Goal: Task Accomplishment & Management: Manage account settings

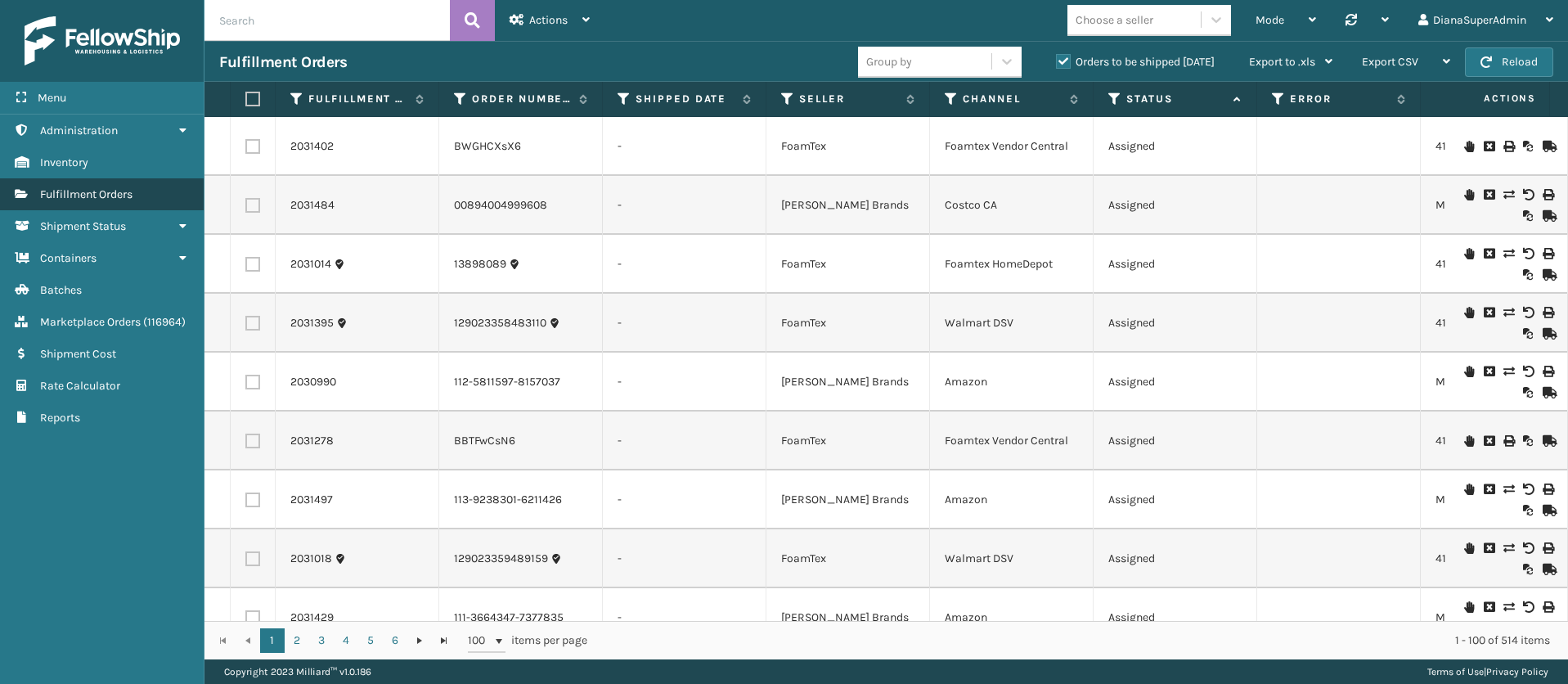
click at [133, 197] on span "Fulfillment Orders" at bounding box center [86, 195] width 92 height 14
click at [567, 21] on span "Actions" at bounding box center [548, 20] width 38 height 14
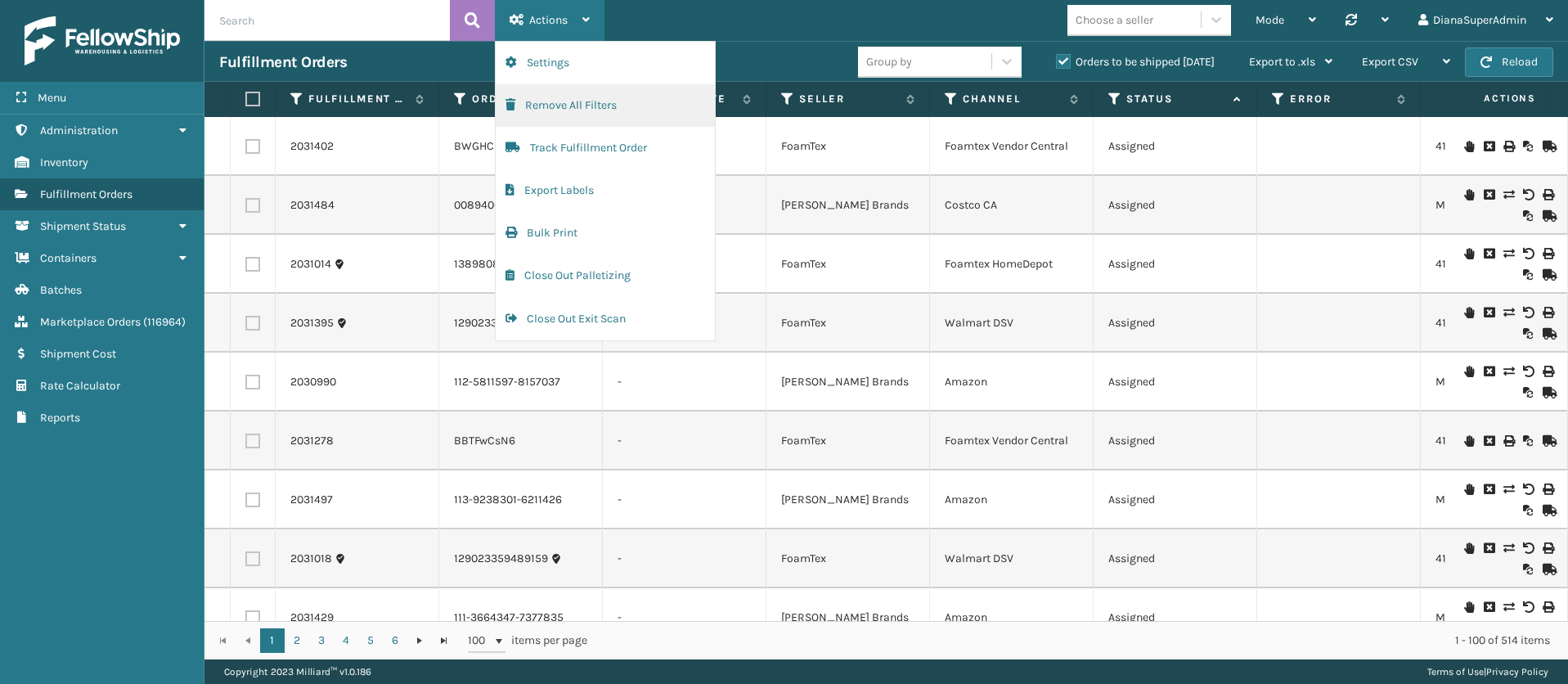
click at [571, 105] on button "Remove All Filters" at bounding box center [605, 106] width 220 height 43
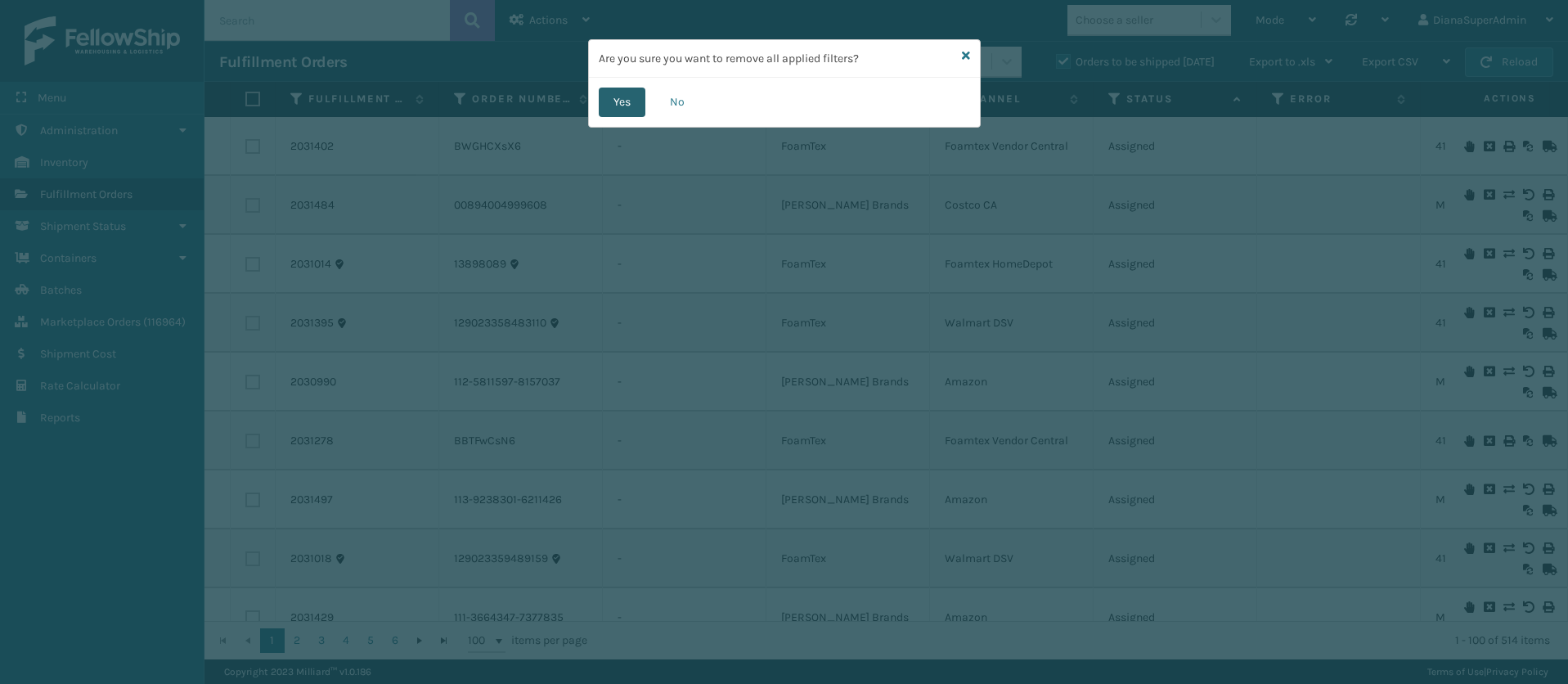
click at [617, 90] on button "Yes" at bounding box center [622, 101] width 46 height 29
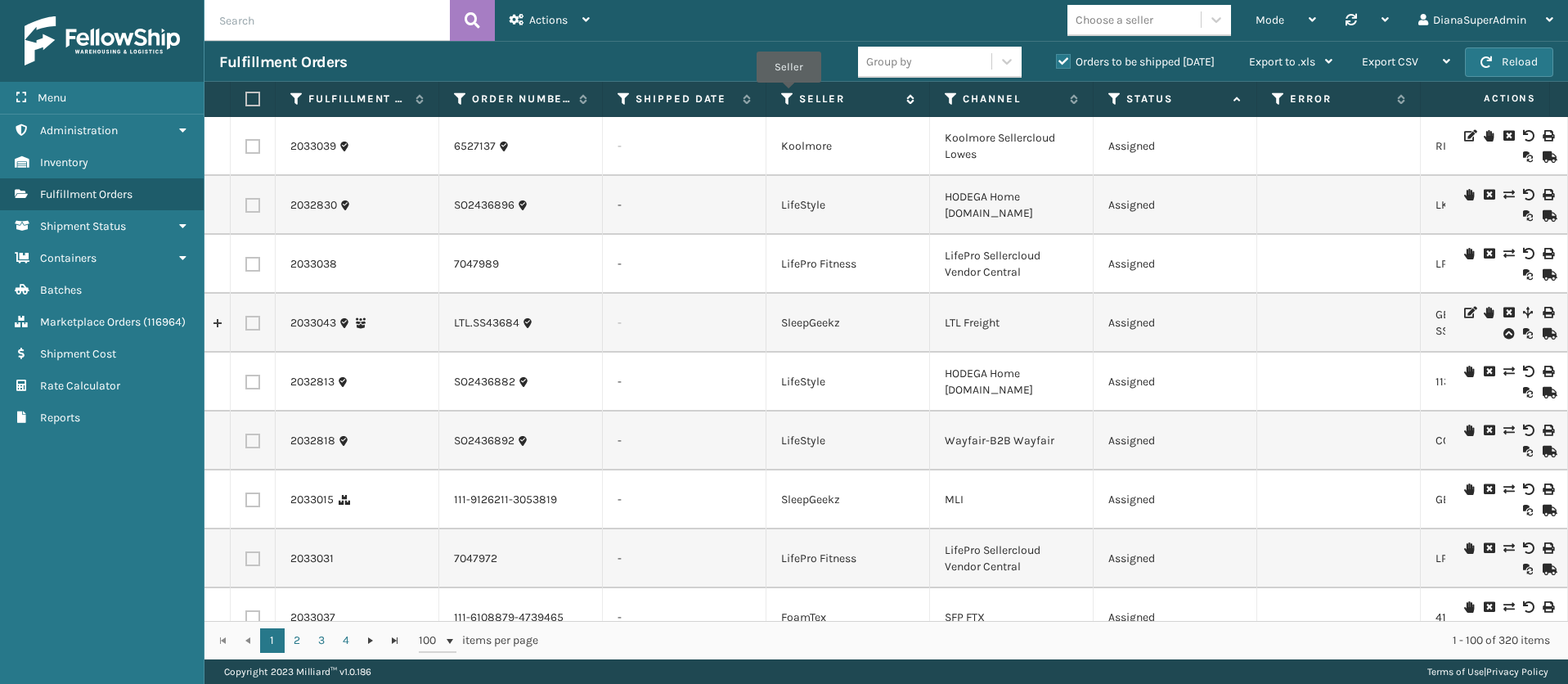
click at [789, 94] on icon at bounding box center [787, 99] width 13 height 15
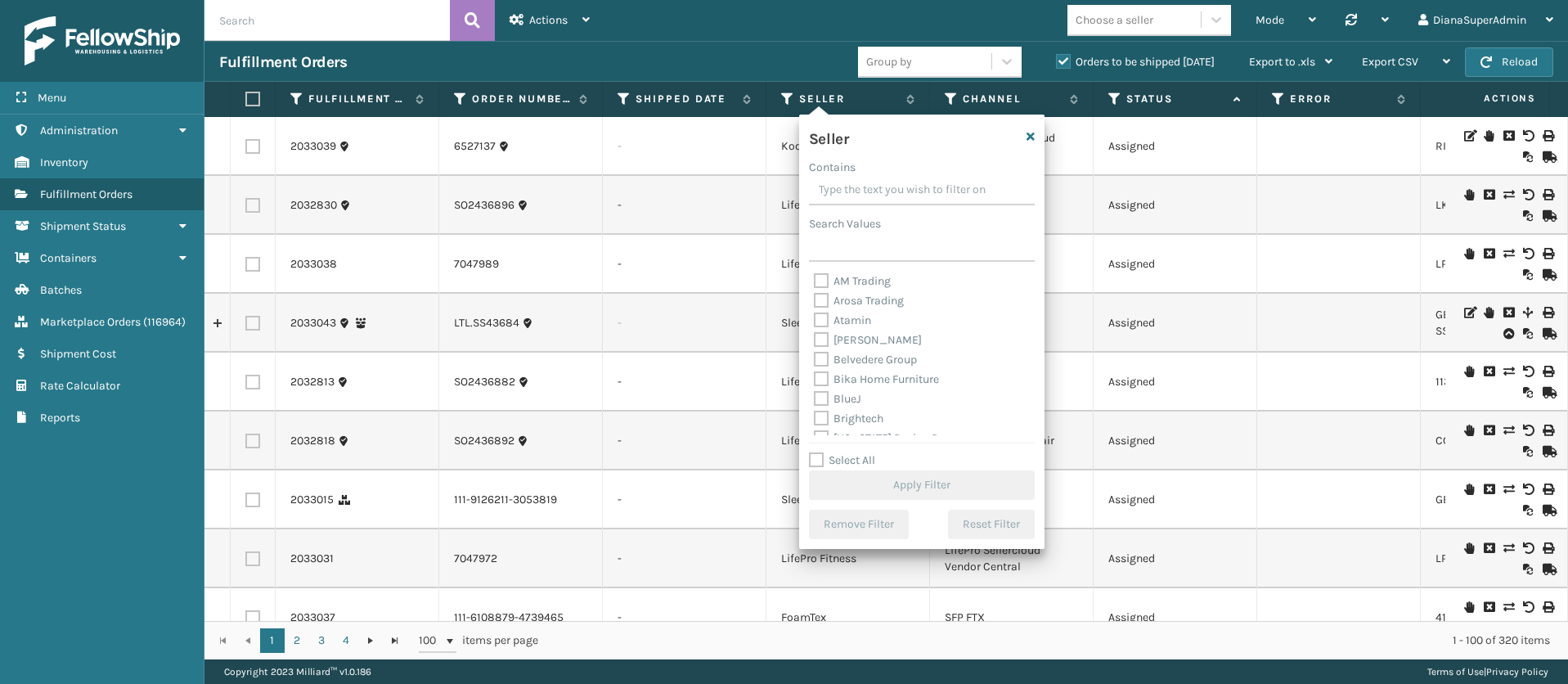
click at [820, 454] on label "Select All" at bounding box center [842, 461] width 67 height 14
click at [820, 452] on input "Select All" at bounding box center [932, 452] width 245 height 2
checkbox input "true"
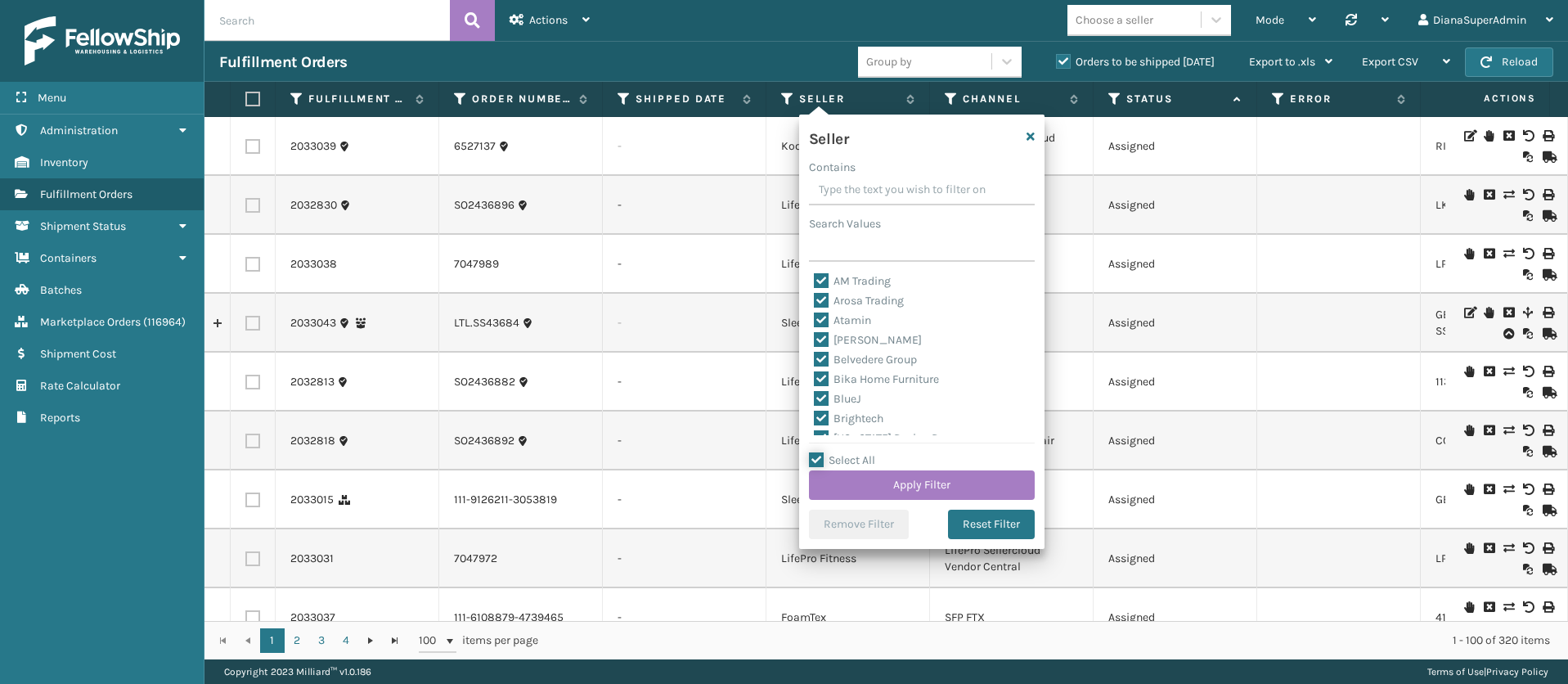
checkbox input "true"
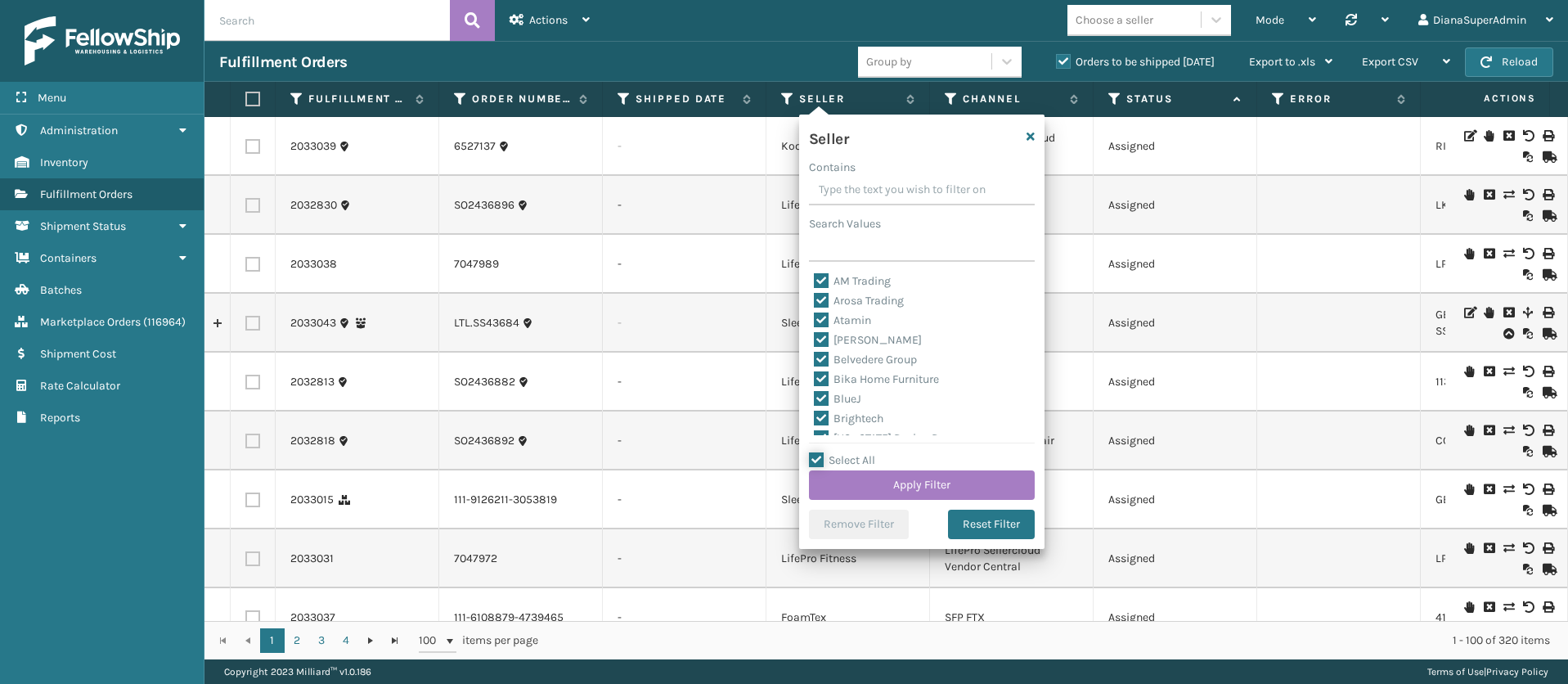
checkbox input "true"
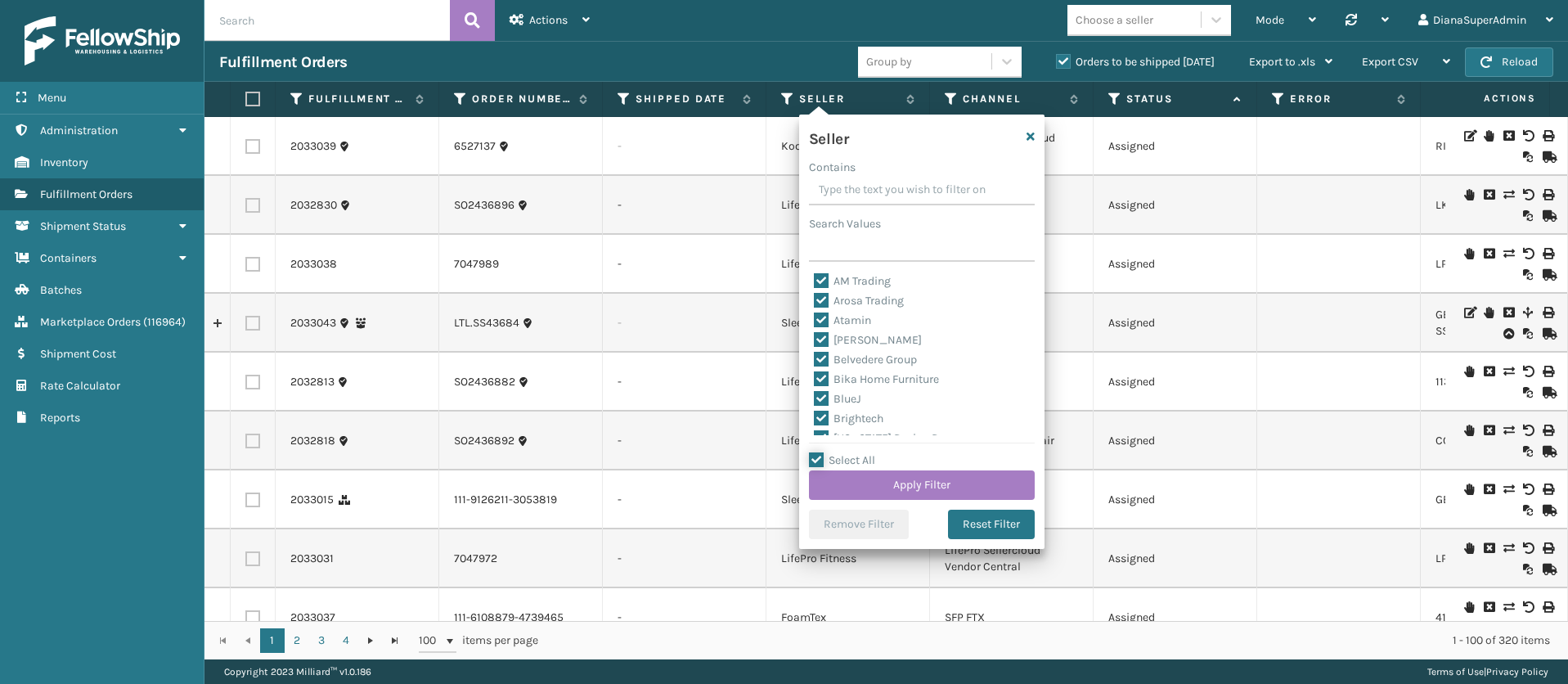
checkbox input "true"
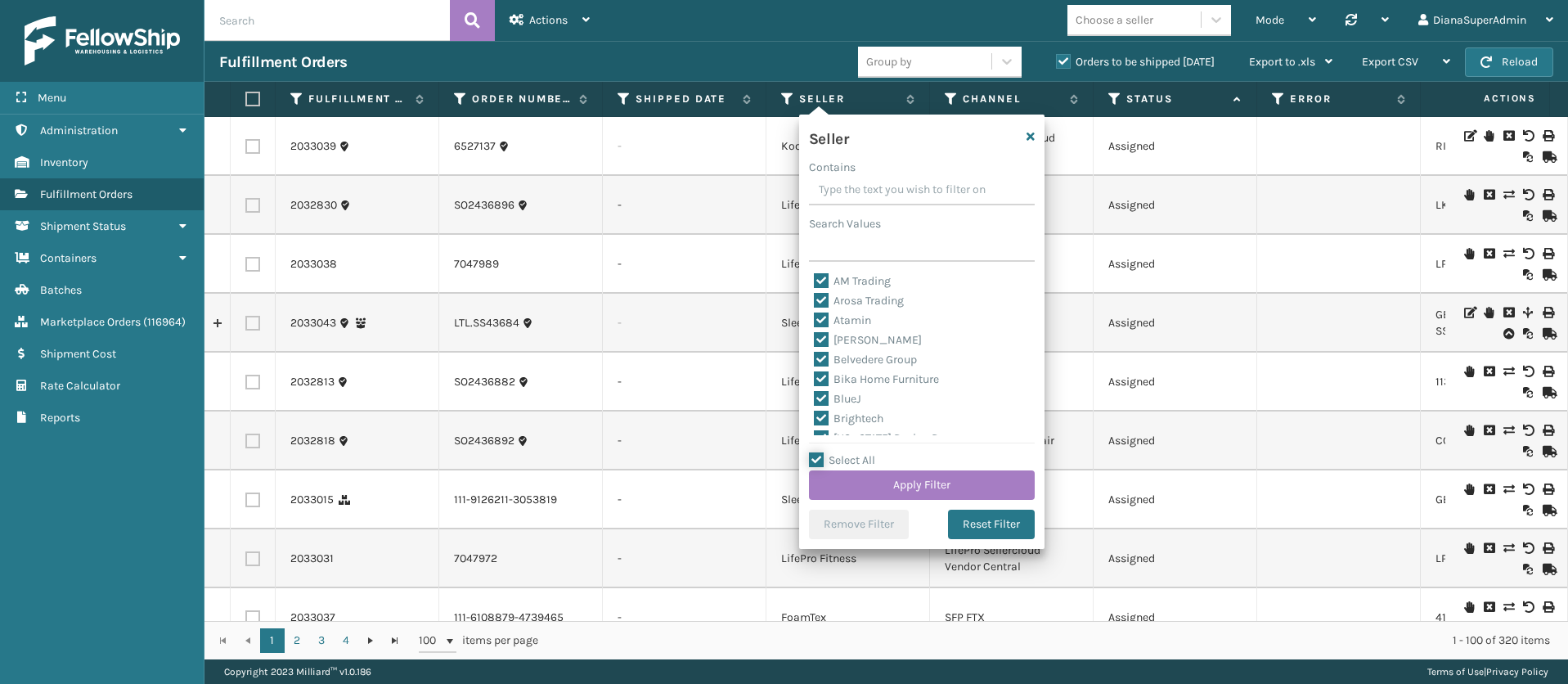
checkbox input "true"
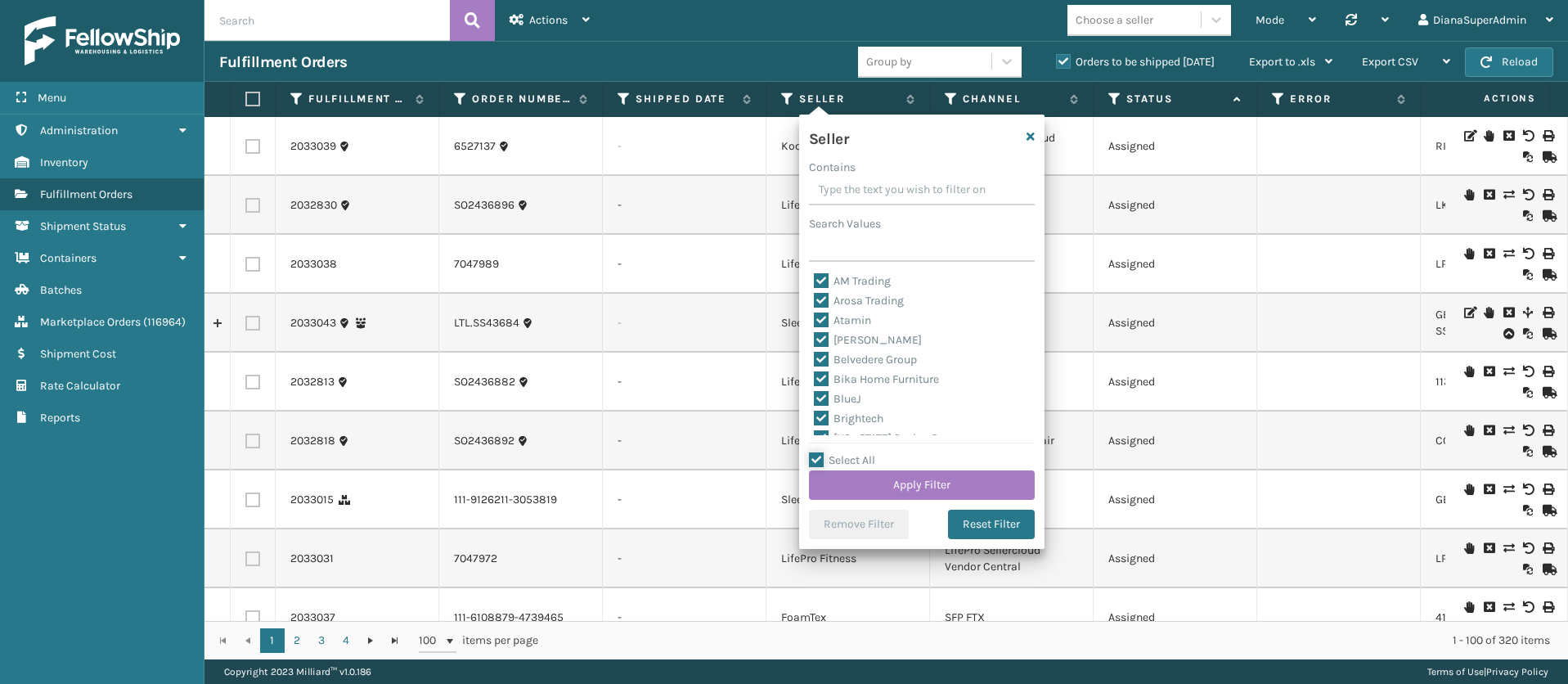
checkbox input "true"
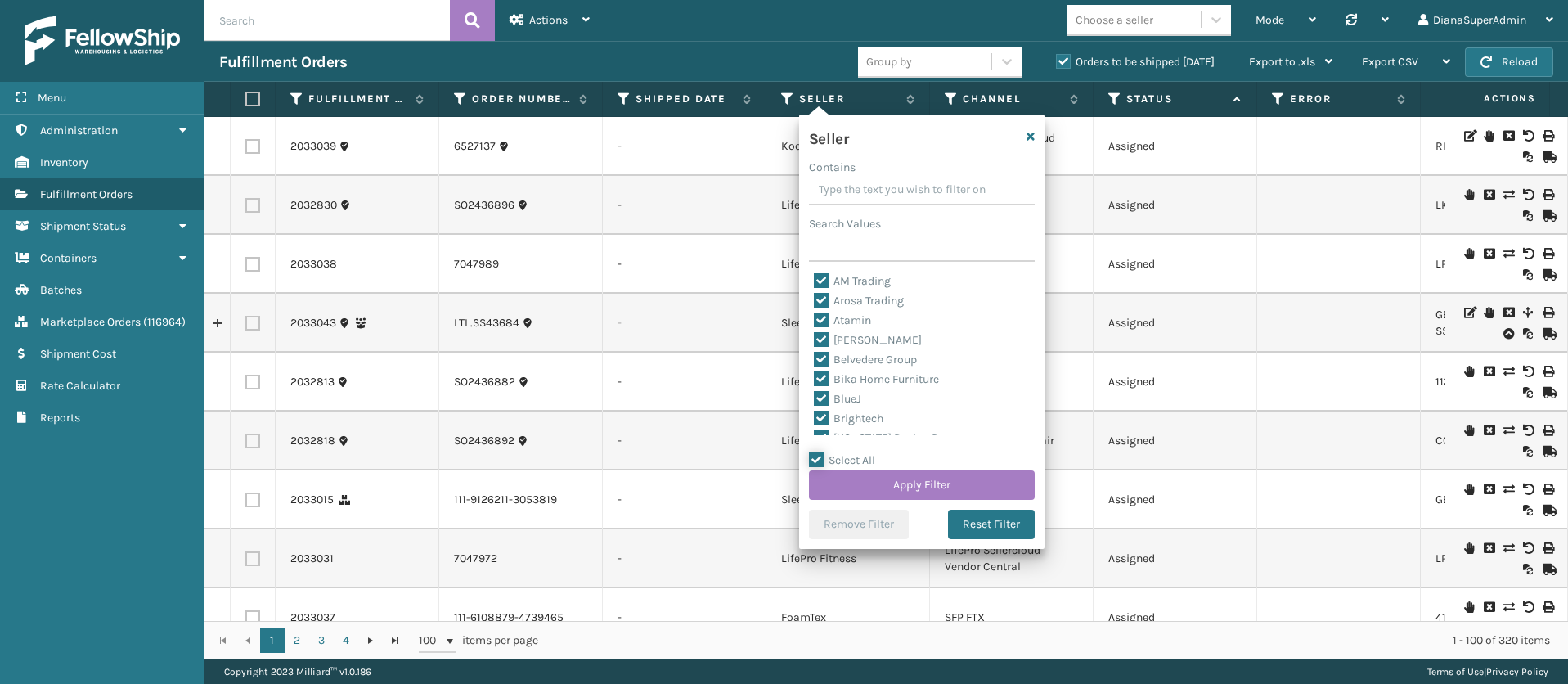
checkbox input "true"
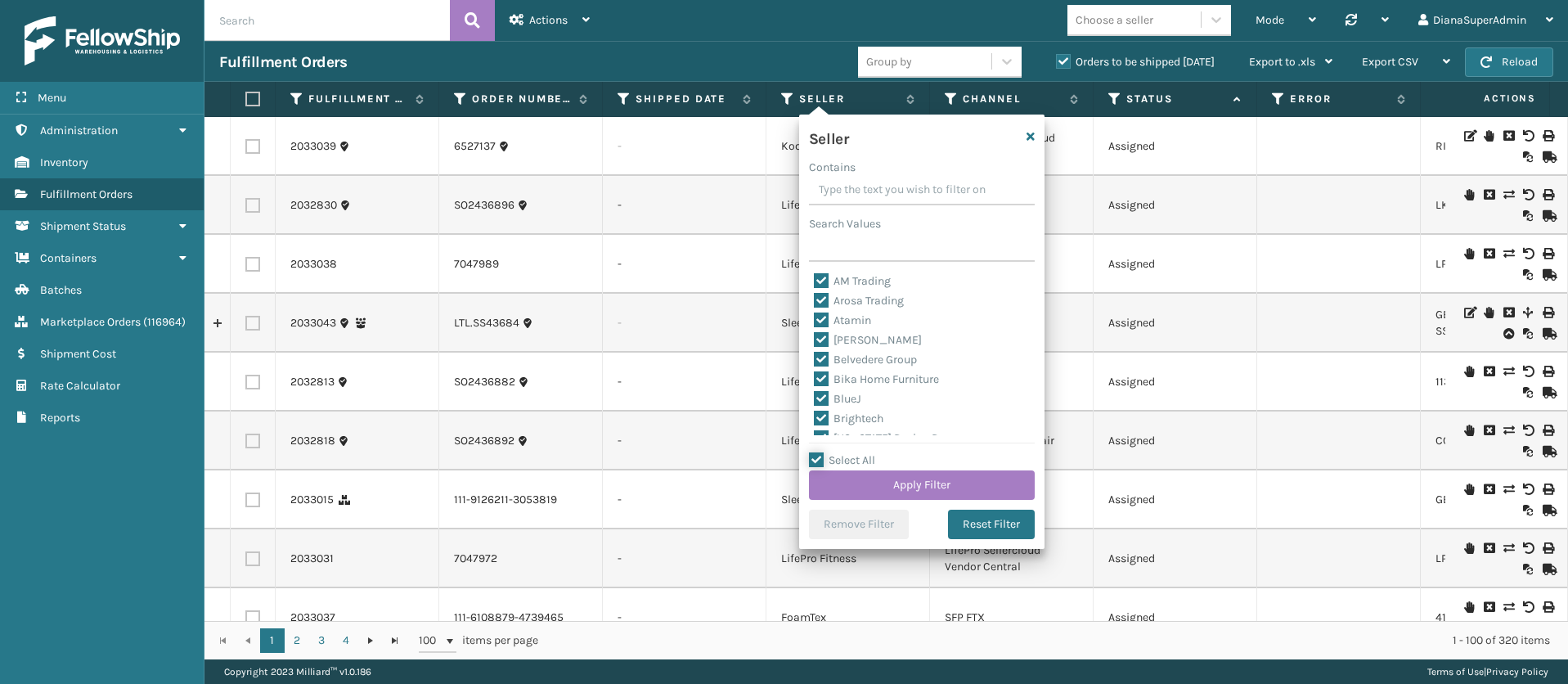
checkbox input "true"
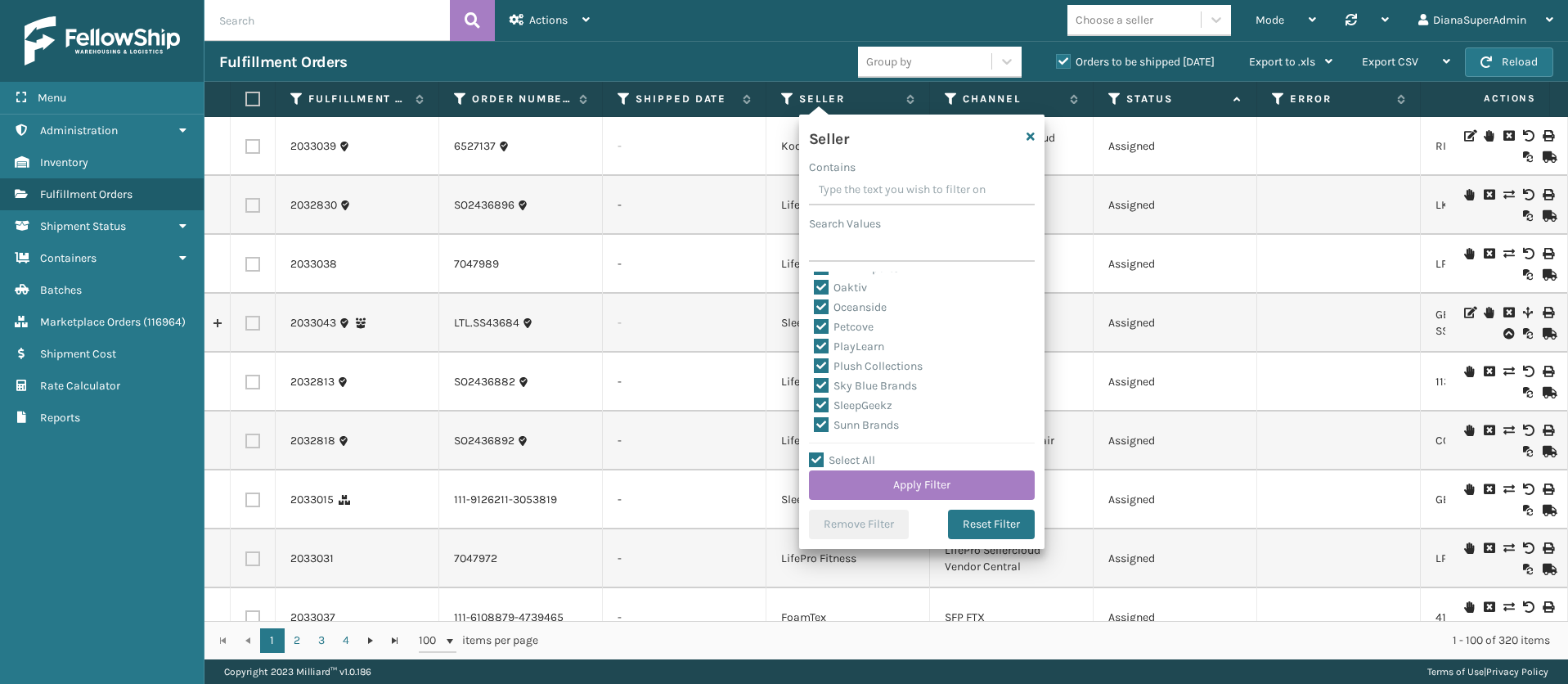
click at [822, 403] on label "SleepGeekz" at bounding box center [853, 406] width 78 height 14
click at [815, 403] on input "SleepGeekz" at bounding box center [814, 401] width 1 height 11
checkbox input "false"
click at [944, 485] on button "Apply Filter" at bounding box center [922, 485] width 226 height 29
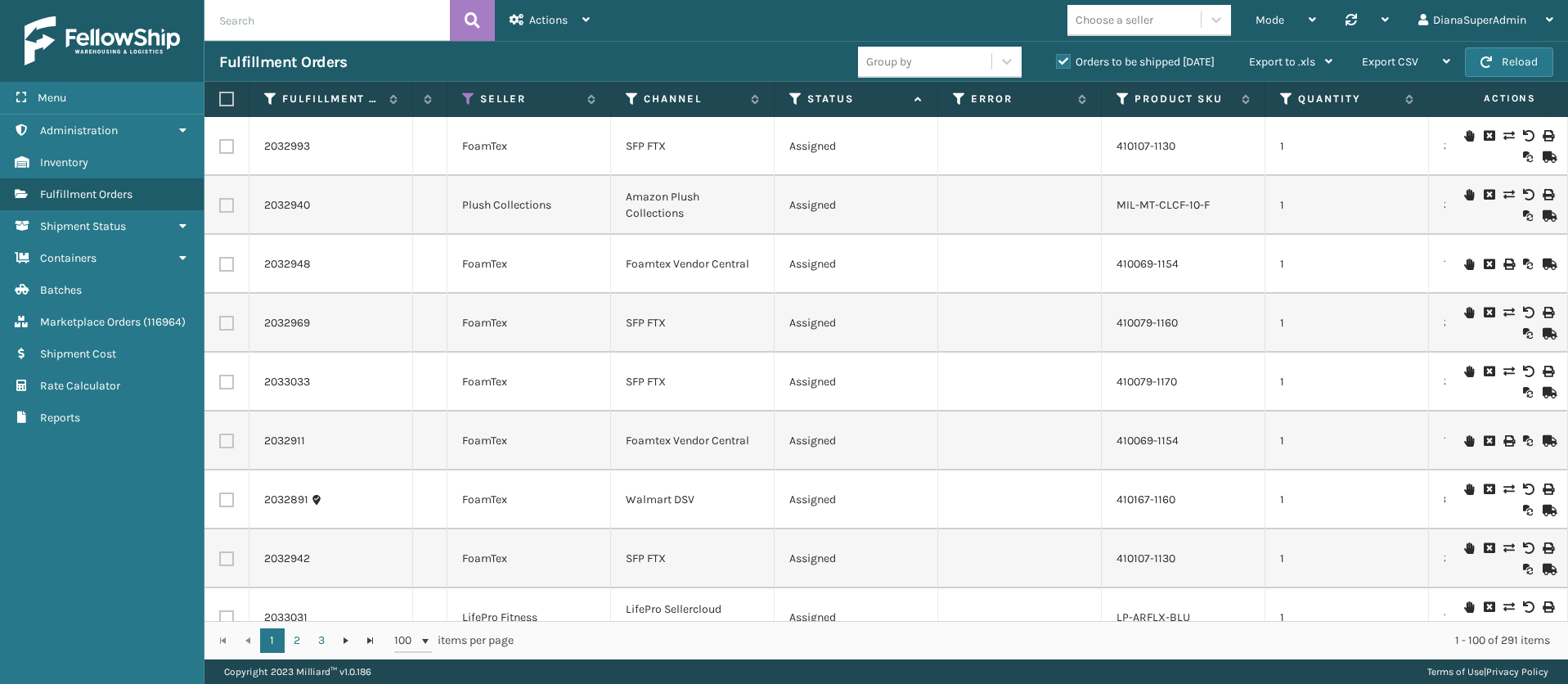
scroll to position [0, 416]
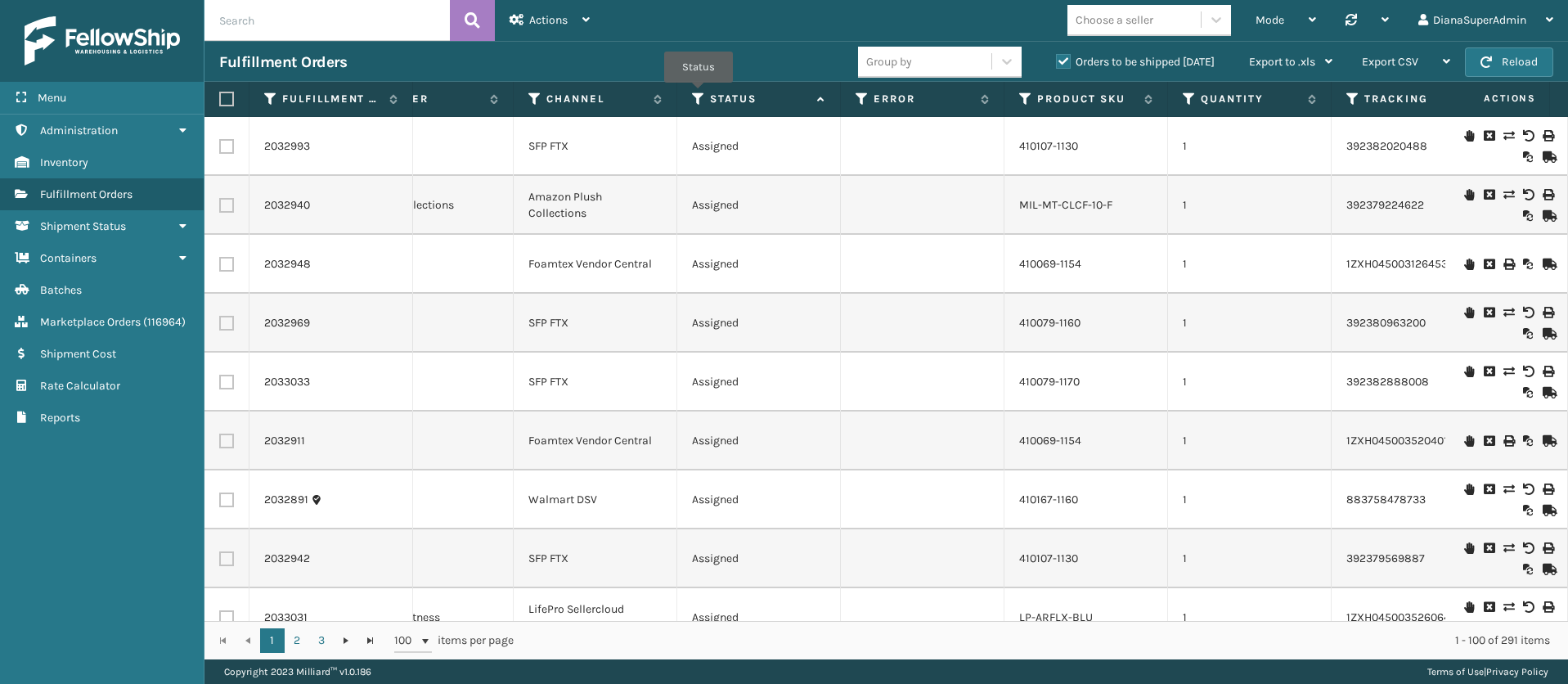
click at [699, 94] on icon at bounding box center [698, 99] width 13 height 15
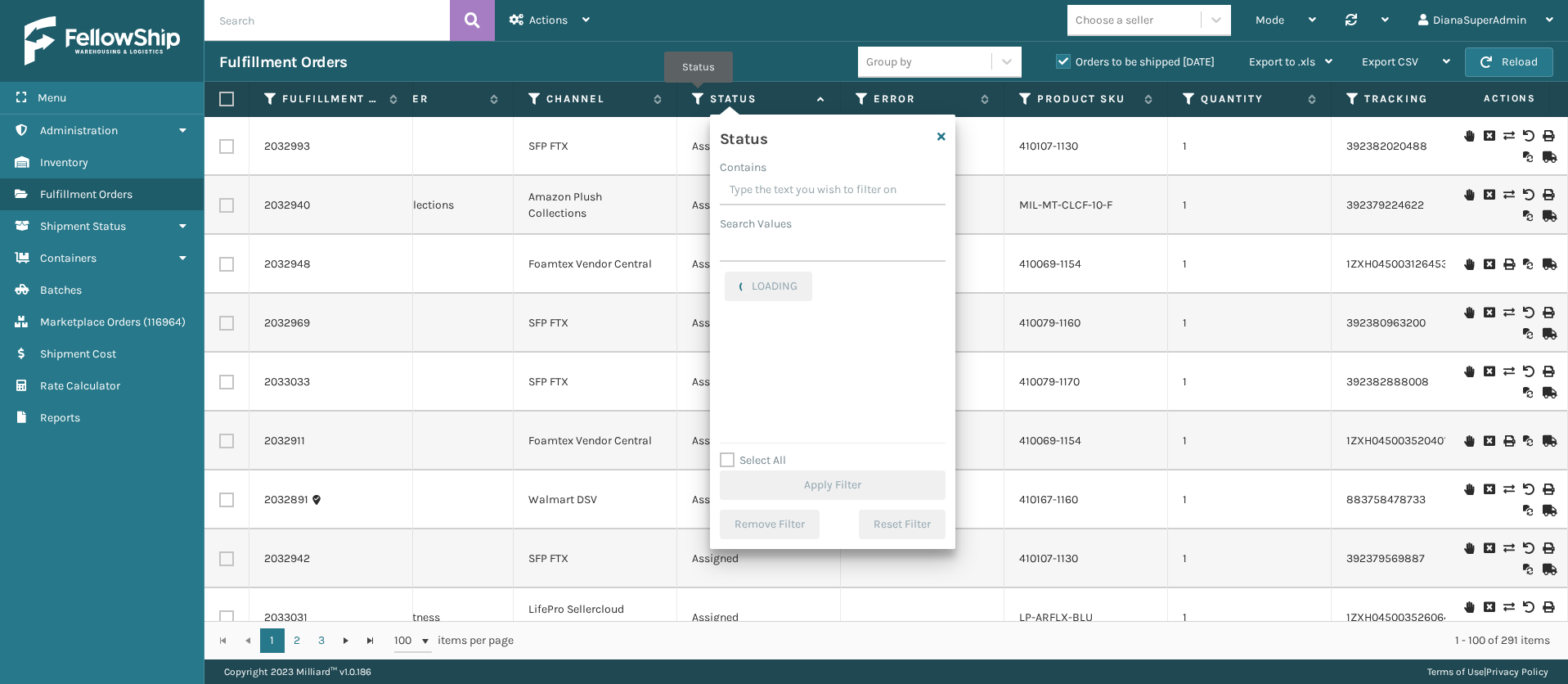
click at [699, 94] on icon at bounding box center [698, 99] width 13 height 15
click at [865, 92] on icon at bounding box center [862, 99] width 13 height 15
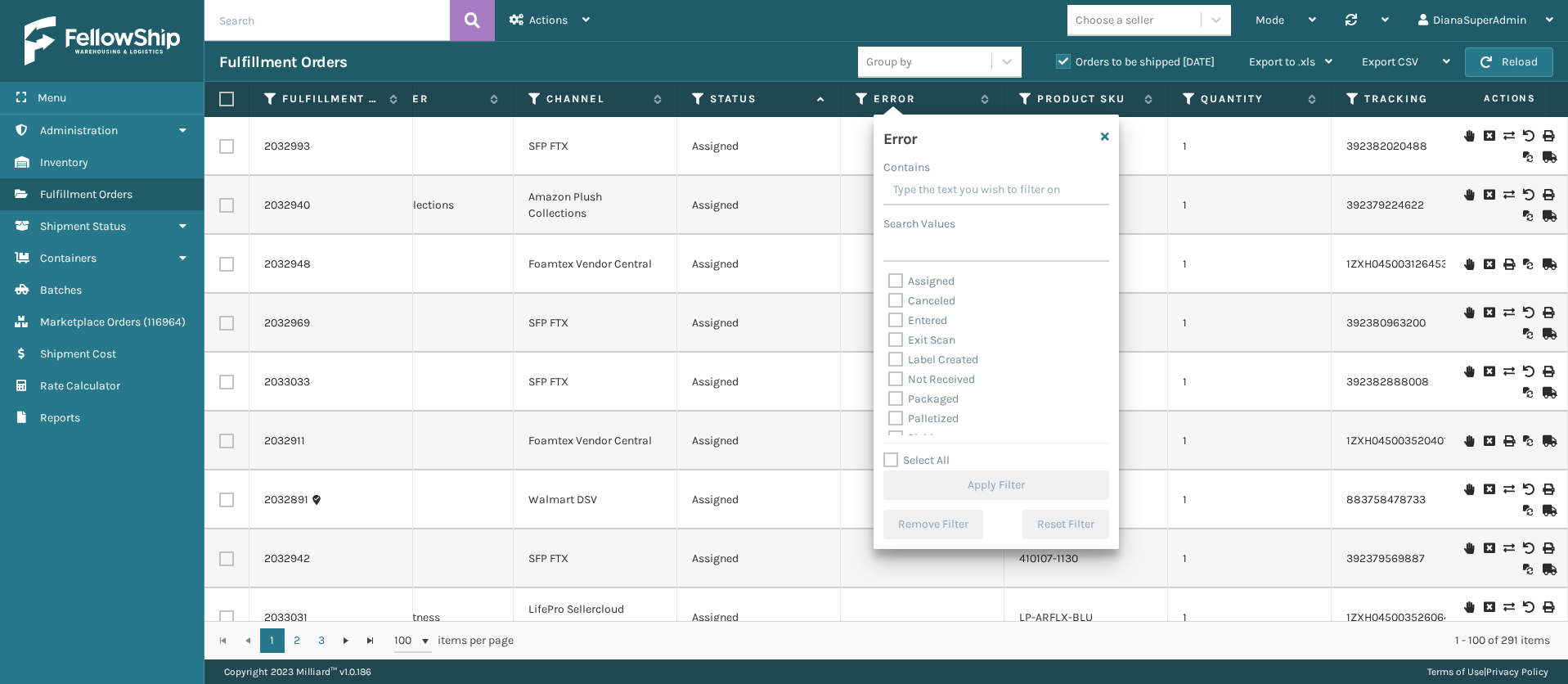
click at [887, 455] on label "Select All" at bounding box center [916, 461] width 67 height 14
click at [887, 453] on input "Select All" at bounding box center [1006, 452] width 245 height 2
checkbox input "true"
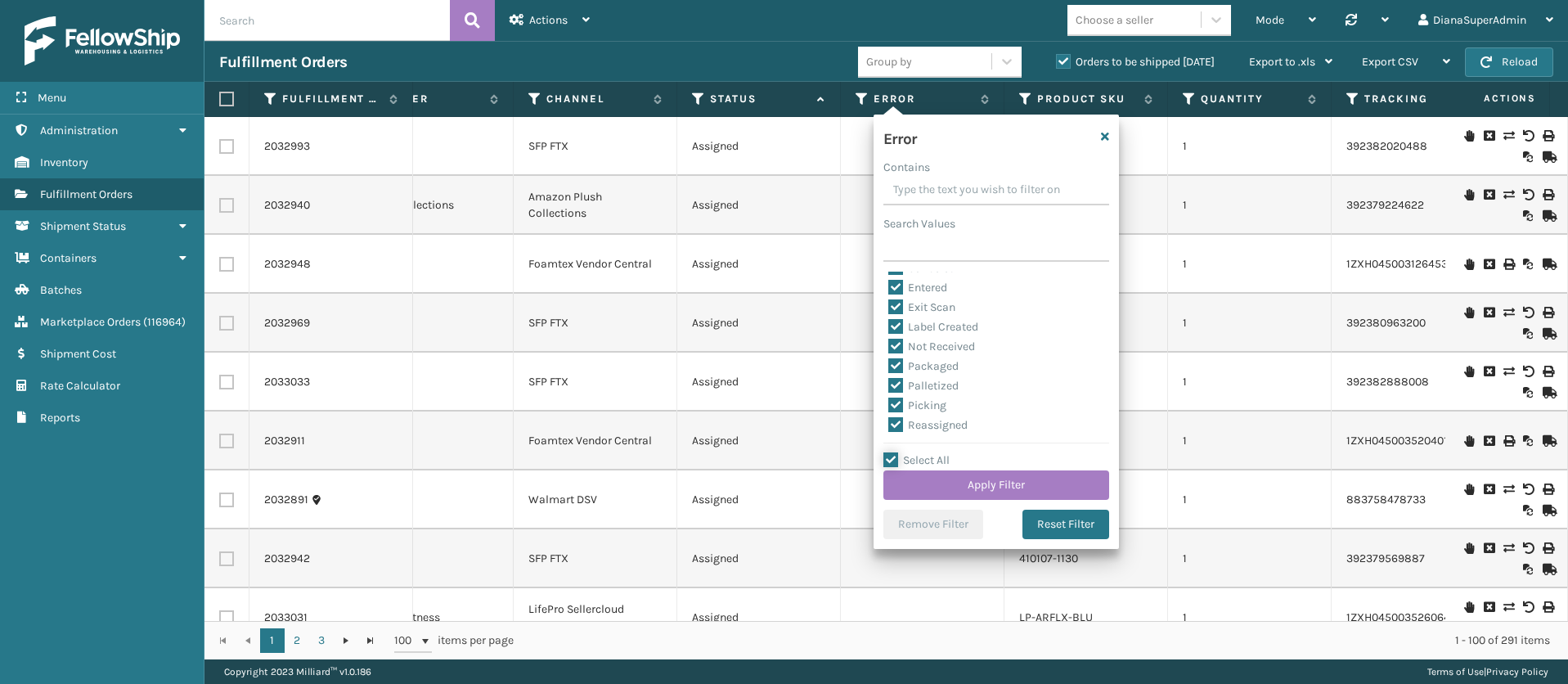
scroll to position [0, 0]
click at [1106, 140] on icon "button" at bounding box center [1105, 136] width 8 height 12
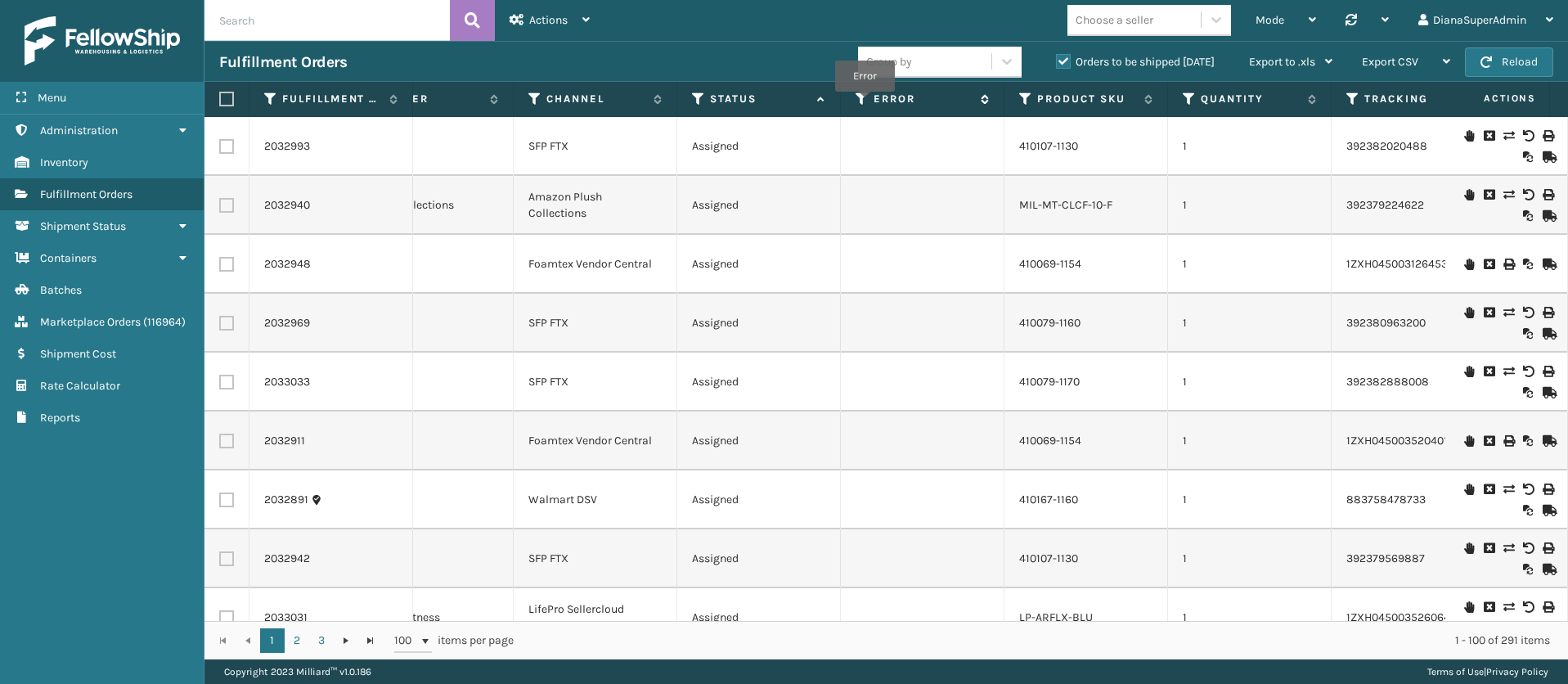
click at [864, 103] on icon at bounding box center [862, 99] width 13 height 15
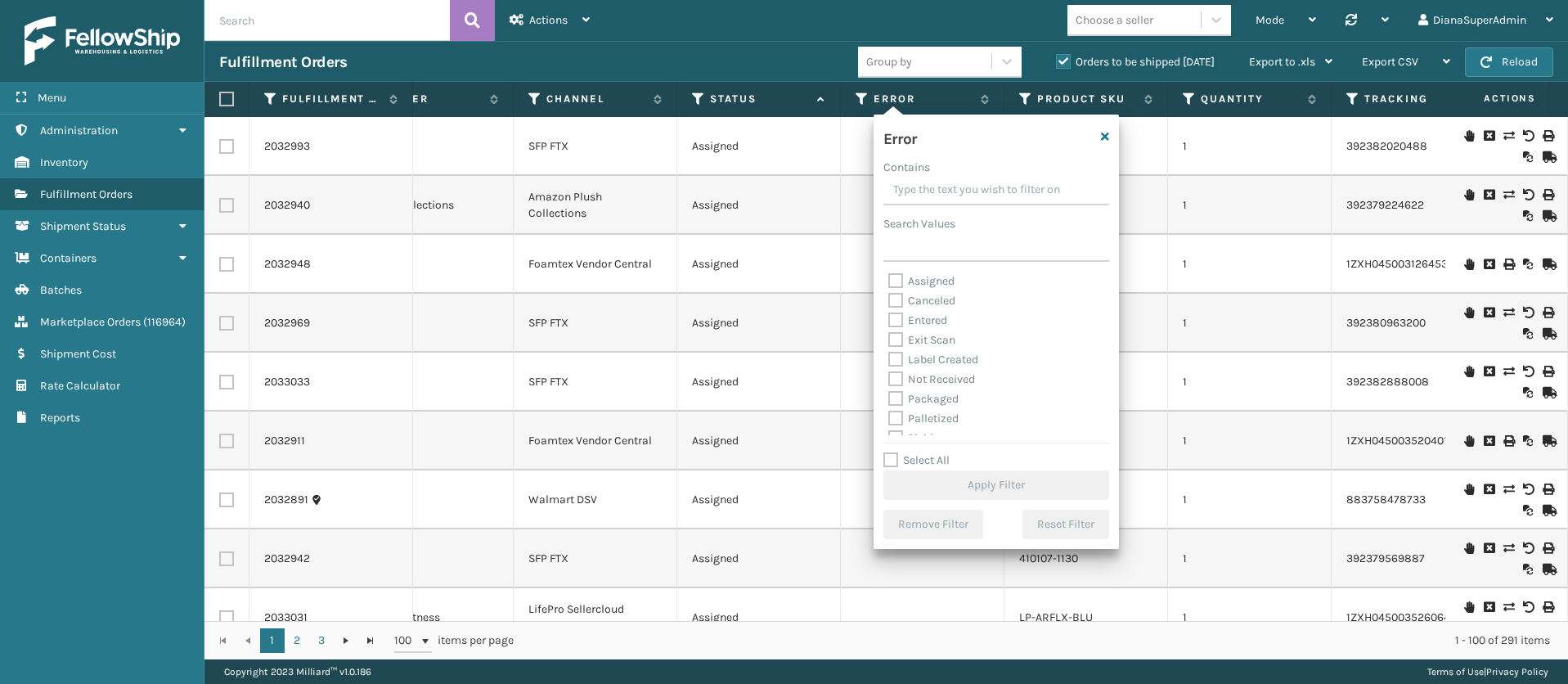
click at [893, 454] on label "Select All" at bounding box center [916, 461] width 67 height 14
click at [893, 452] on input "Select All" at bounding box center [1006, 452] width 245 height 2
checkbox input "true"
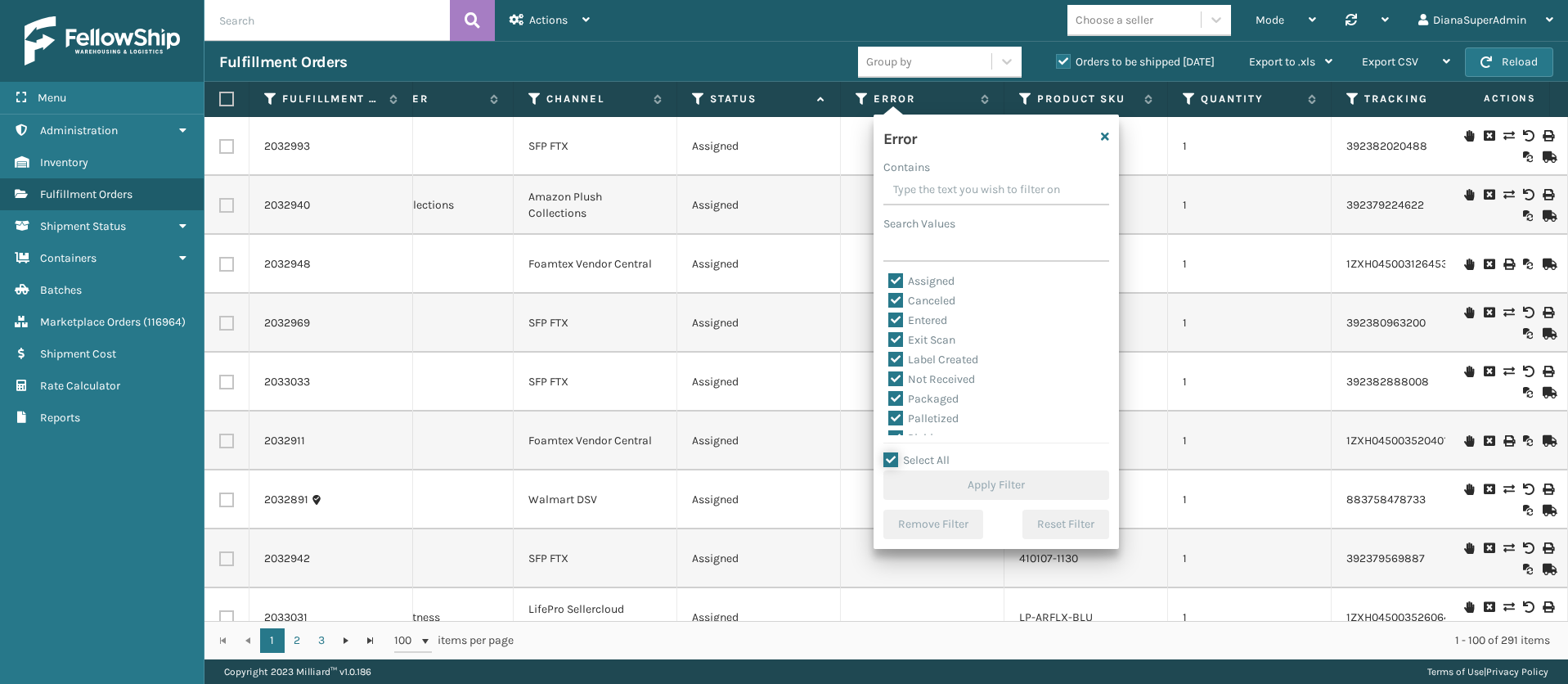
checkbox input "true"
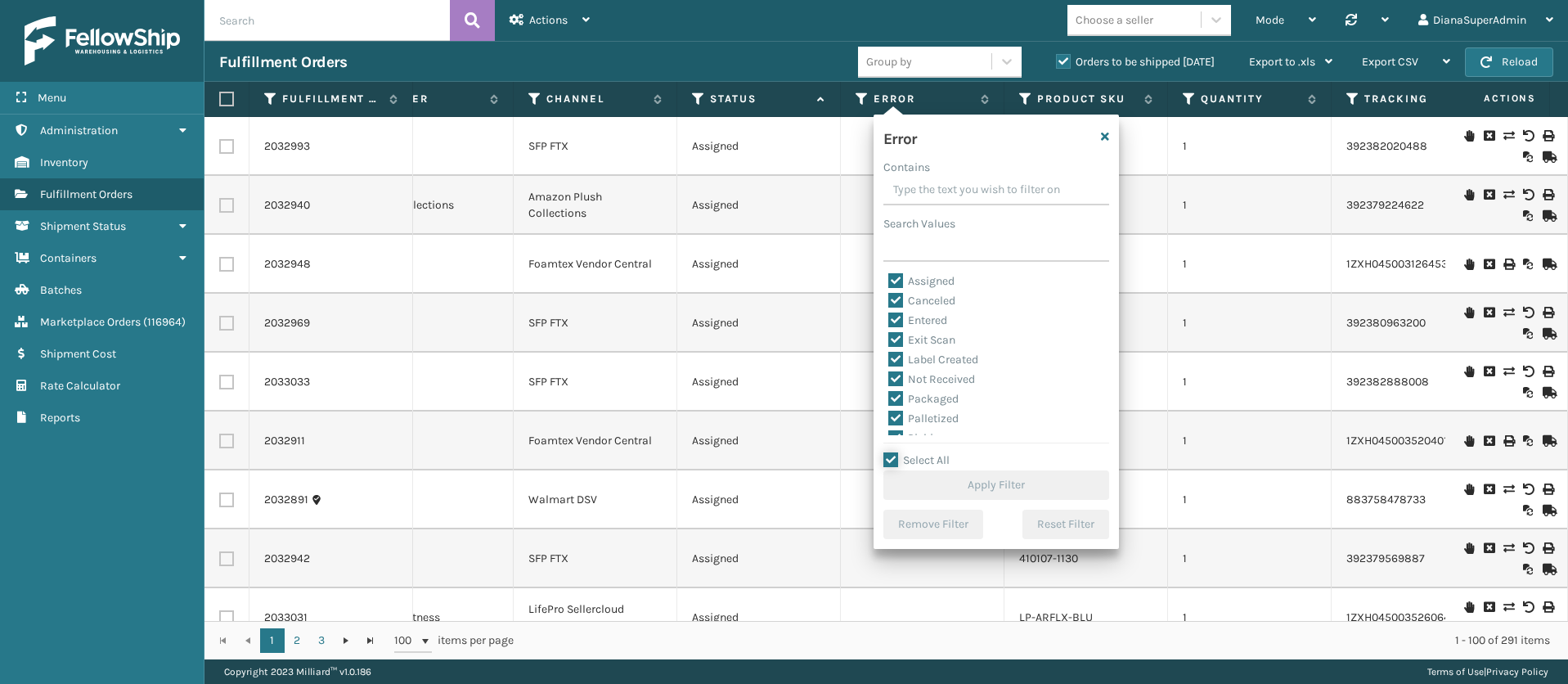
checkbox input "true"
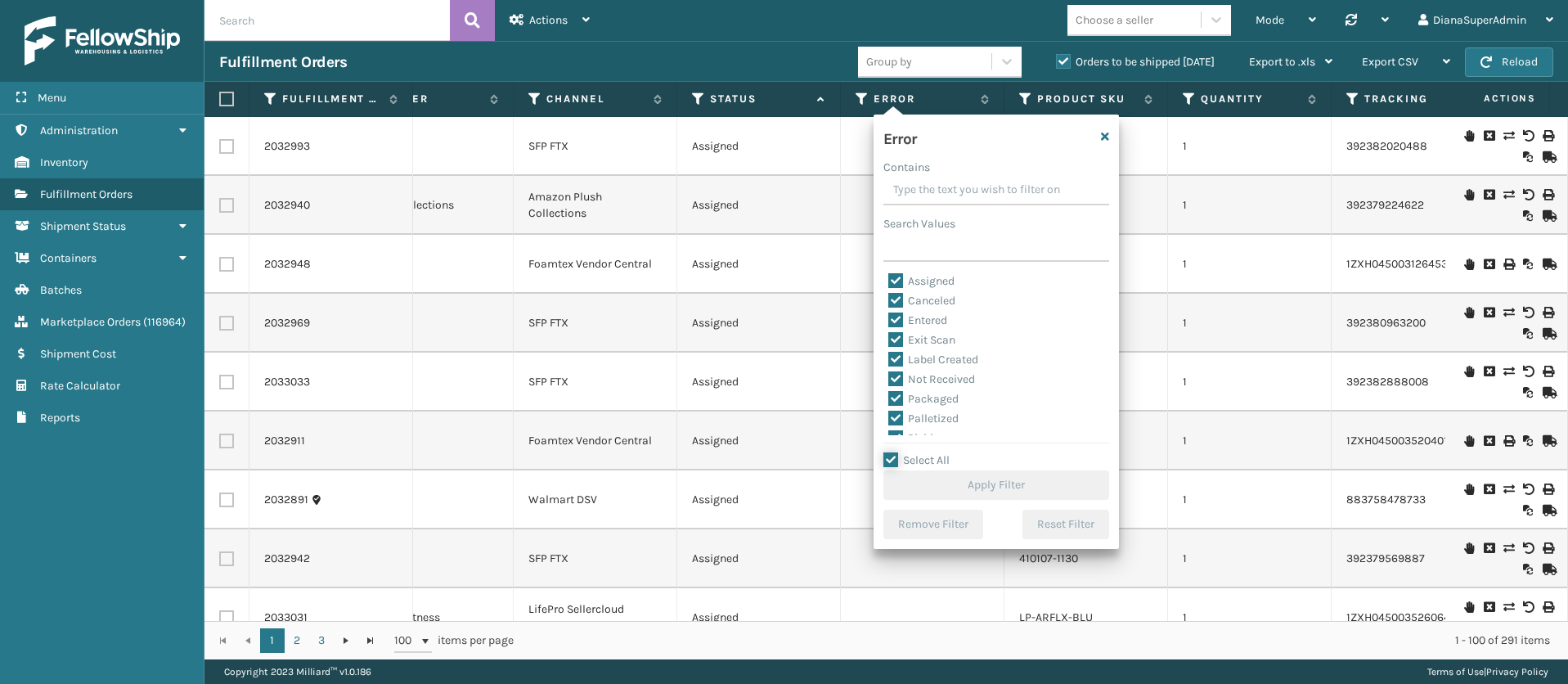
checkbox input "true"
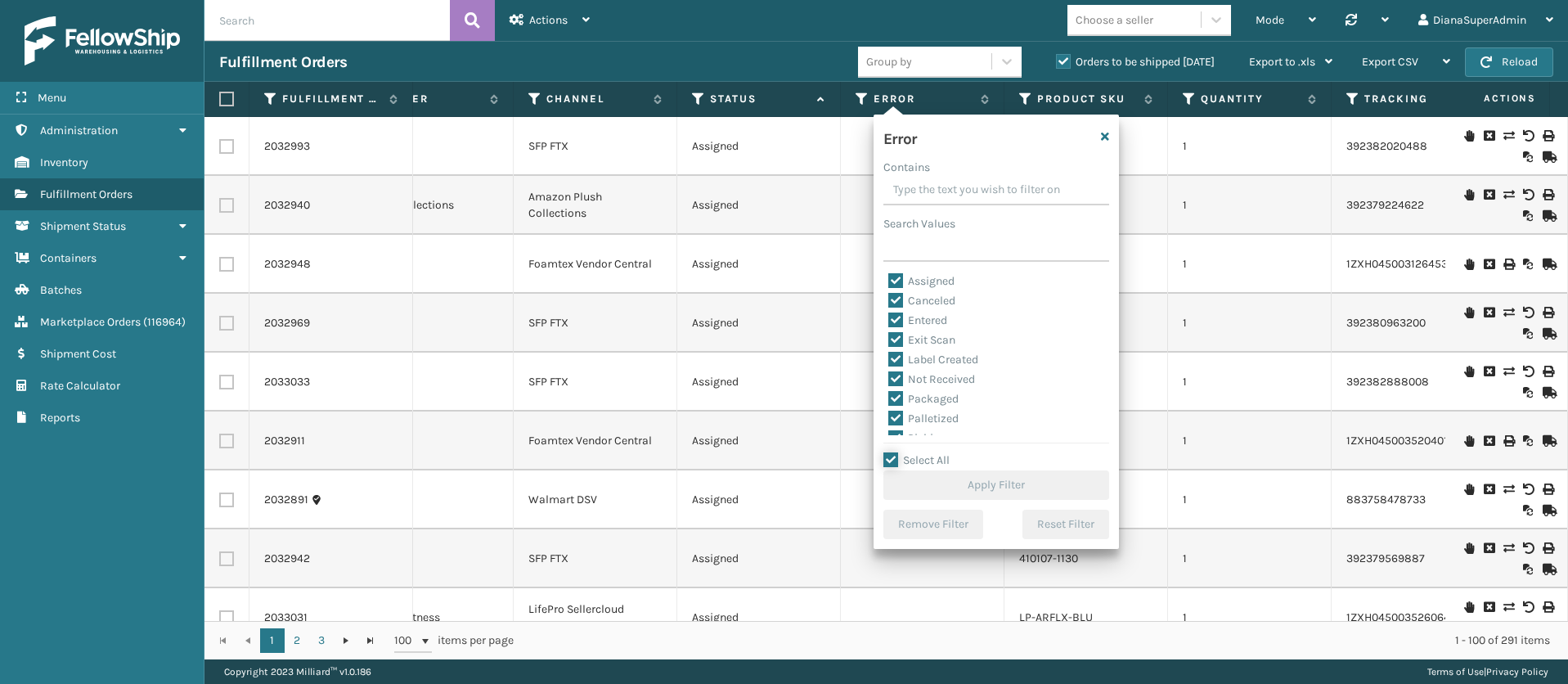
checkbox input "true"
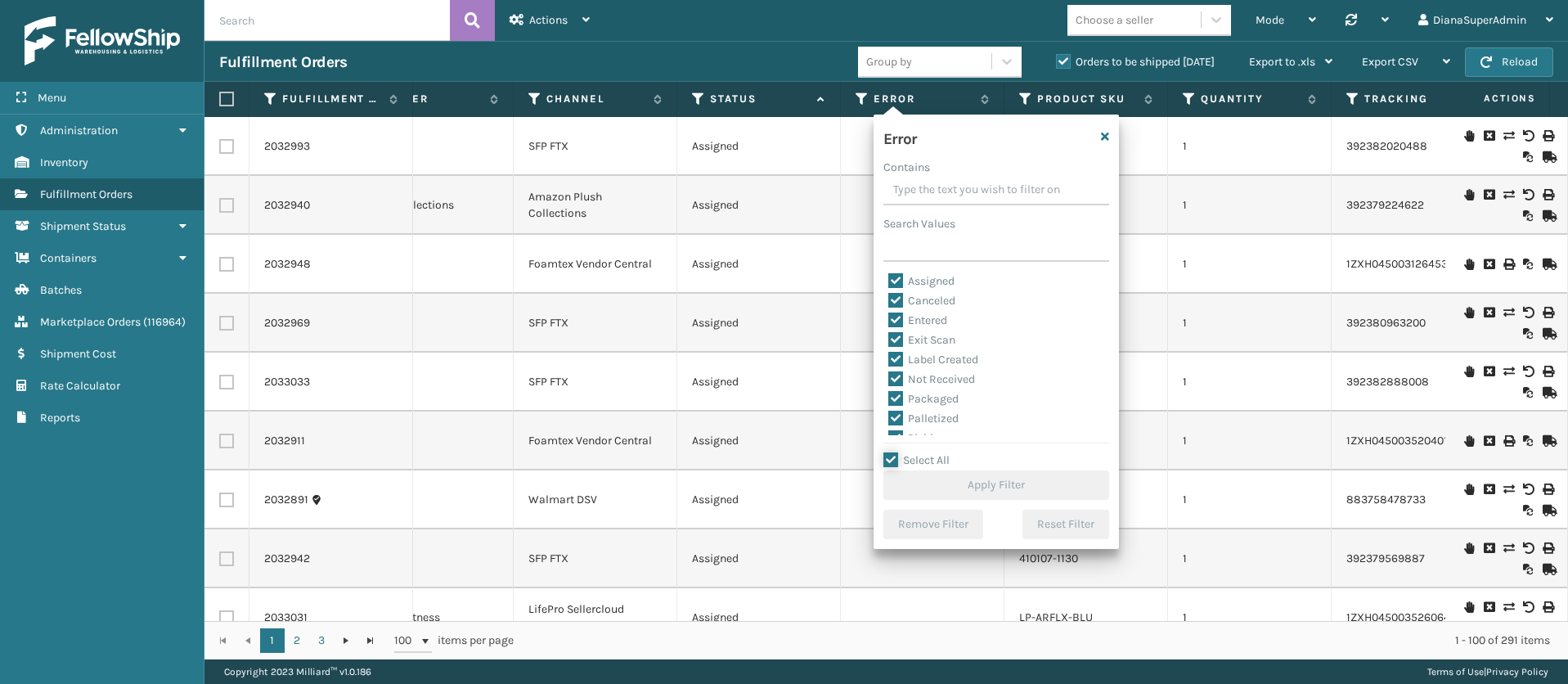
checkbox input "true"
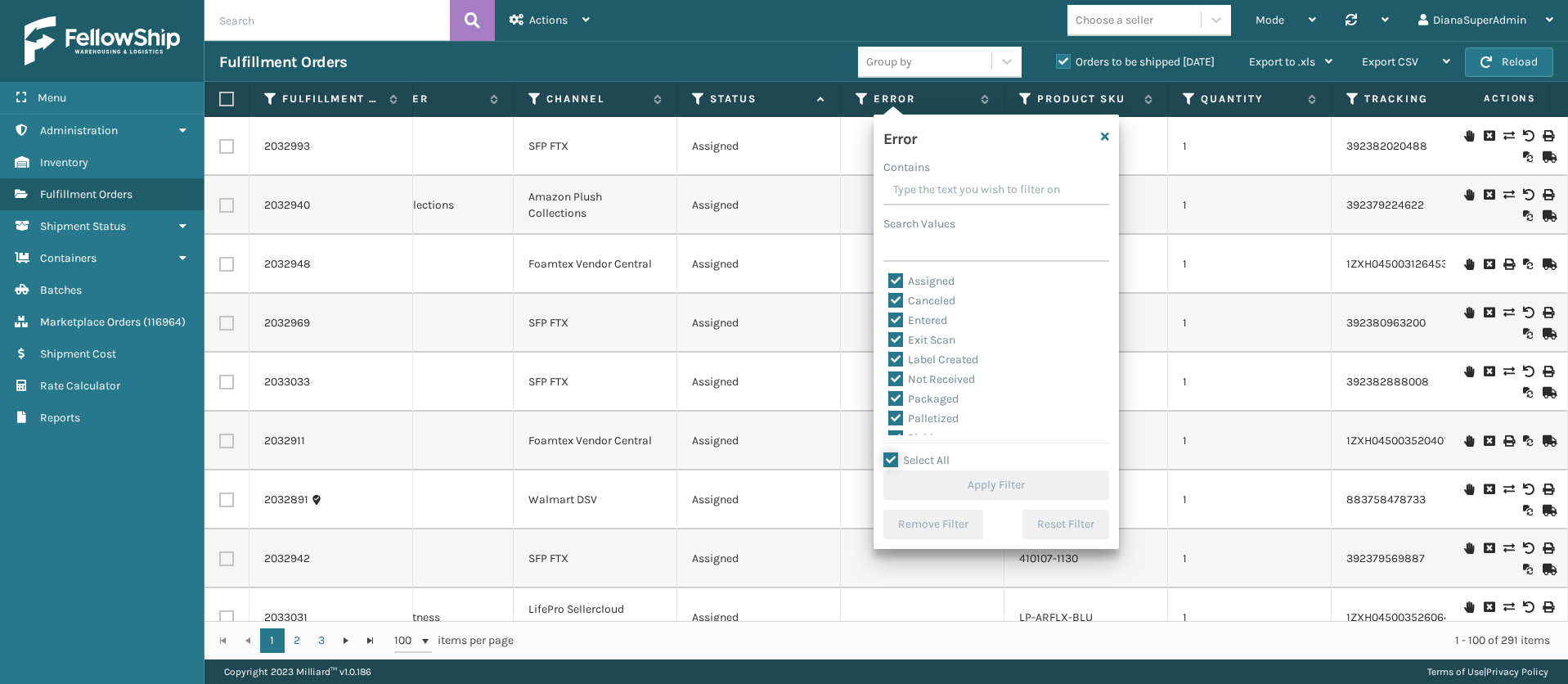
checkbox input "true"
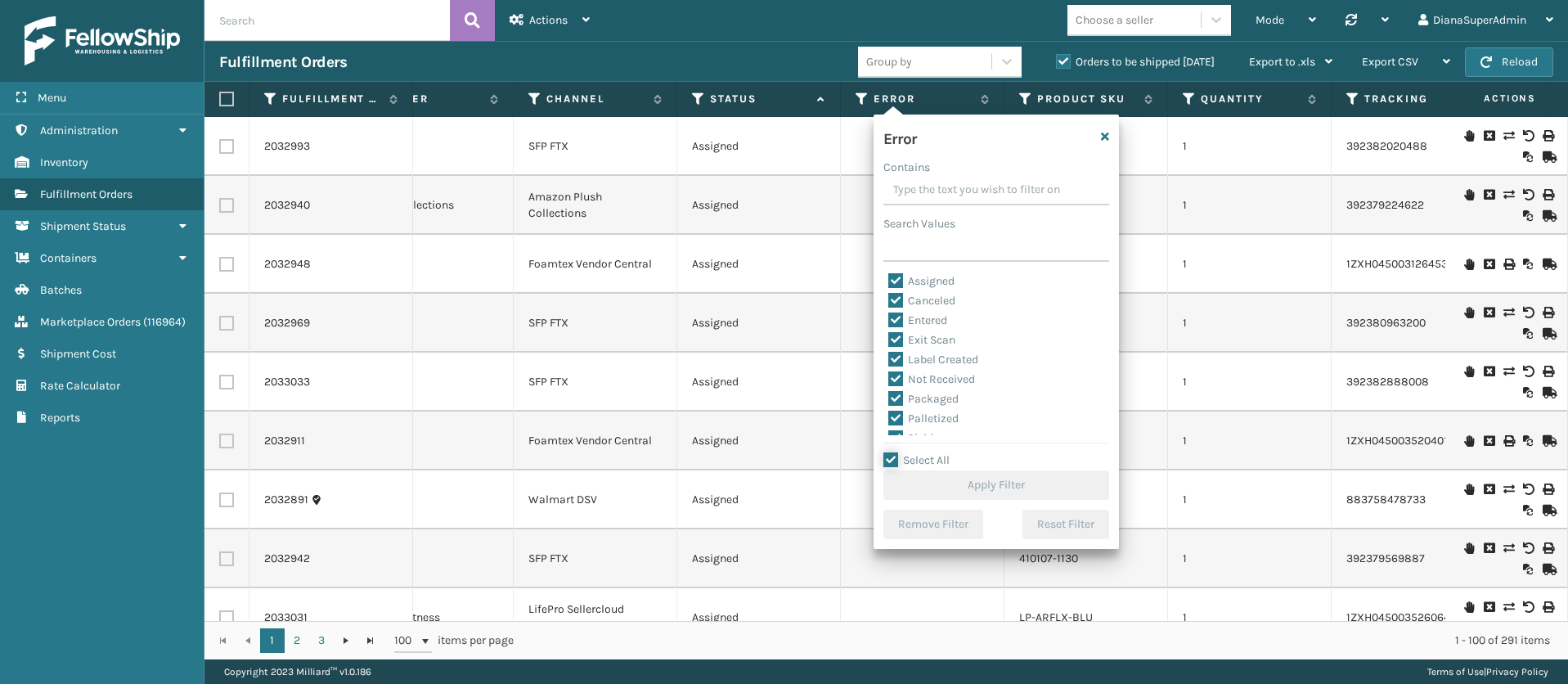
checkbox input "true"
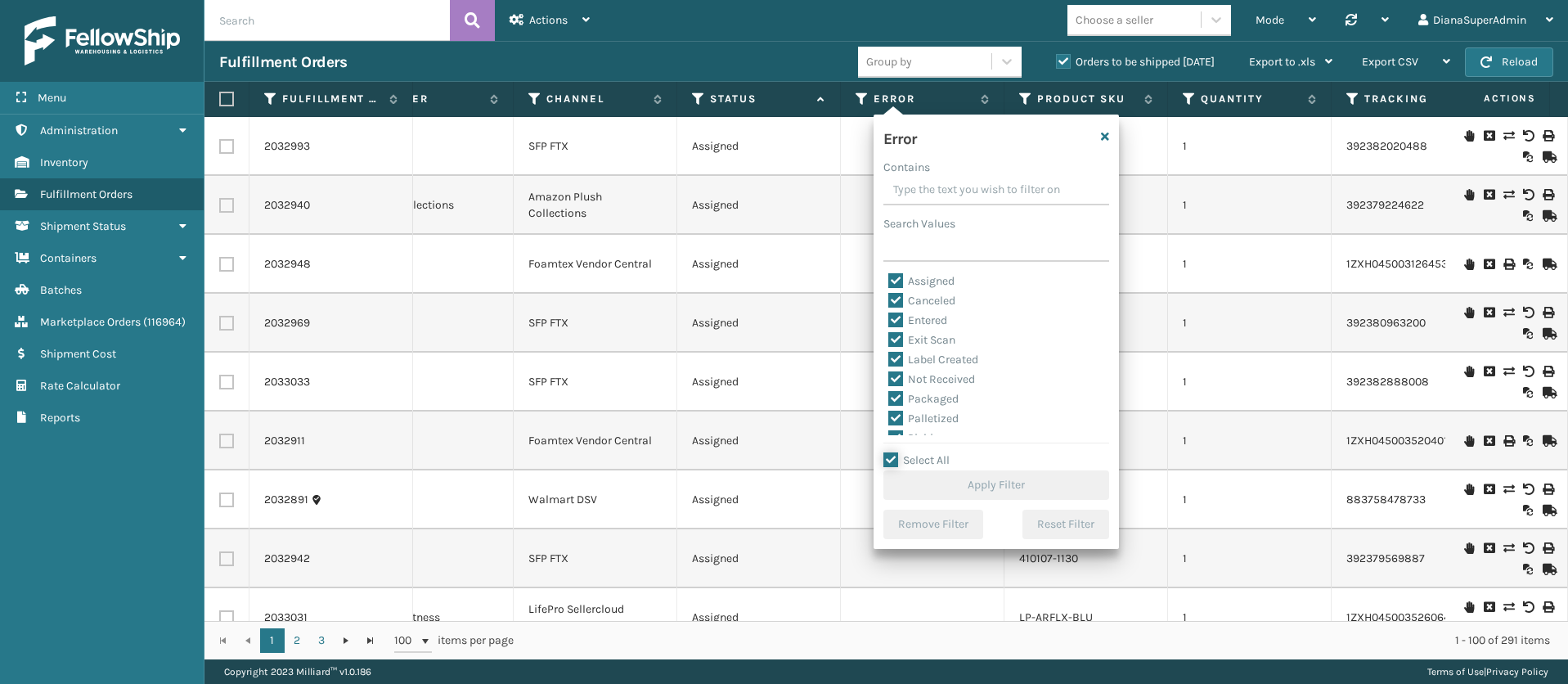
checkbox input "true"
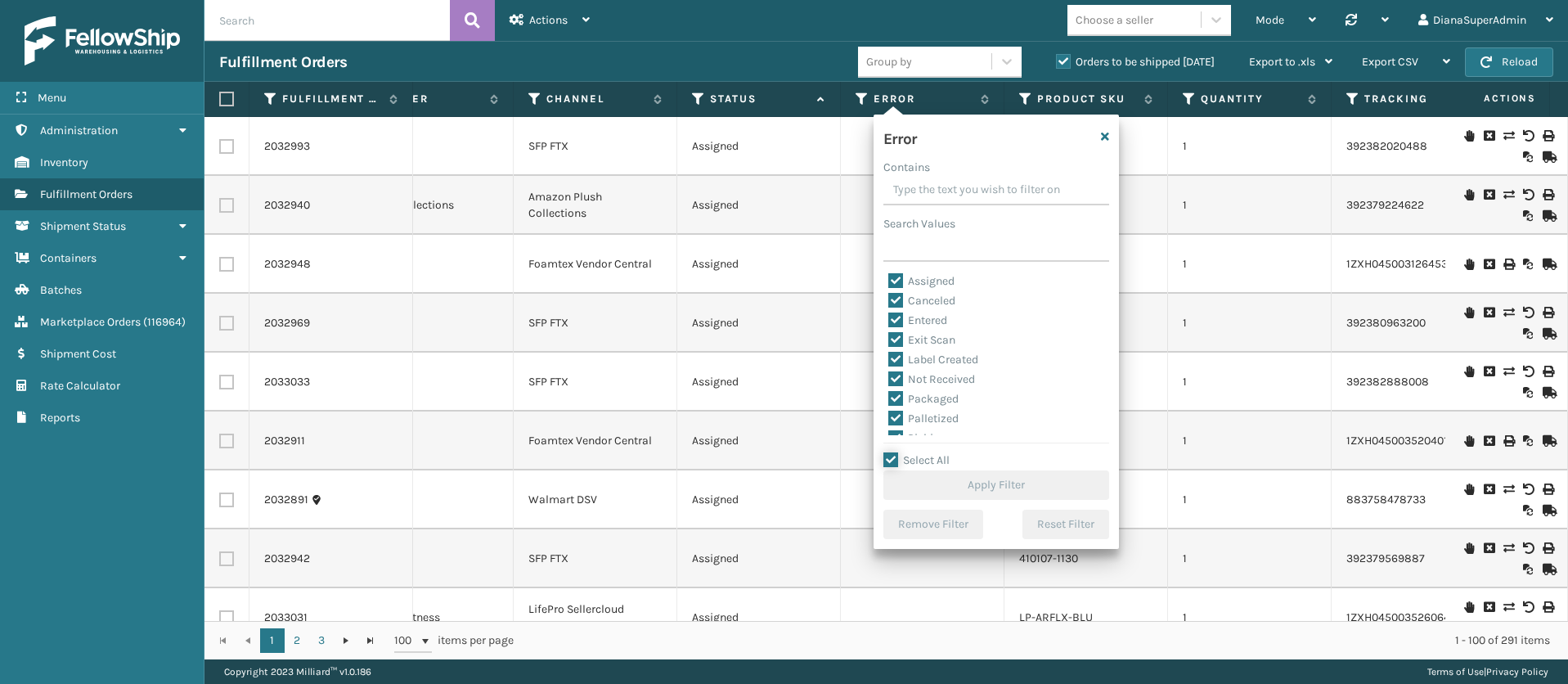
checkbox input "true"
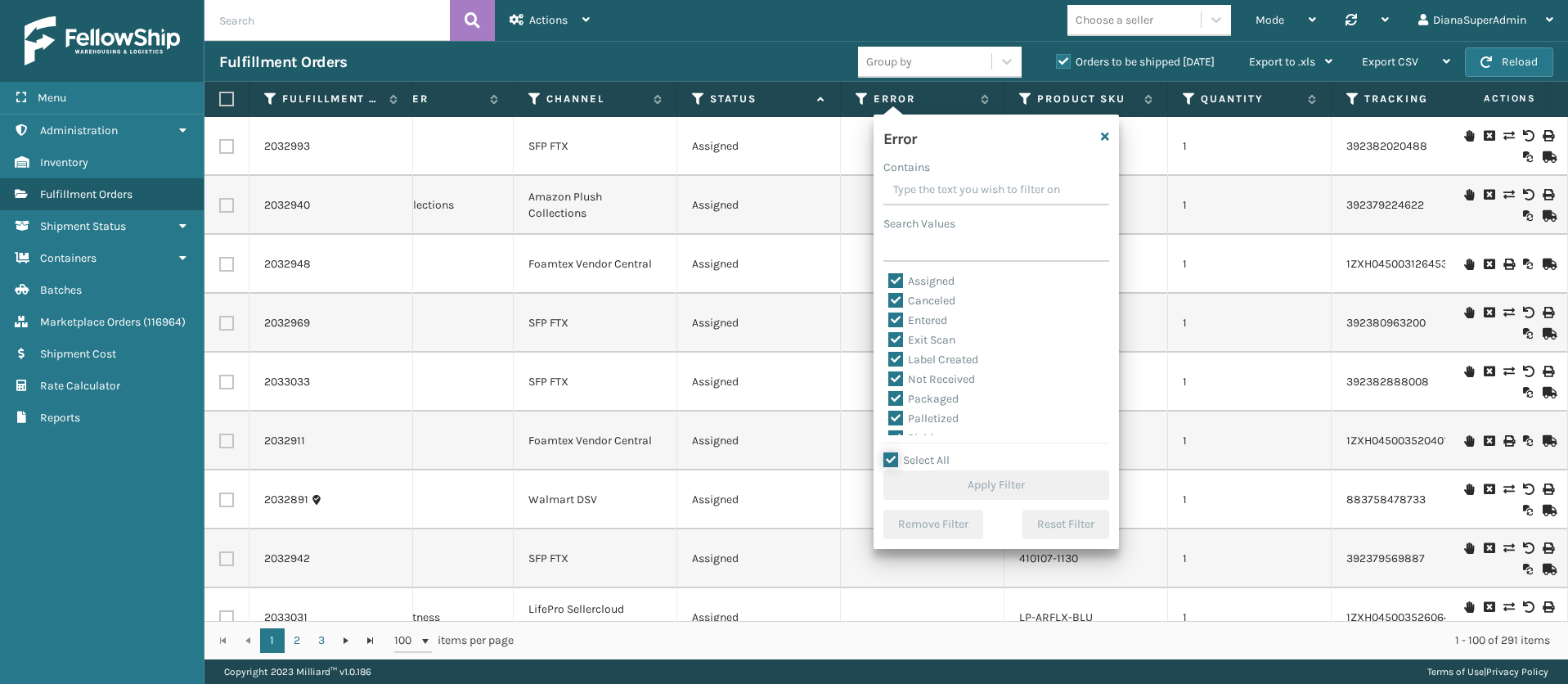
checkbox input "true"
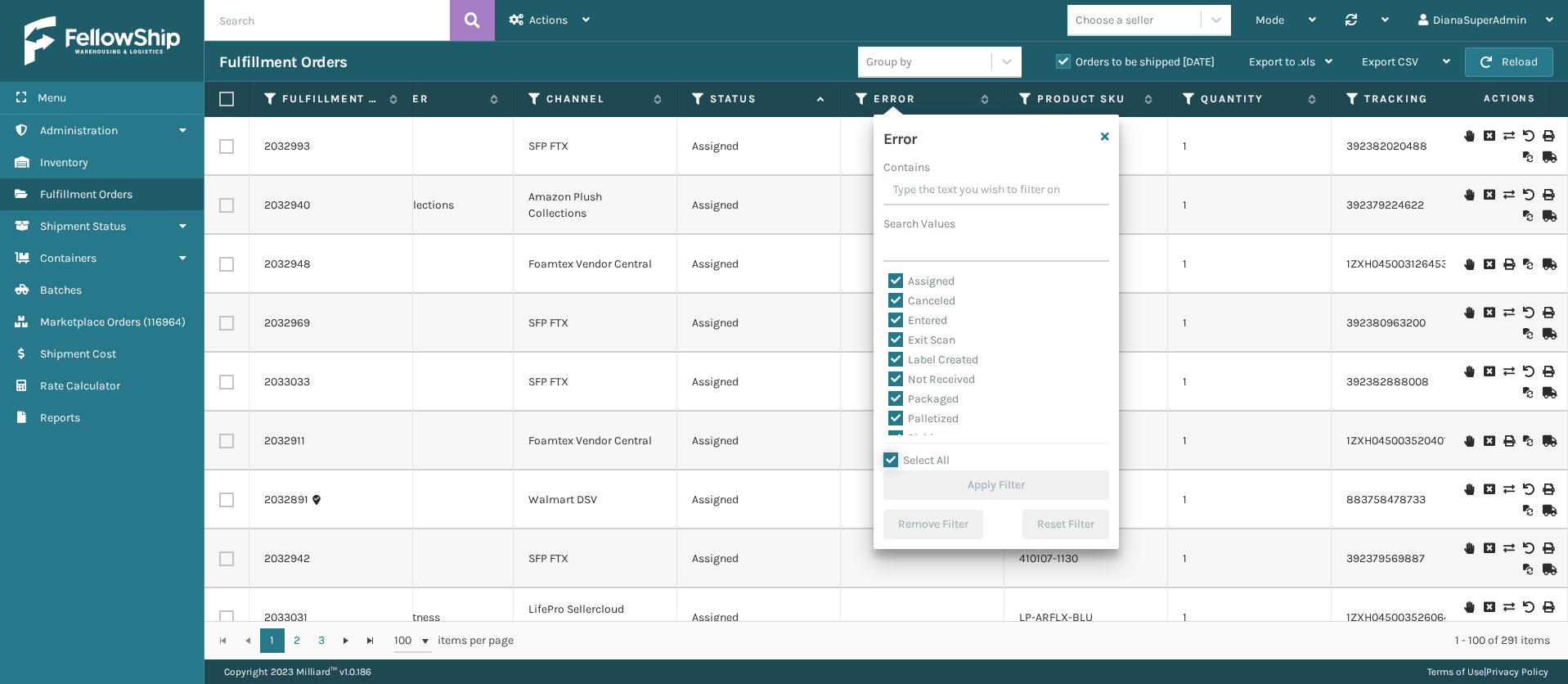
checkbox input "true"
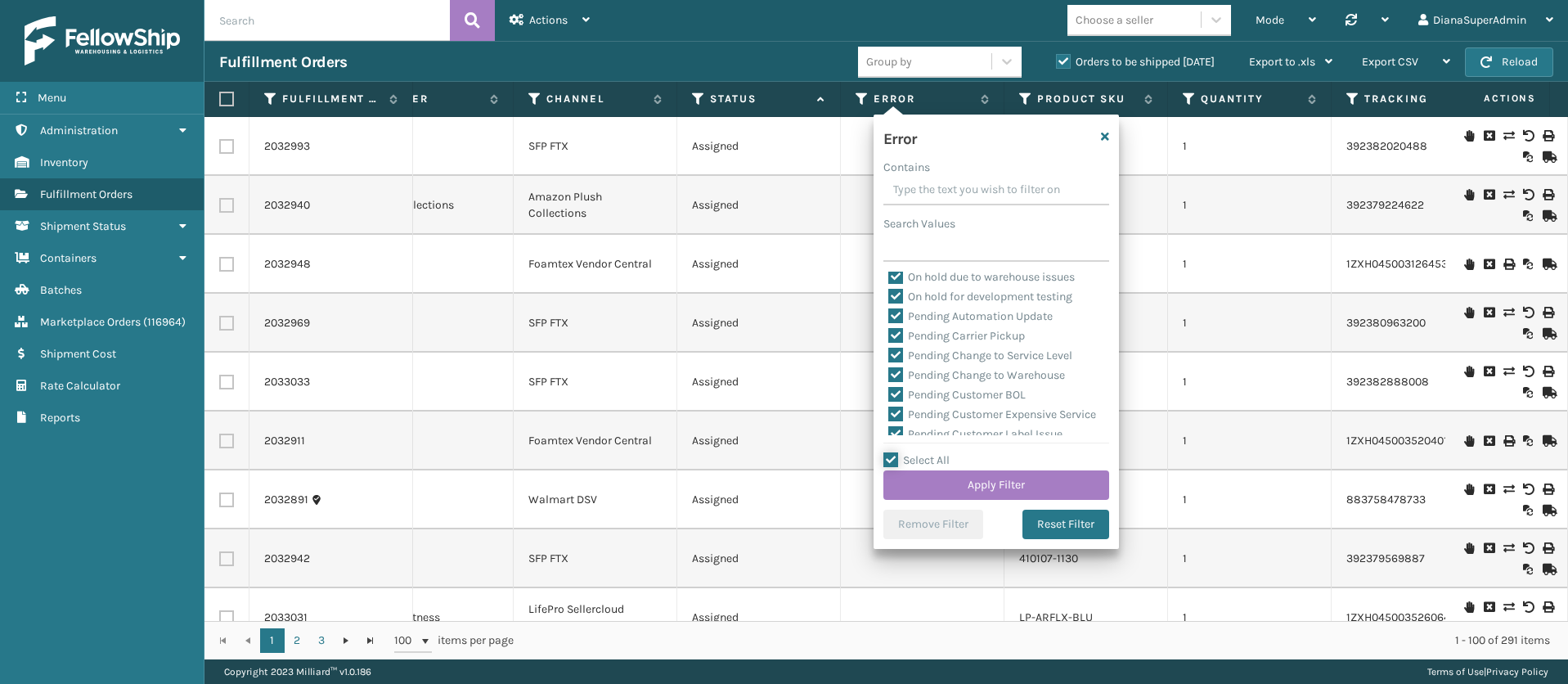
scroll to position [614, 0]
click at [889, 372] on label "Pending Carrier Pickup" at bounding box center [957, 374] width 137 height 14
click at [889, 372] on input "Pending Carrier Pickup" at bounding box center [889, 370] width 1 height 11
checkbox input "false"
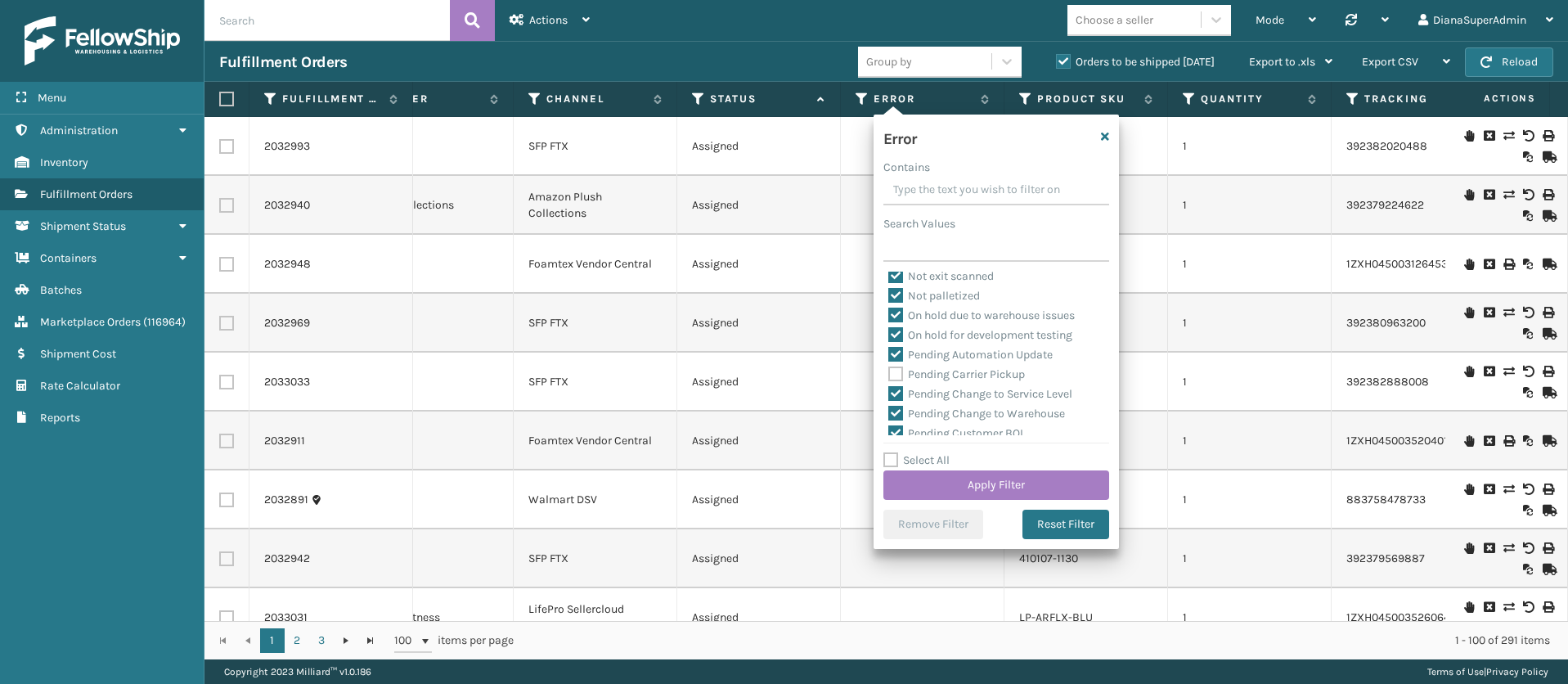
click at [898, 394] on label "Pending Change to Service Level" at bounding box center [980, 394] width 184 height 14
click at [889, 394] on input "Pending Change to Service Level" at bounding box center [889, 390] width 1 height 11
checkbox input "false"
click at [899, 413] on label "Pending Change to Warehouse" at bounding box center [977, 414] width 177 height 14
click at [889, 413] on input "Pending Change to Warehouse" at bounding box center [889, 409] width 1 height 11
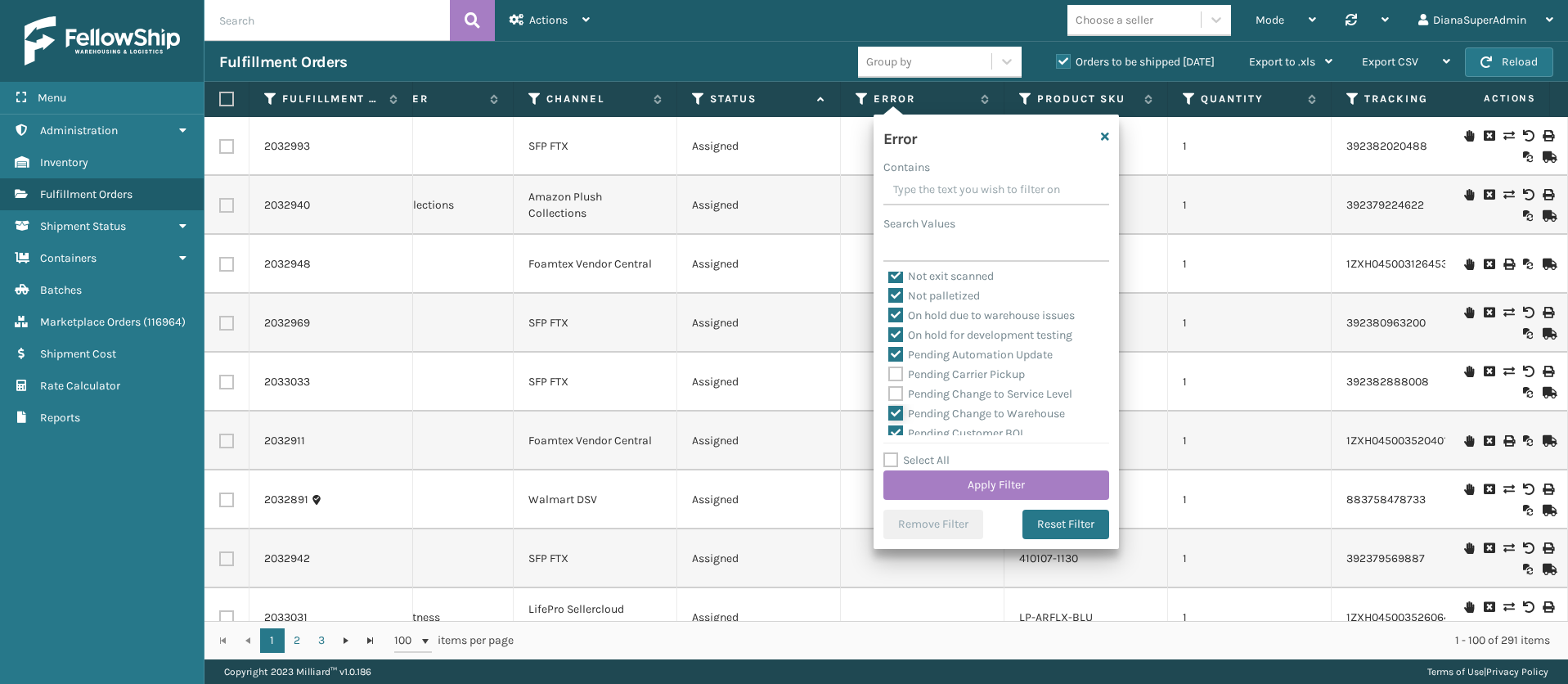
checkbox input "false"
click at [899, 318] on div "Pending Customer BOL" at bounding box center [996, 310] width 216 height 20
click at [900, 308] on label "Pending Customer BOL" at bounding box center [957, 310] width 138 height 14
click at [889, 308] on input "Pending Customer BOL" at bounding box center [889, 306] width 1 height 11
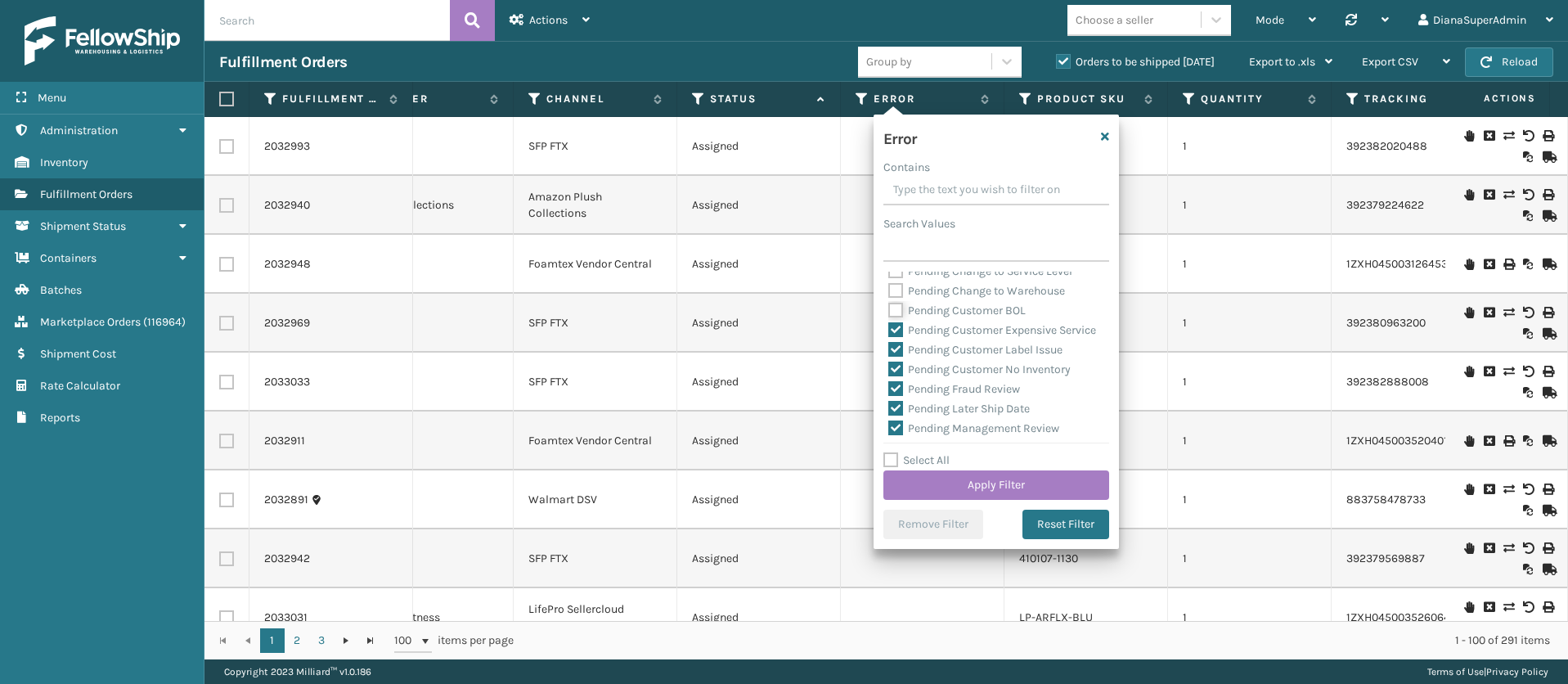
checkbox input "false"
click at [901, 333] on label "Pending Customer Expensive Service" at bounding box center [993, 330] width 208 height 14
click at [889, 332] on input "Pending Customer Expensive Service" at bounding box center [889, 326] width 1 height 11
checkbox input "false"
click at [903, 357] on label "Pending Customer Label Issue" at bounding box center [976, 350] width 174 height 14
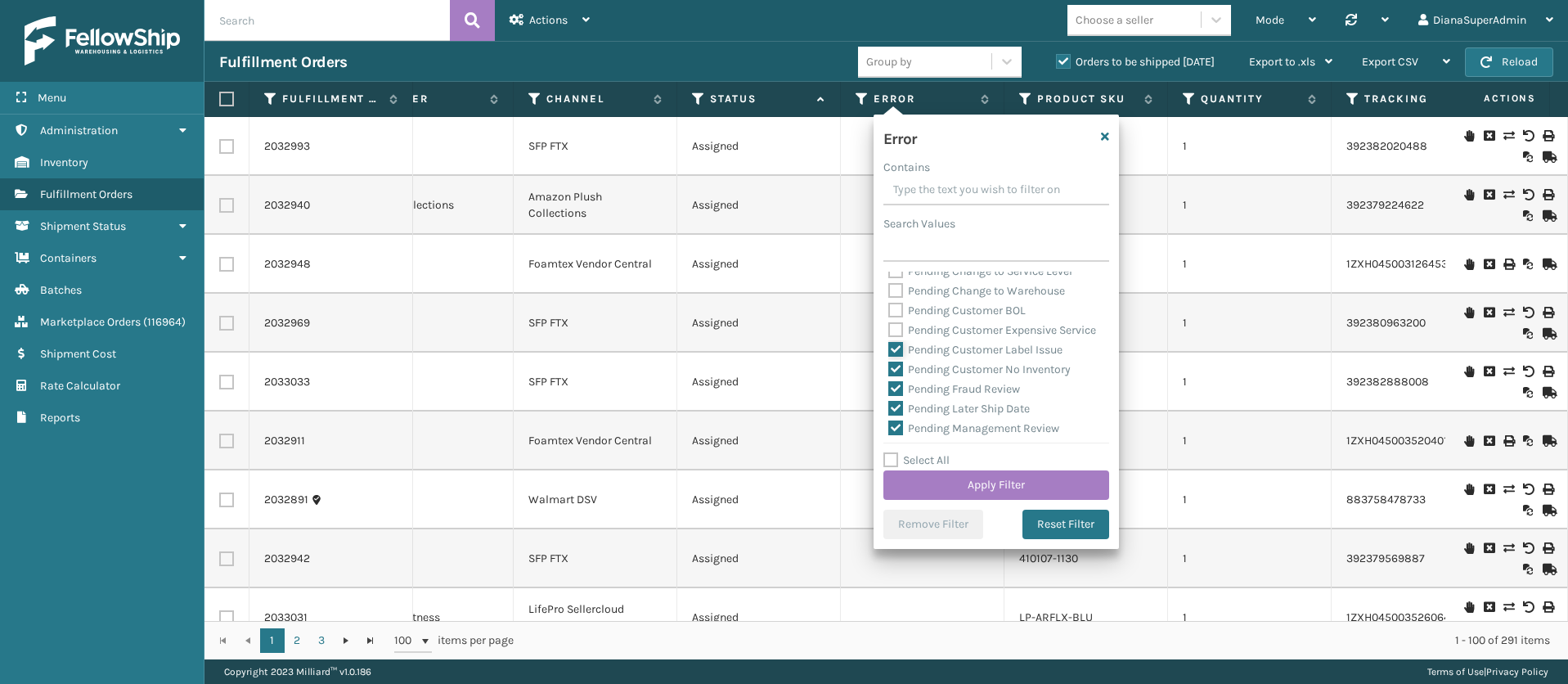
click at [889, 351] on input "Pending Customer Label Issue" at bounding box center [889, 346] width 1 height 11
checkbox input "false"
click at [899, 376] on label "Pending Customer No Inventory" at bounding box center [979, 369] width 182 height 14
click at [889, 371] on input "Pending Customer No Inventory" at bounding box center [889, 366] width 1 height 11
checkbox input "false"
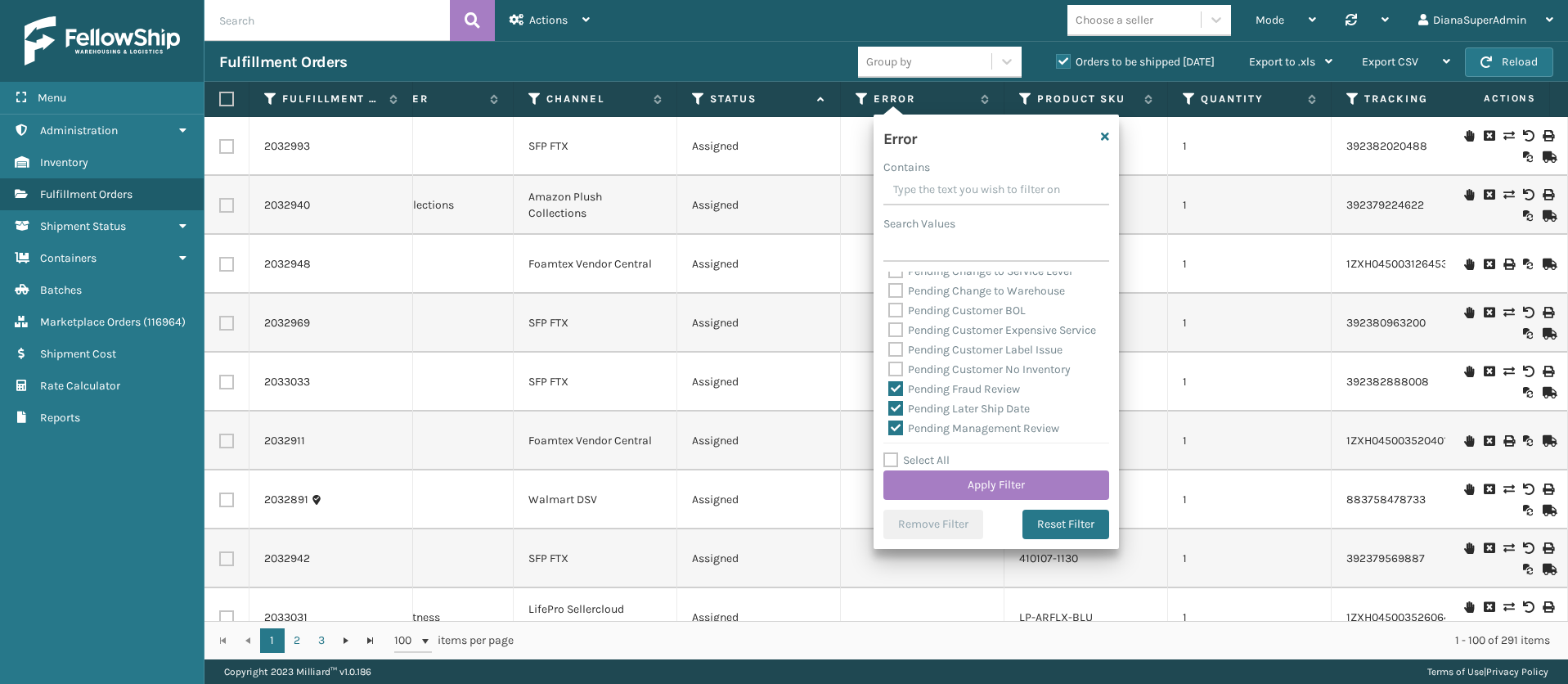
click at [897, 396] on label "Pending Fraud Review" at bounding box center [954, 390] width 132 height 14
click at [889, 390] on input "Pending Fraud Review" at bounding box center [889, 385] width 1 height 11
checkbox input "false"
click at [897, 293] on label "Pending Later Ship Date" at bounding box center [959, 286] width 141 height 14
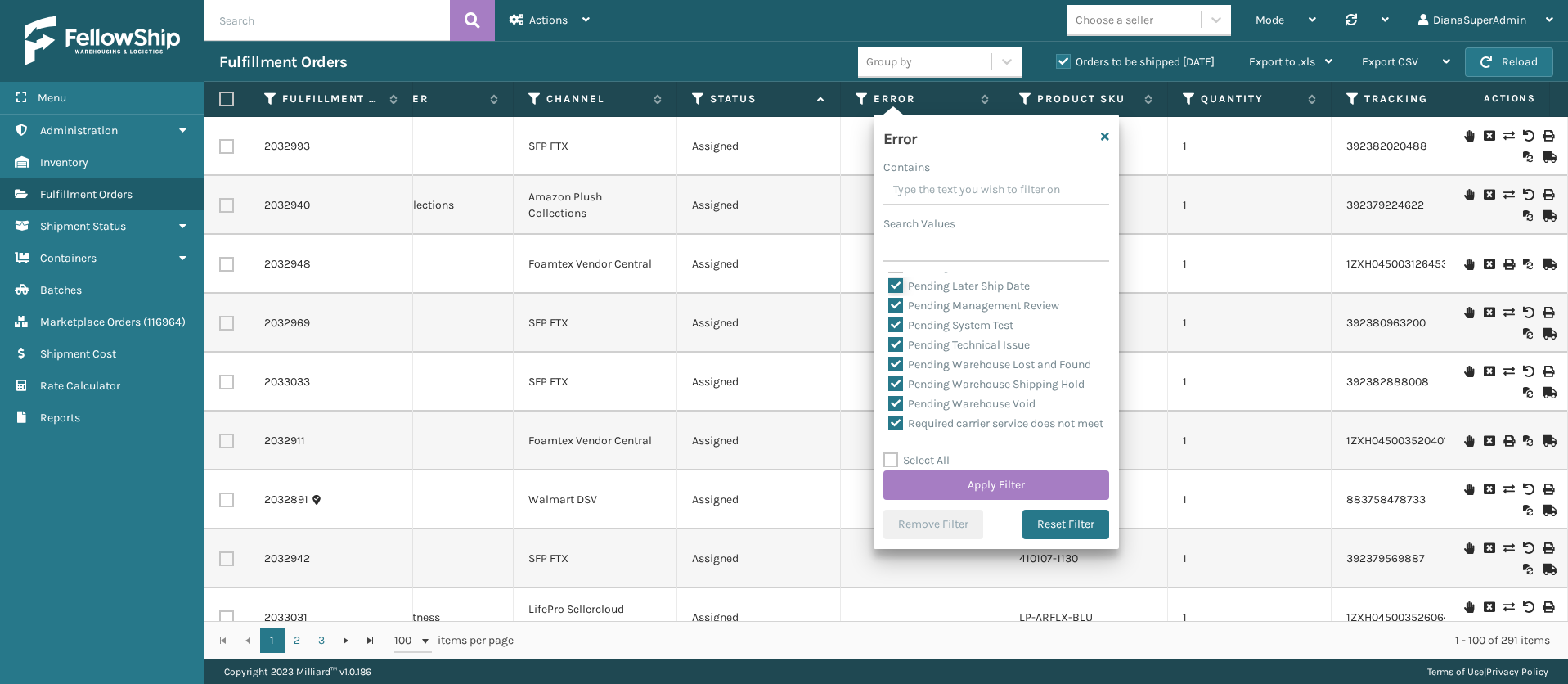
click at [889, 287] on input "Pending Later Ship Date" at bounding box center [889, 282] width 1 height 11
checkbox input "false"
click at [893, 312] on label "Pending Management Review" at bounding box center [974, 306] width 171 height 14
click at [889, 307] on input "Pending Management Review" at bounding box center [889, 302] width 1 height 11
checkbox input "false"
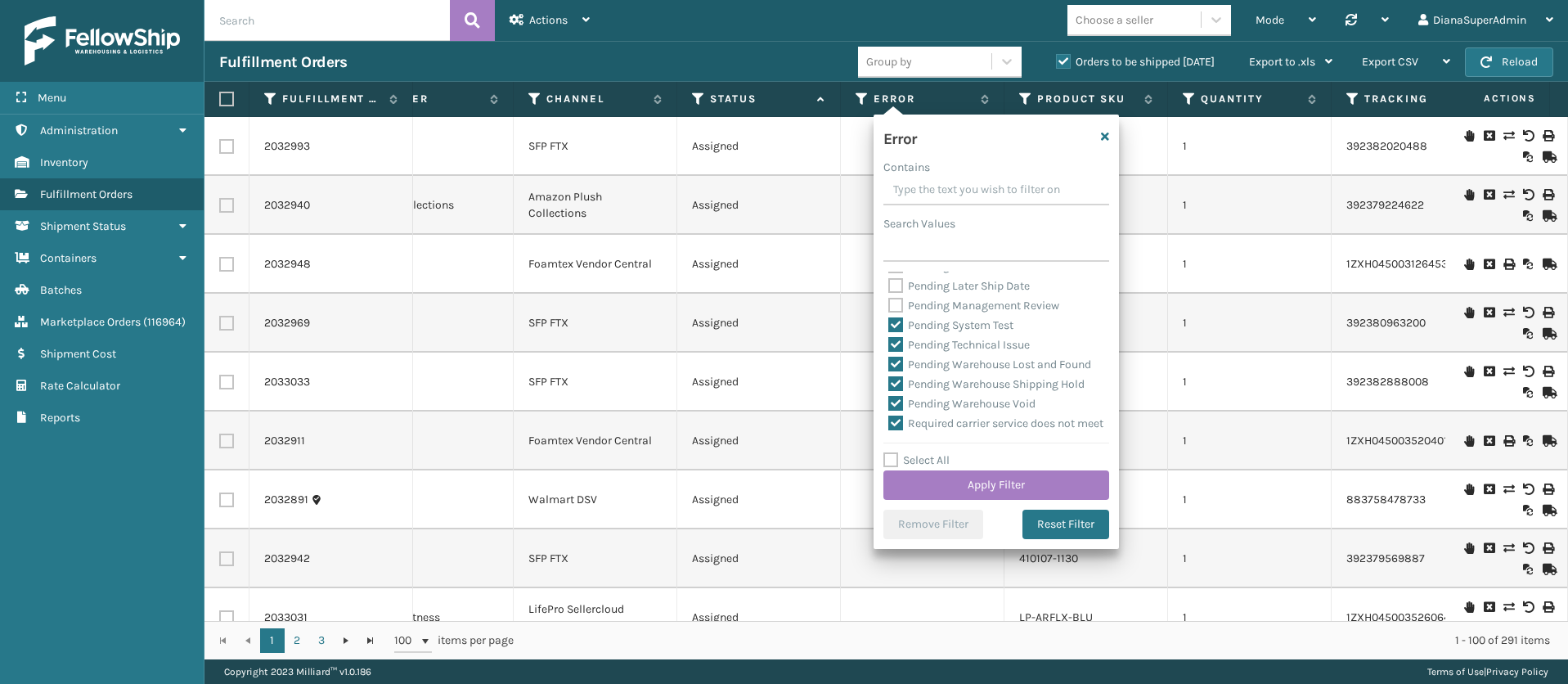
click at [894, 332] on label "Pending System Test" at bounding box center [951, 326] width 125 height 14
click at [889, 326] on input "Pending System Test" at bounding box center [889, 321] width 1 height 11
checkbox input "false"
click at [895, 352] on label "Pending Technical Issue" at bounding box center [959, 345] width 141 height 14
click at [889, 346] on input "Pending Technical Issue" at bounding box center [889, 341] width 1 height 11
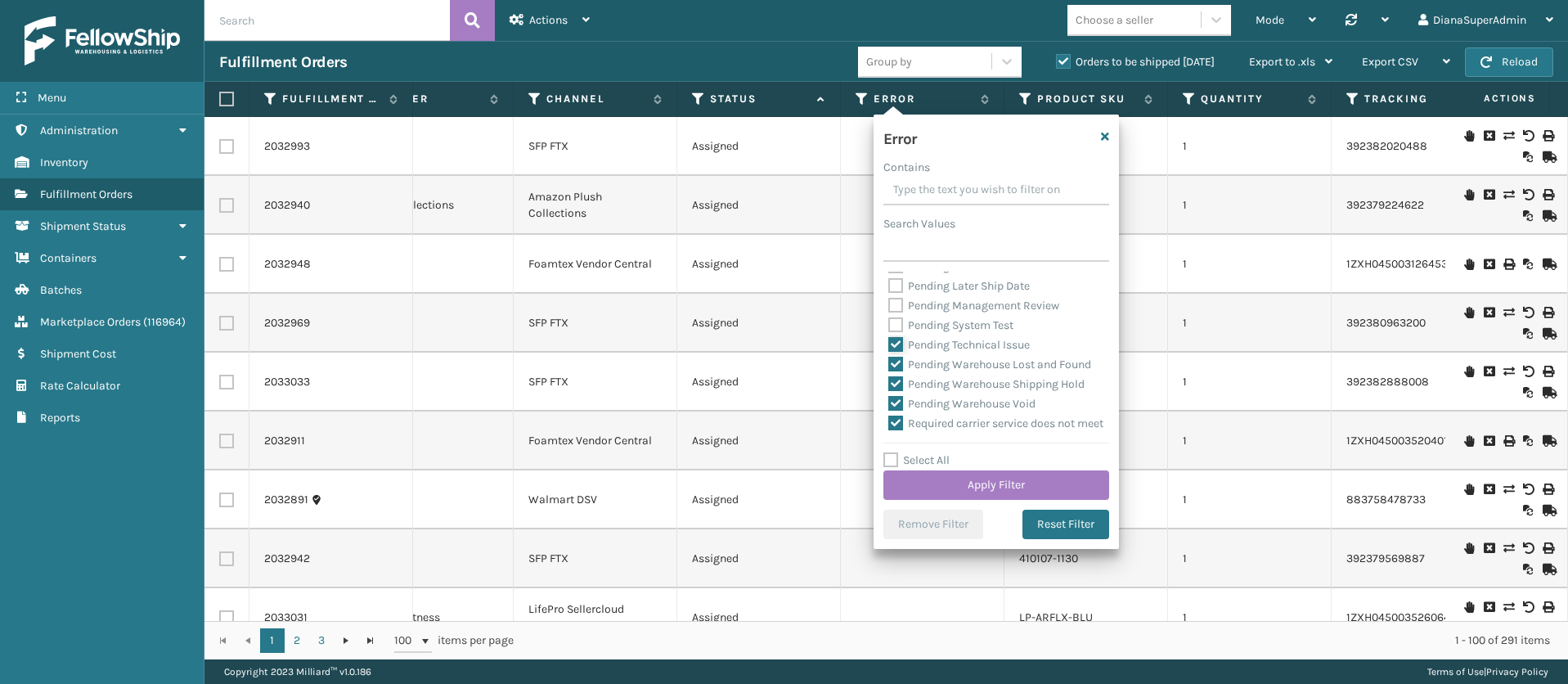
checkbox input "false"
click at [895, 372] on label "Pending Warehouse Lost and Found" at bounding box center [990, 365] width 203 height 14
click at [889, 366] on input "Pending Warehouse Lost and Found" at bounding box center [889, 360] width 1 height 11
checkbox input "false"
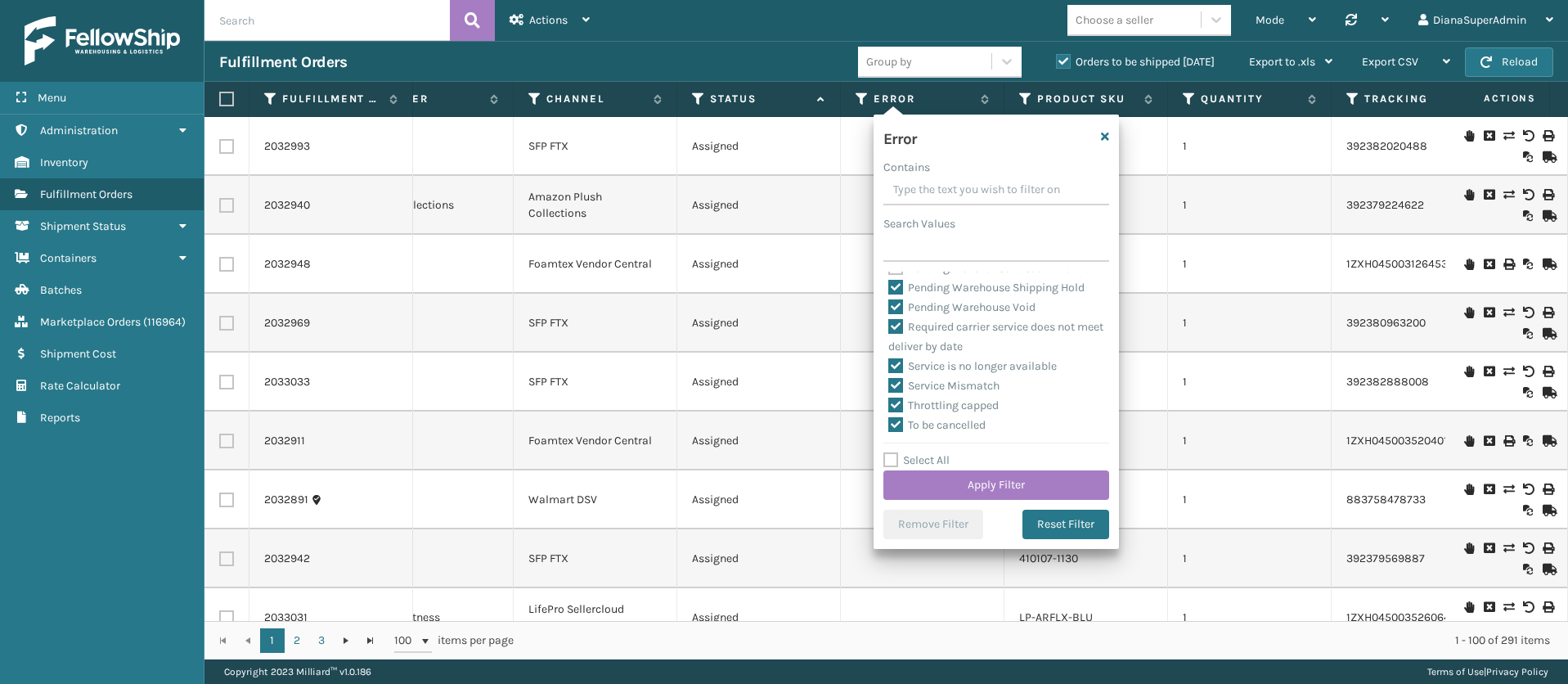
click at [902, 294] on label "Pending Warehouse Shipping Hold" at bounding box center [986, 287] width 197 height 14
click at [889, 289] on input "Pending Warehouse Shipping Hold" at bounding box center [889, 284] width 1 height 11
checkbox input "false"
click at [899, 314] on label "Pending Warehouse Void" at bounding box center [962, 308] width 148 height 14
click at [889, 309] on input "Pending Warehouse Void" at bounding box center [889, 303] width 1 height 11
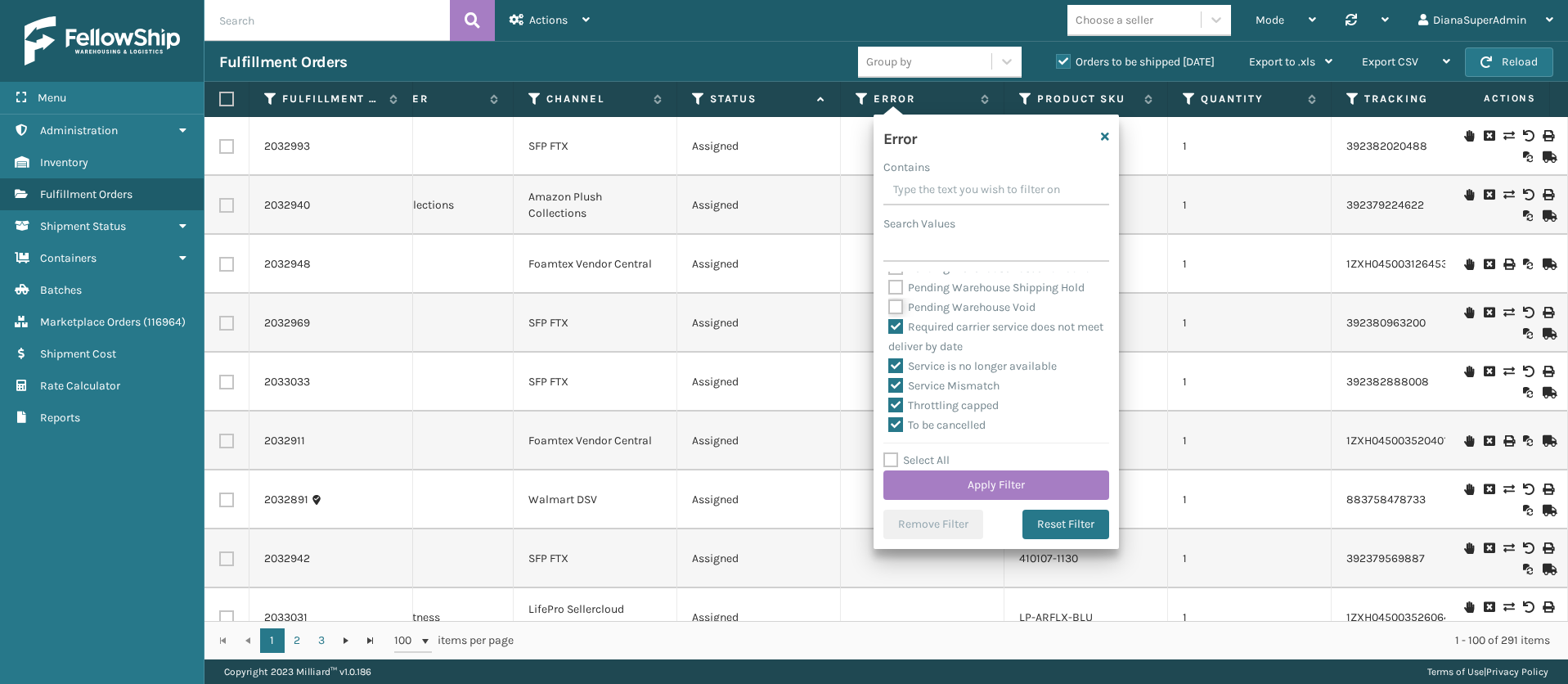
checkbox input "false"
click at [1016, 480] on button "Apply Filter" at bounding box center [996, 485] width 226 height 29
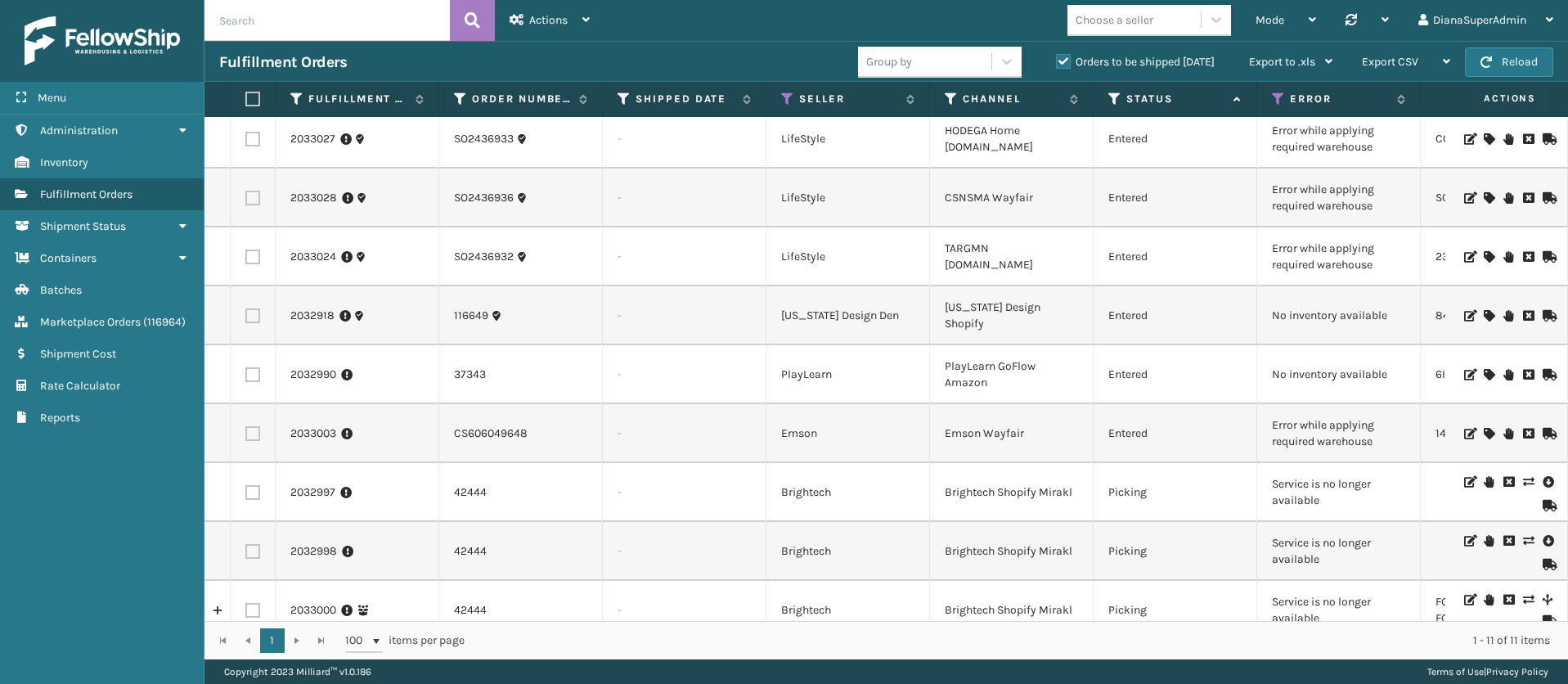
scroll to position [163, 0]
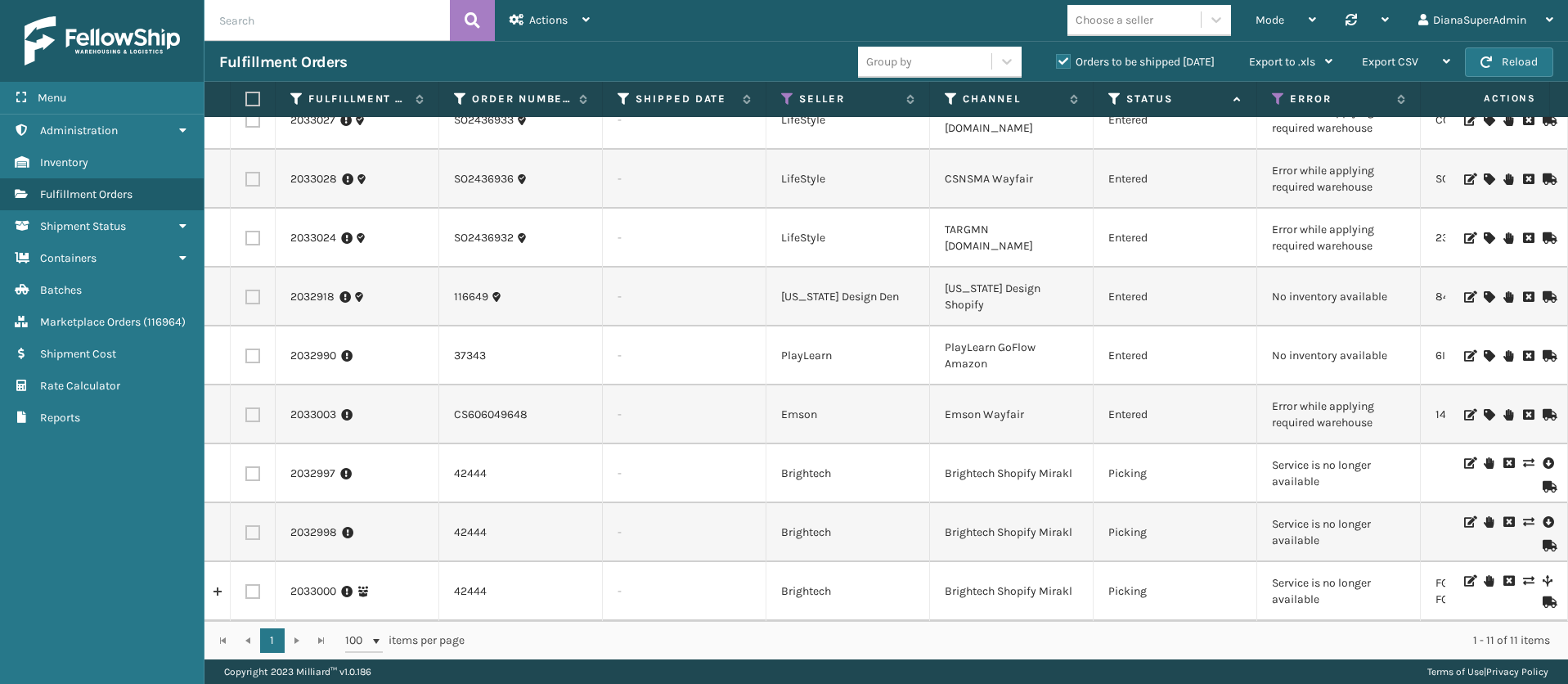
click at [1312, 444] on td "Service is no longer available" at bounding box center [1339, 473] width 164 height 59
copy td "Service is no longer available"
click at [324, 406] on link "2033003" at bounding box center [314, 414] width 46 height 16
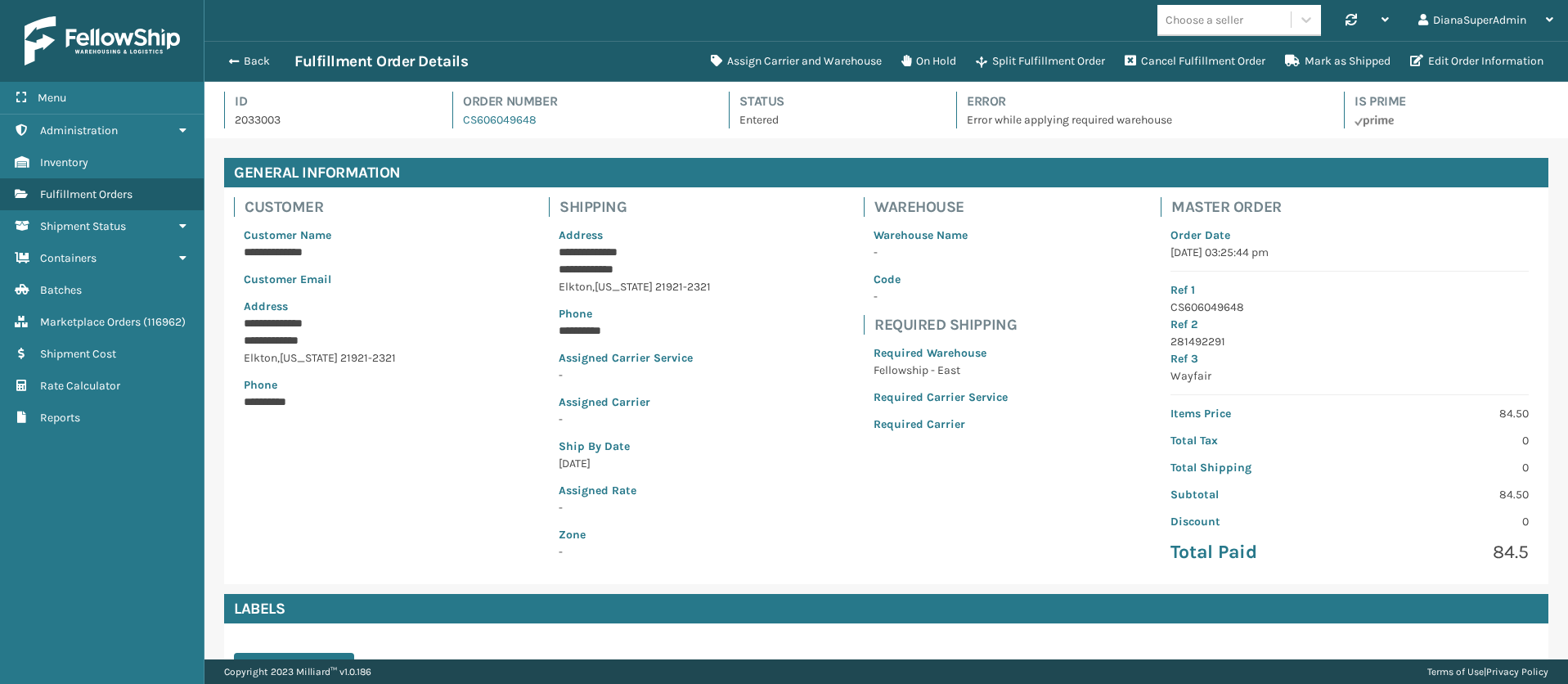
scroll to position [39, 1363]
click at [772, 67] on button "Assign Carrier and Warehouse" at bounding box center [796, 61] width 190 height 33
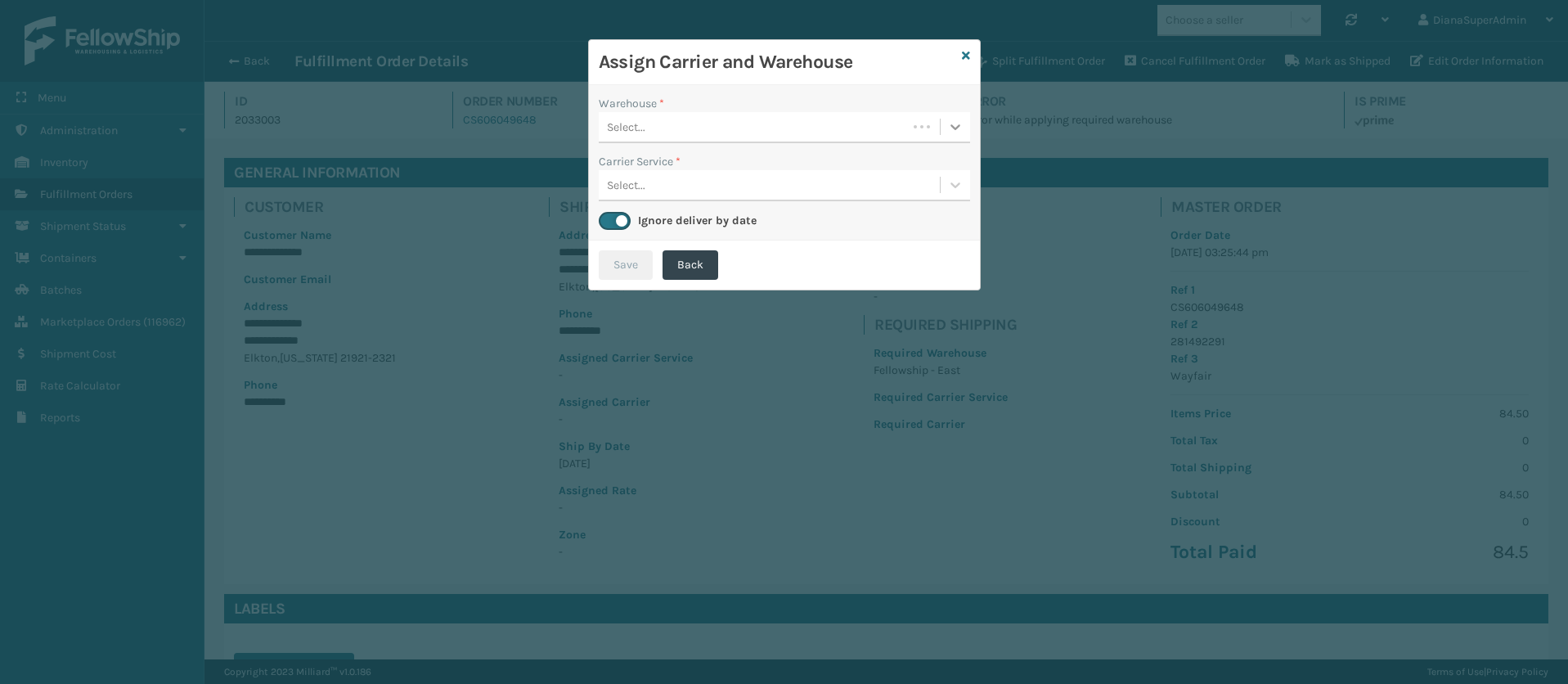
click at [963, 132] on icon at bounding box center [955, 126] width 16 height 16
click at [753, 160] on div "Fellowship - East" at bounding box center [784, 168] width 372 height 30
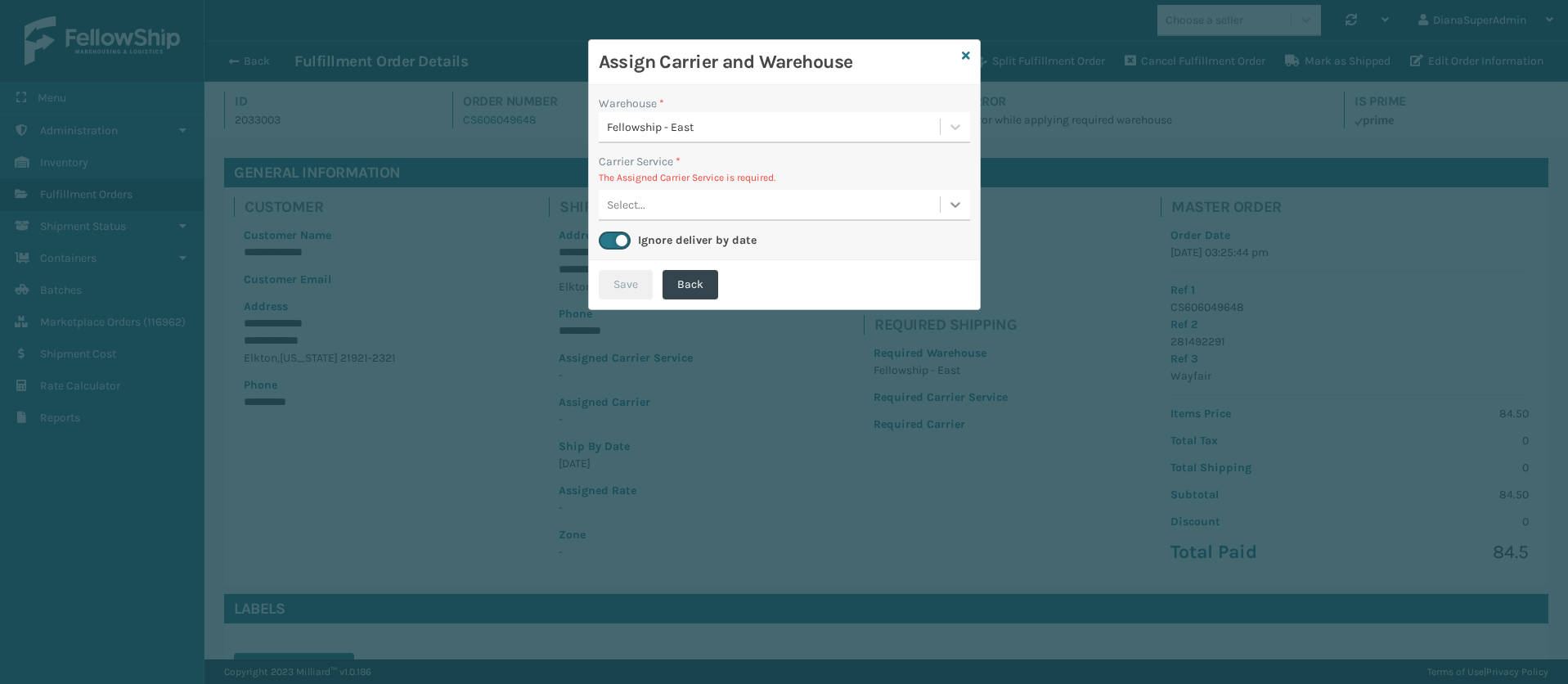
click at [951, 197] on icon at bounding box center [955, 205] width 16 height 16
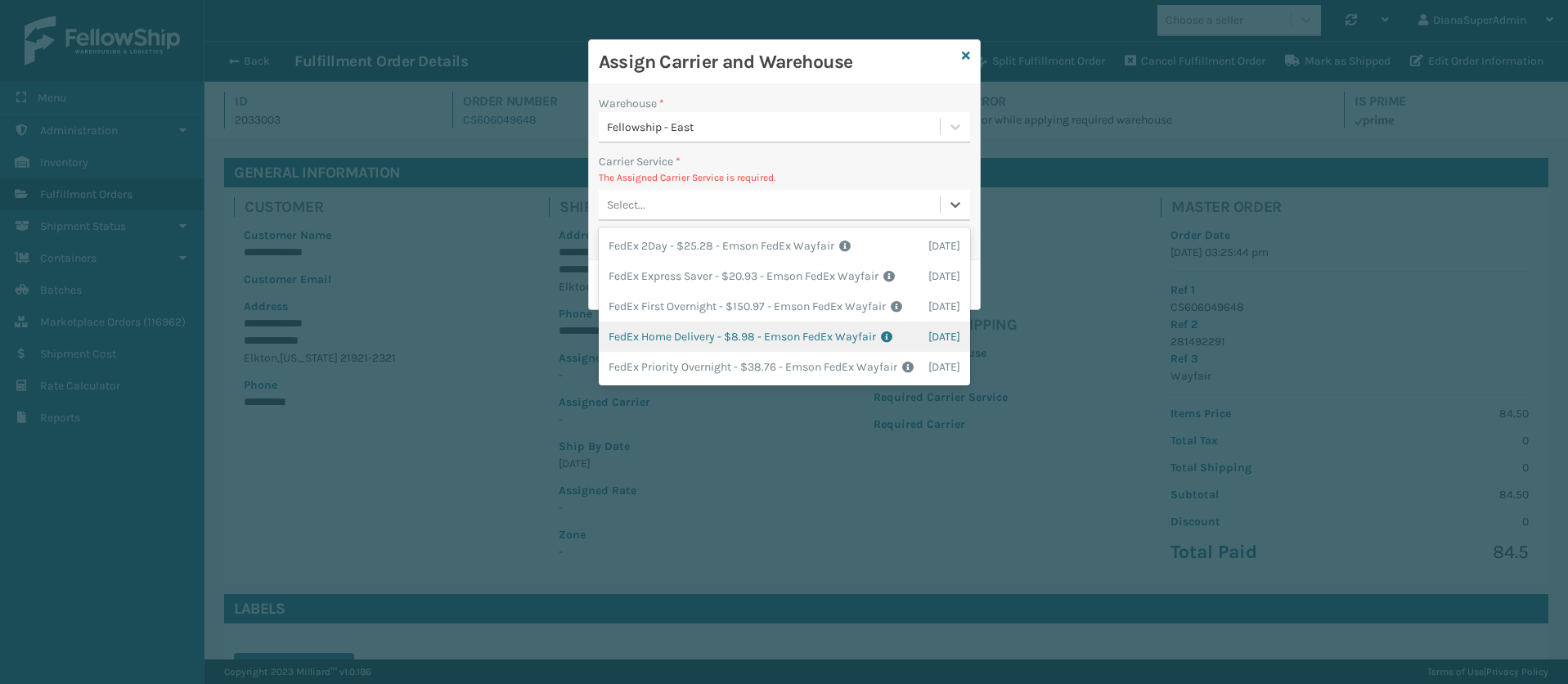
click at [649, 352] on div "FedEx Home Delivery - $8.98 - Emson FedEx Wayfair Shipping Cost $8.98 Surplus C…" at bounding box center [784, 336] width 372 height 30
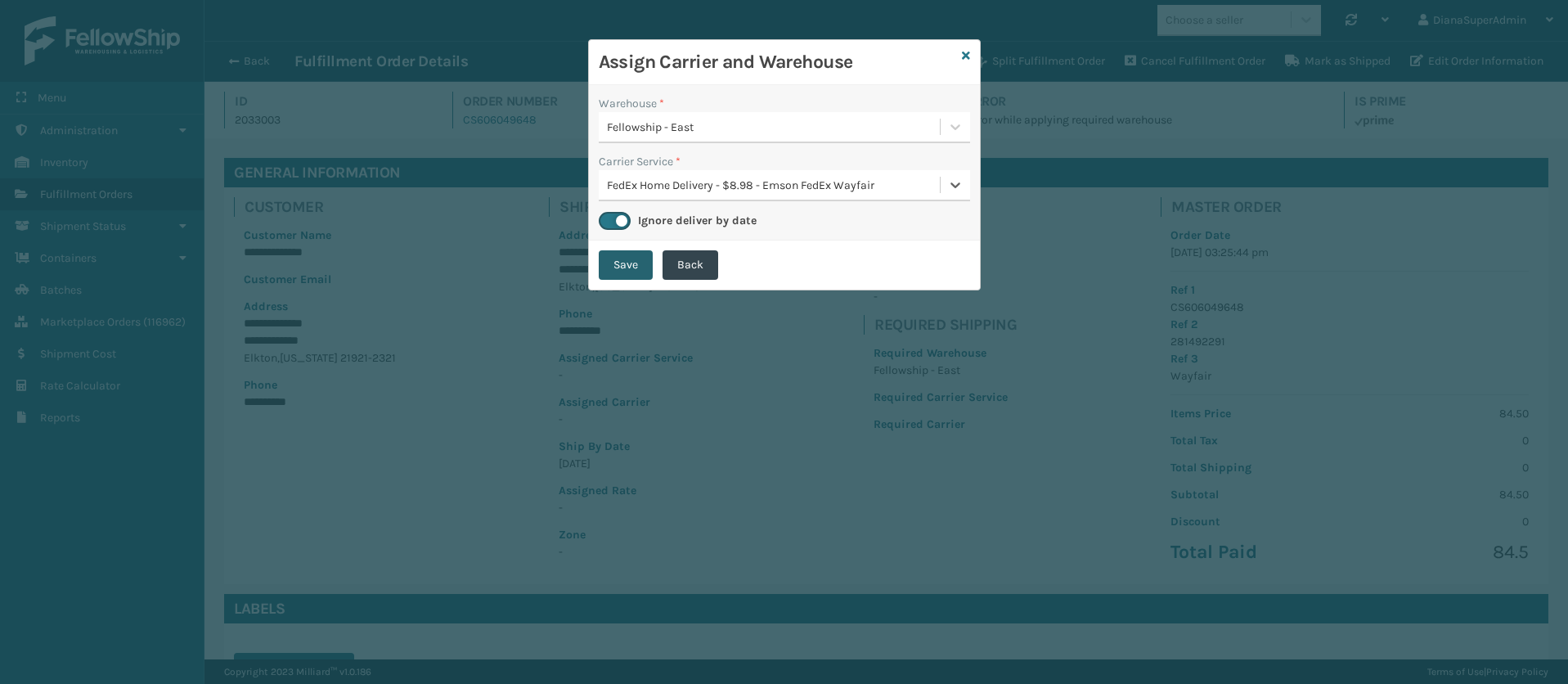
click at [629, 265] on button "Save" at bounding box center [625, 264] width 54 height 29
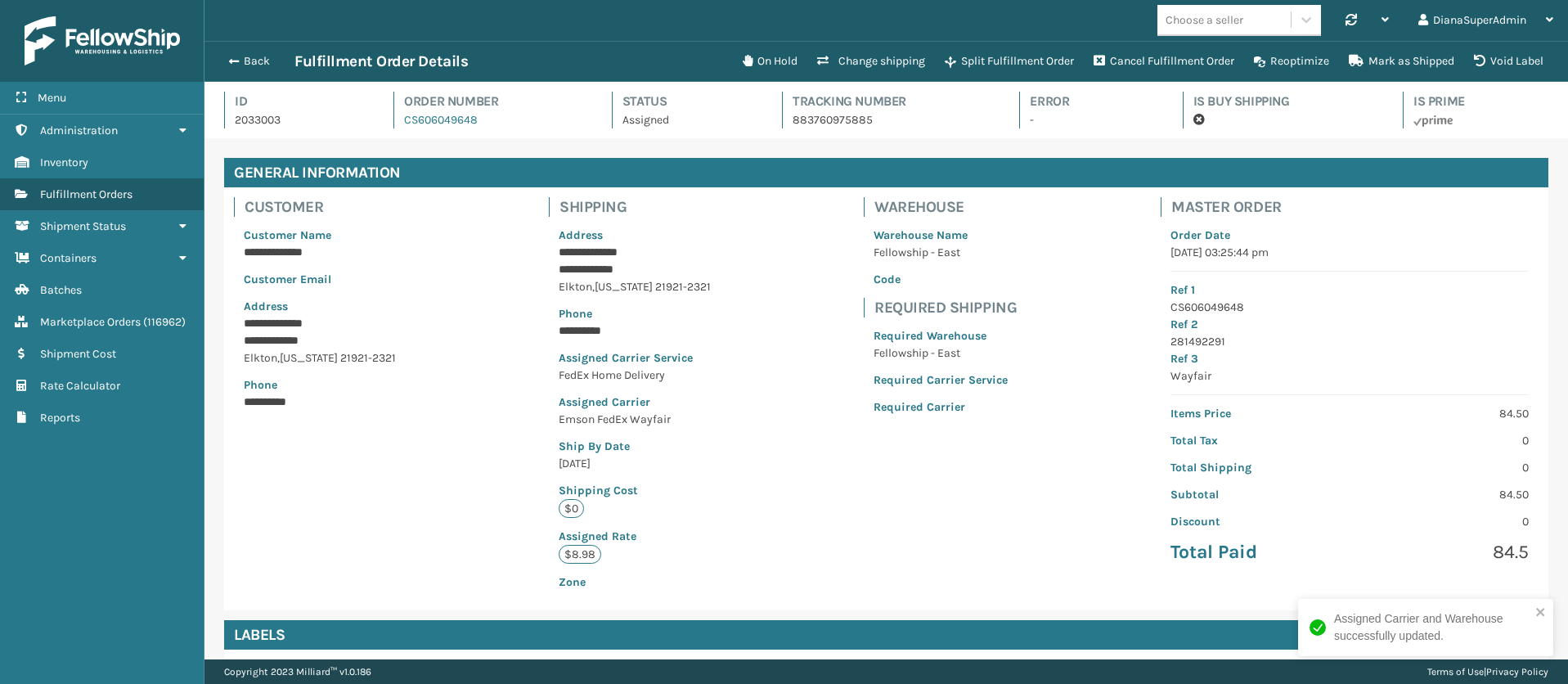
click at [236, 52] on div "Back Fulfillment Order Details" at bounding box center [477, 61] width 514 height 20
click at [244, 64] on button "Back" at bounding box center [257, 61] width 76 height 15
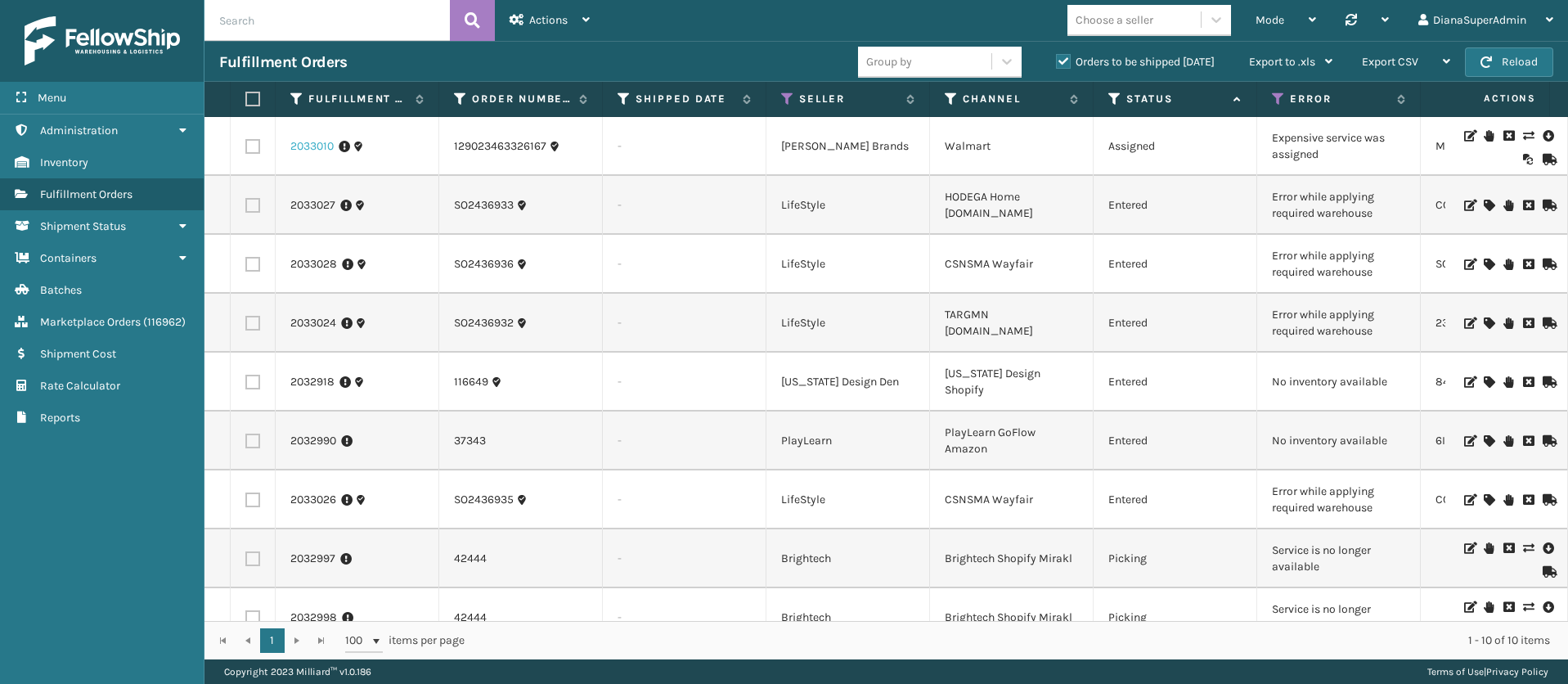
click at [321, 141] on link "2033010" at bounding box center [312, 146] width 44 height 16
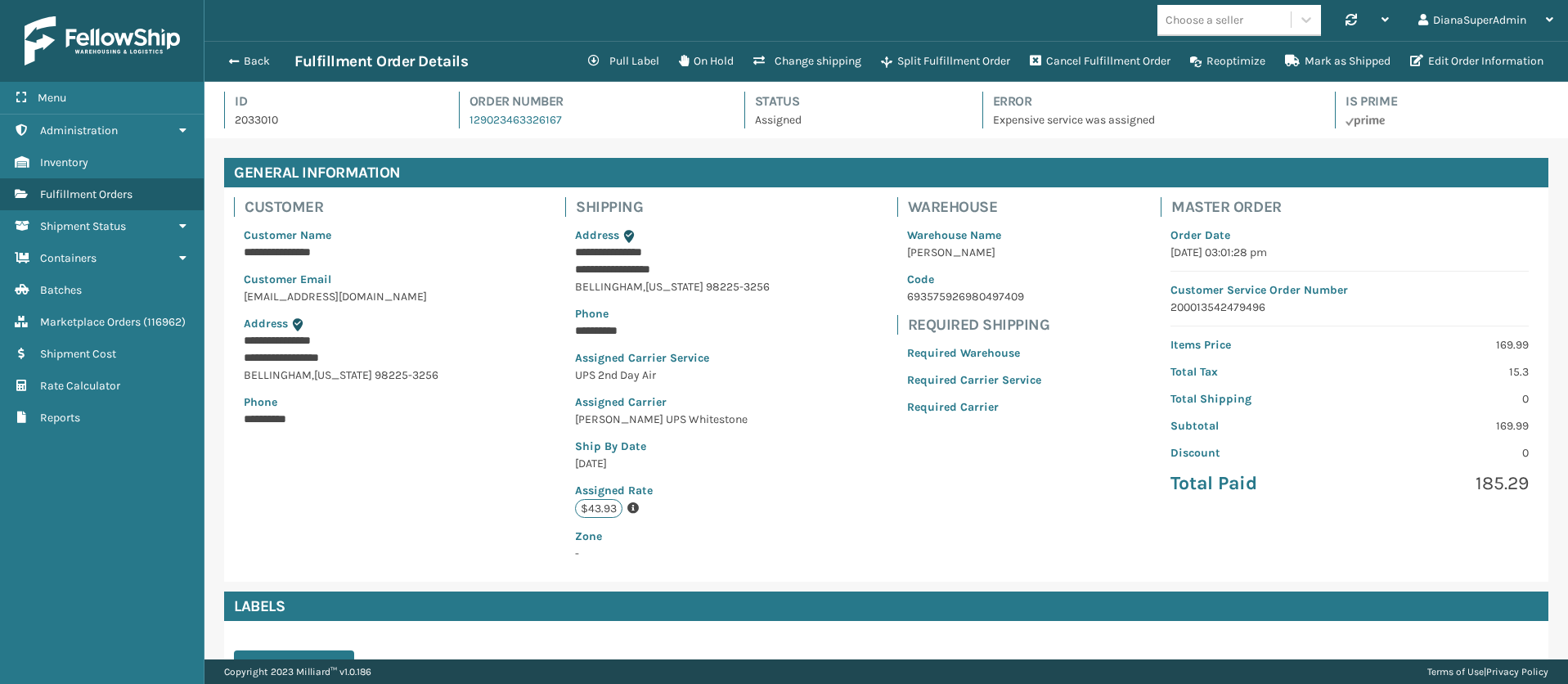
scroll to position [39, 1363]
click at [807, 66] on button "Change shipping" at bounding box center [807, 61] width 127 height 33
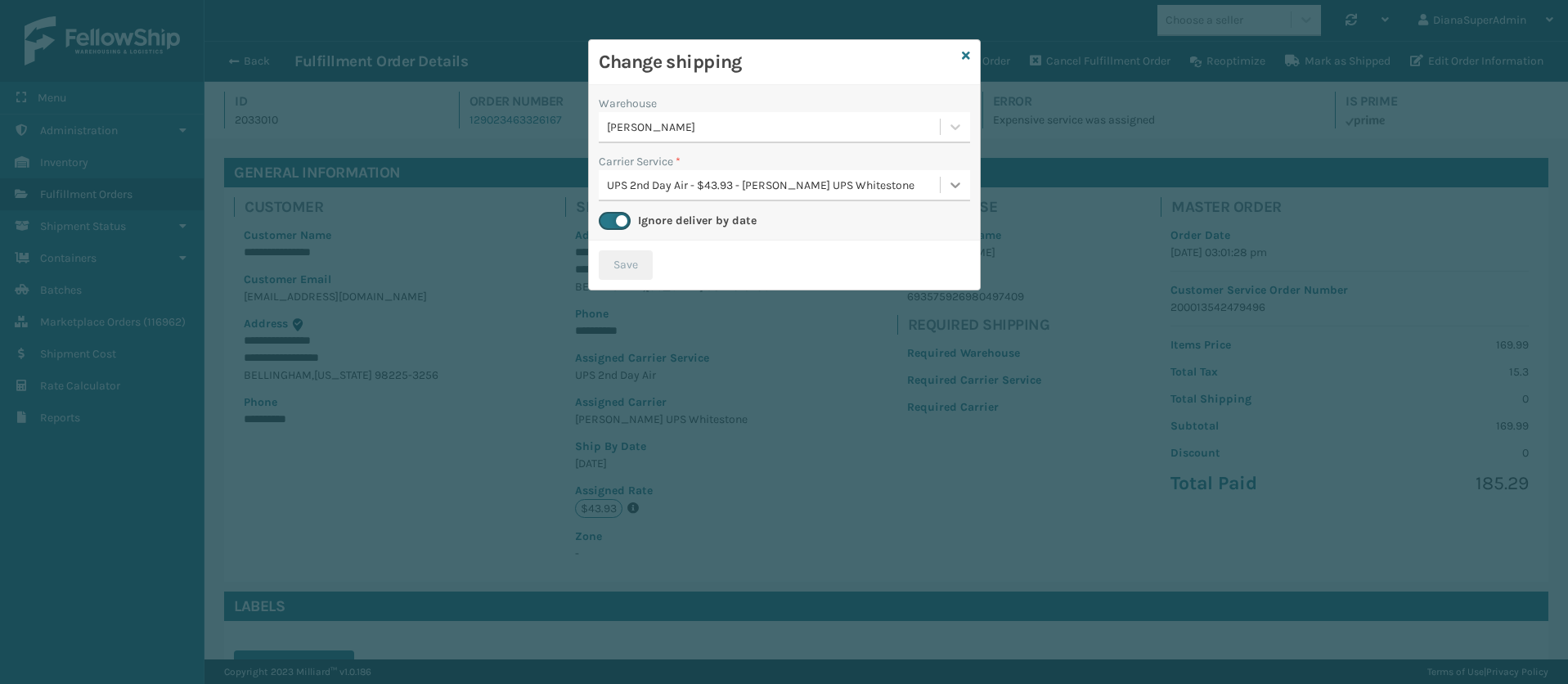
click at [951, 187] on icon at bounding box center [955, 185] width 16 height 16
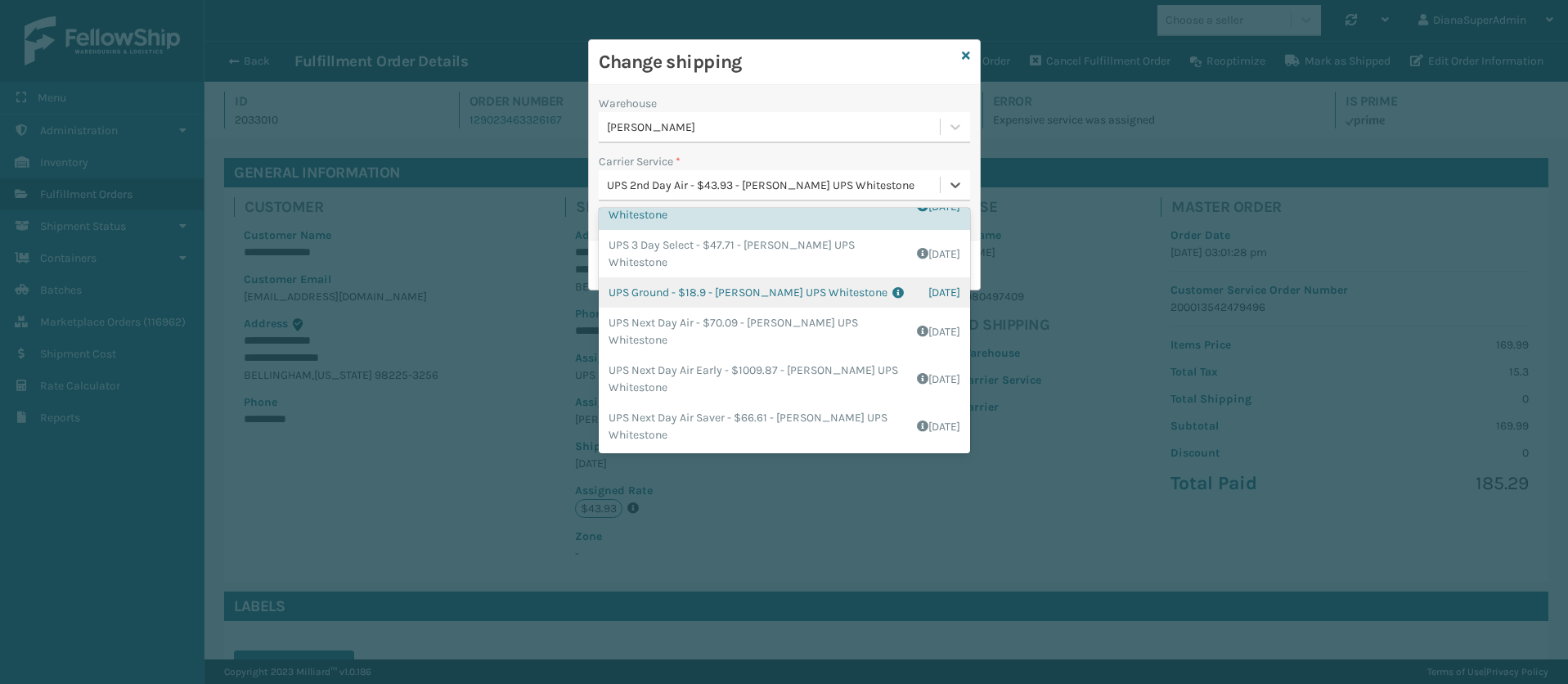
scroll to position [0, 0]
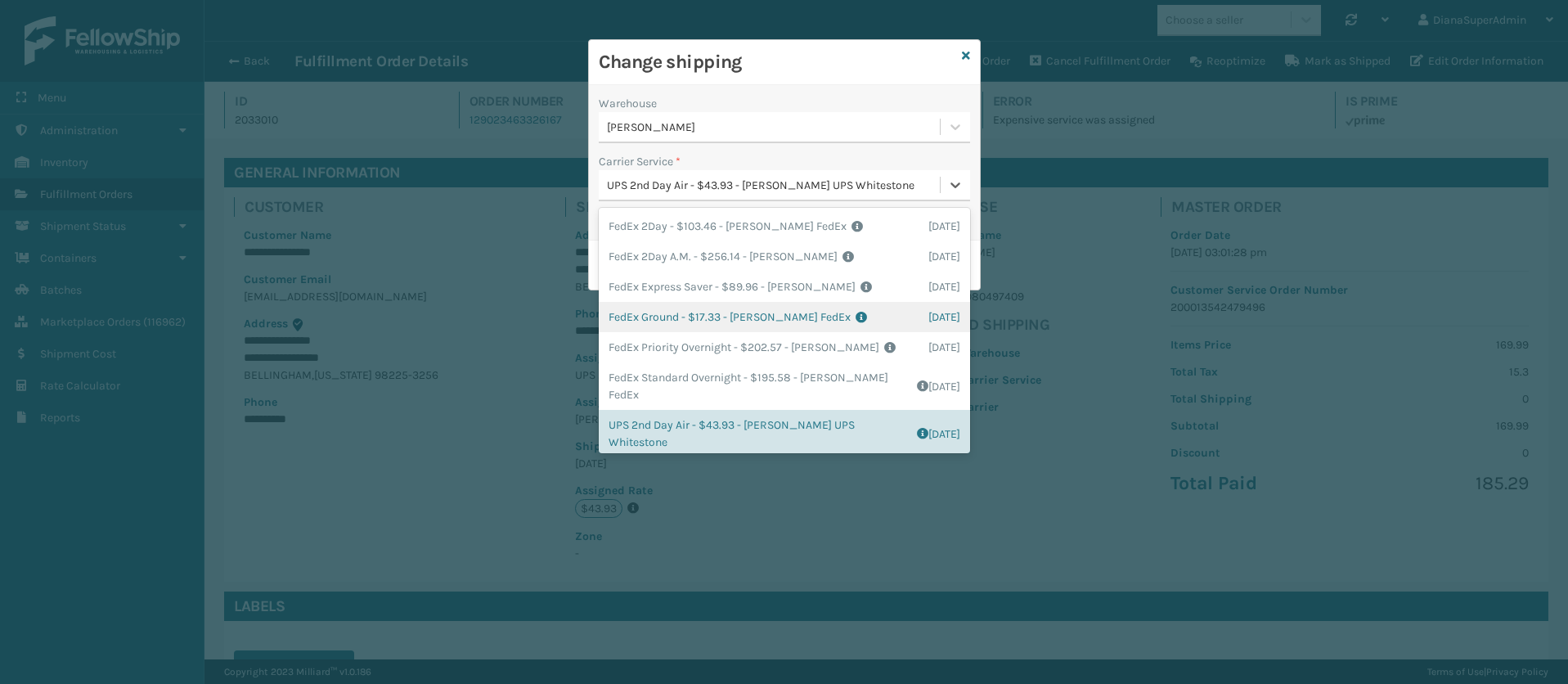
click at [660, 317] on div "FedEx Ground - $17.33 - [PERSON_NAME] FedEx Shipping Cost $15.2 Surplus Cost $2…" at bounding box center [784, 317] width 372 height 30
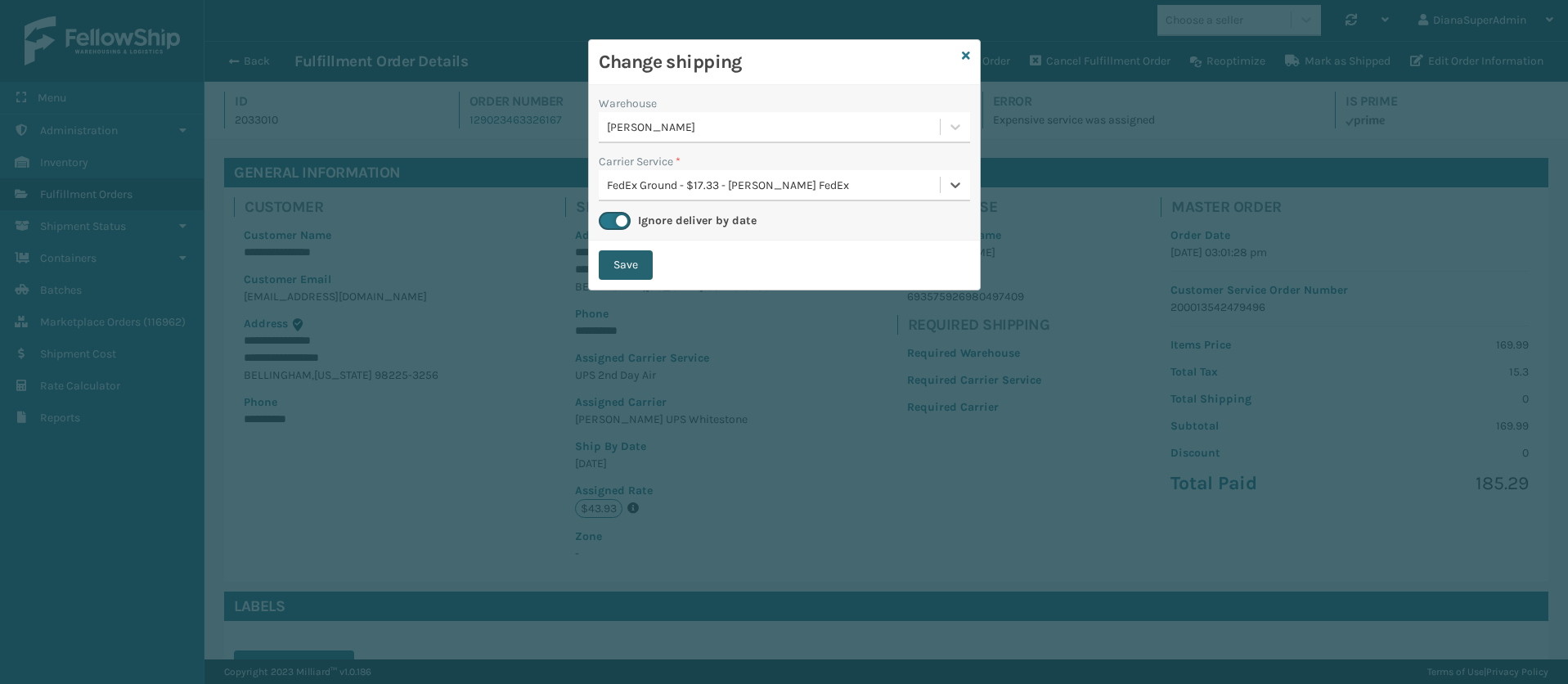
click at [641, 265] on button "Save" at bounding box center [625, 264] width 54 height 29
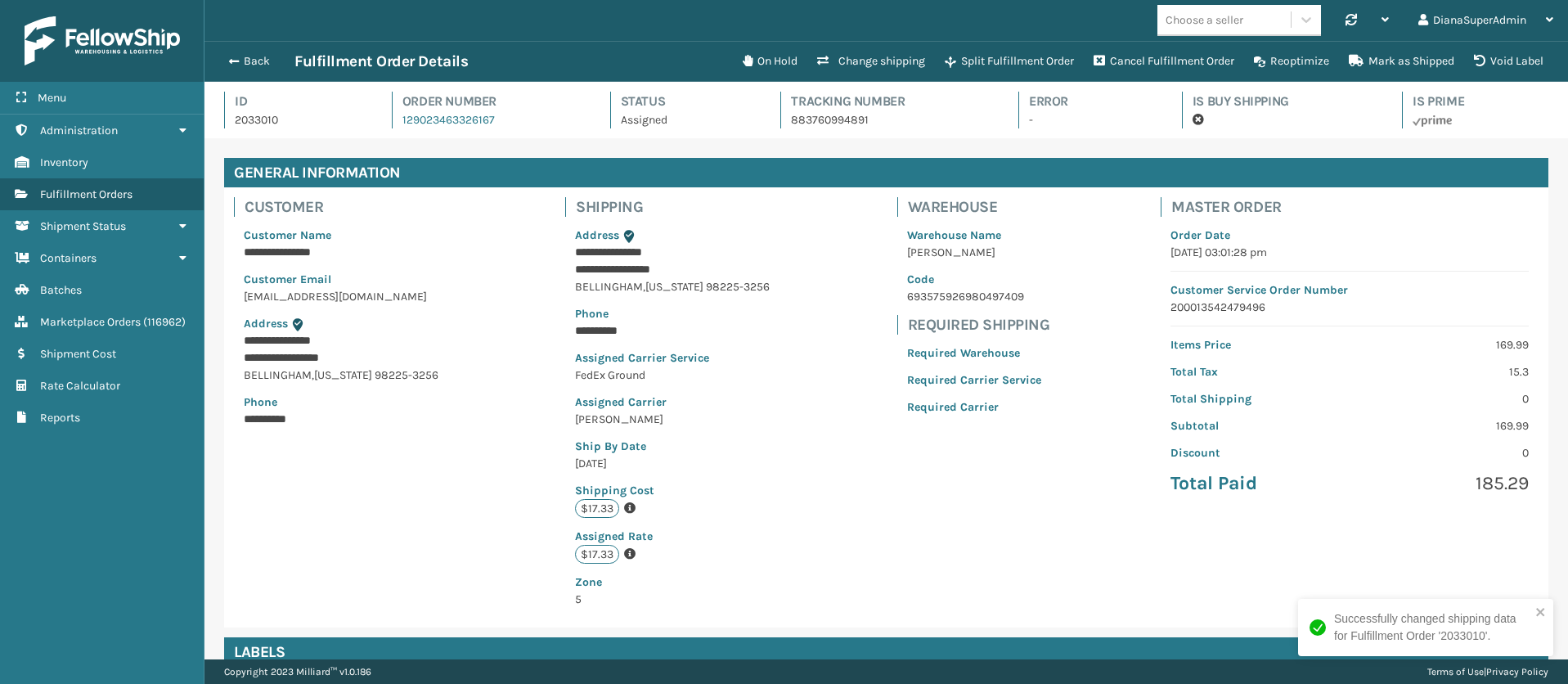
scroll to position [39, 1363]
click at [238, 56] on button "Back" at bounding box center [257, 61] width 76 height 15
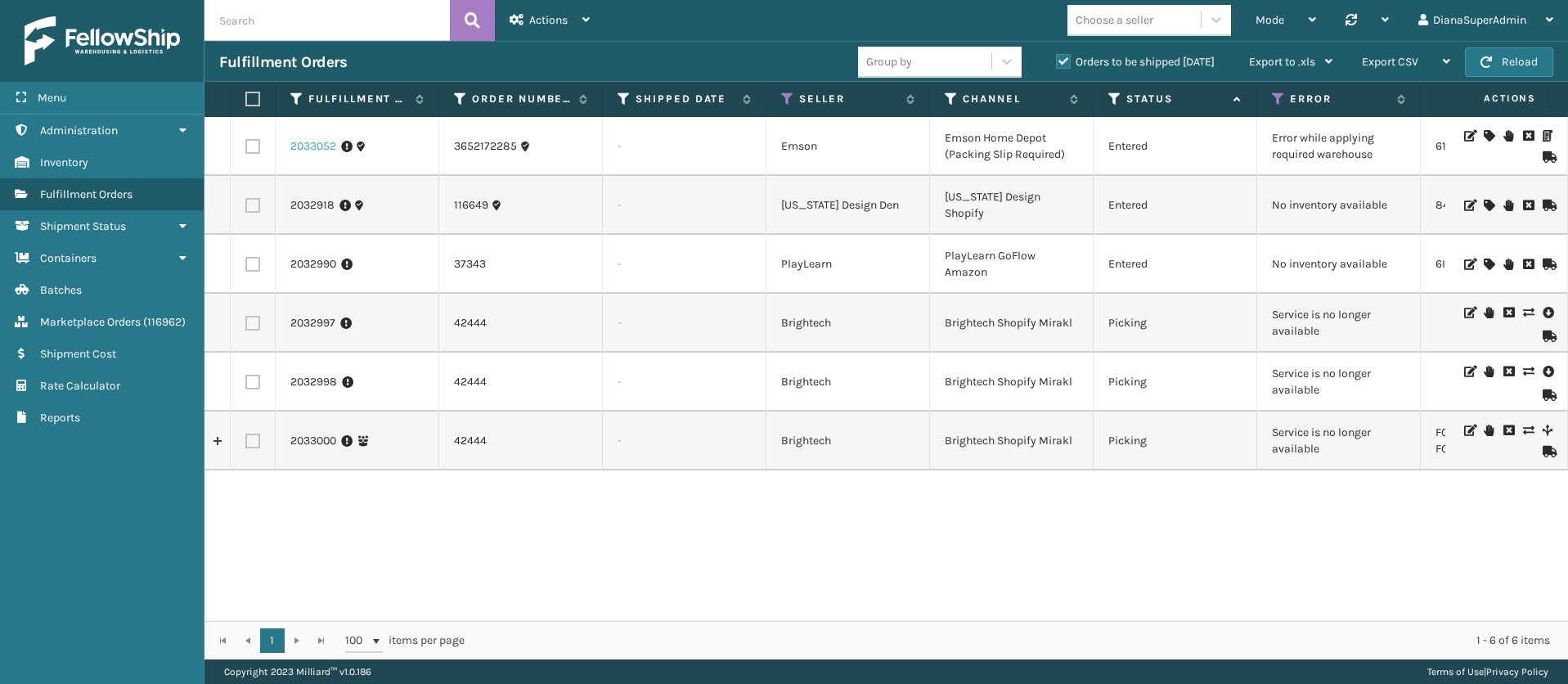
click at [322, 138] on link "2033052" at bounding box center [314, 146] width 46 height 16
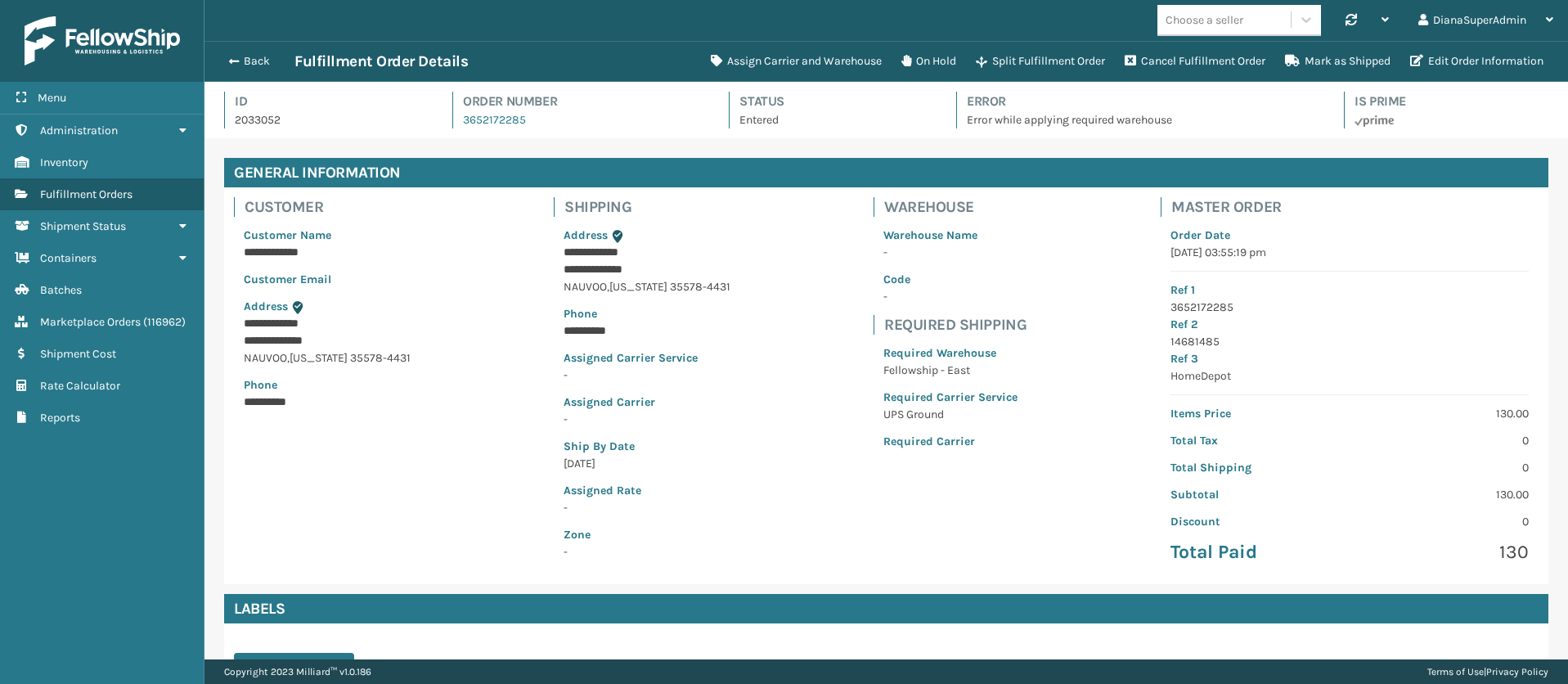
scroll to position [39, 1363]
click at [791, 60] on button "Assign Carrier and Warehouse" at bounding box center [796, 61] width 190 height 33
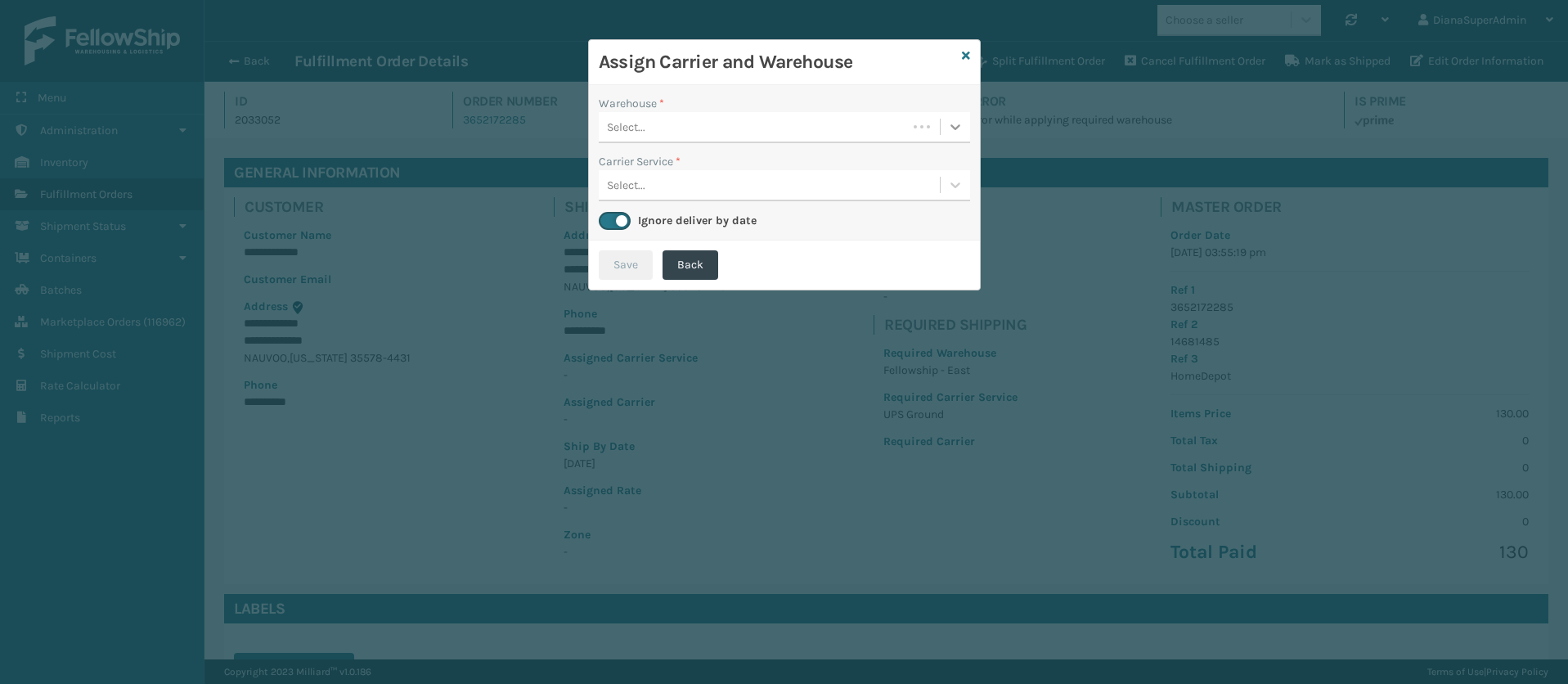
click at [952, 125] on icon at bounding box center [955, 127] width 10 height 5
click at [829, 164] on div "Fellowship - East" at bounding box center [784, 168] width 372 height 30
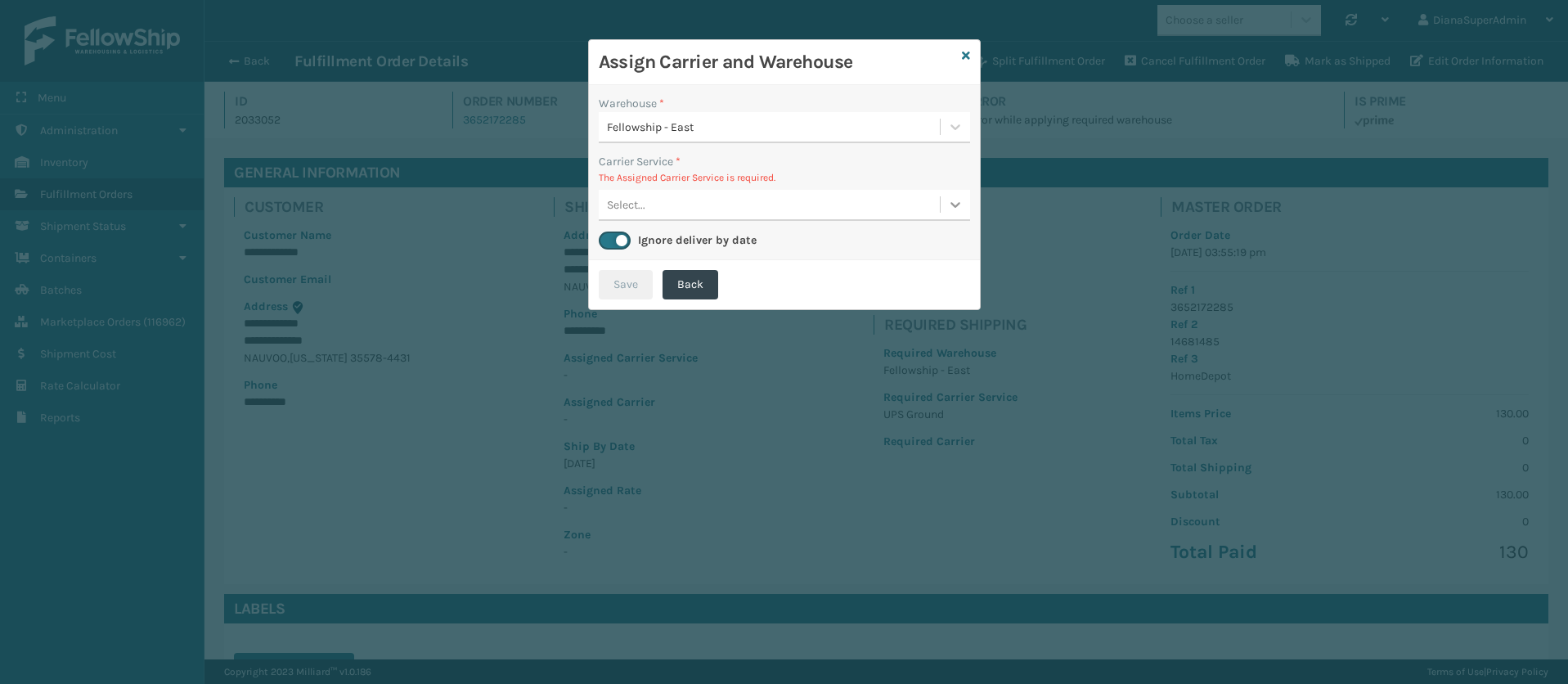
click at [945, 195] on div at bounding box center [955, 204] width 29 height 29
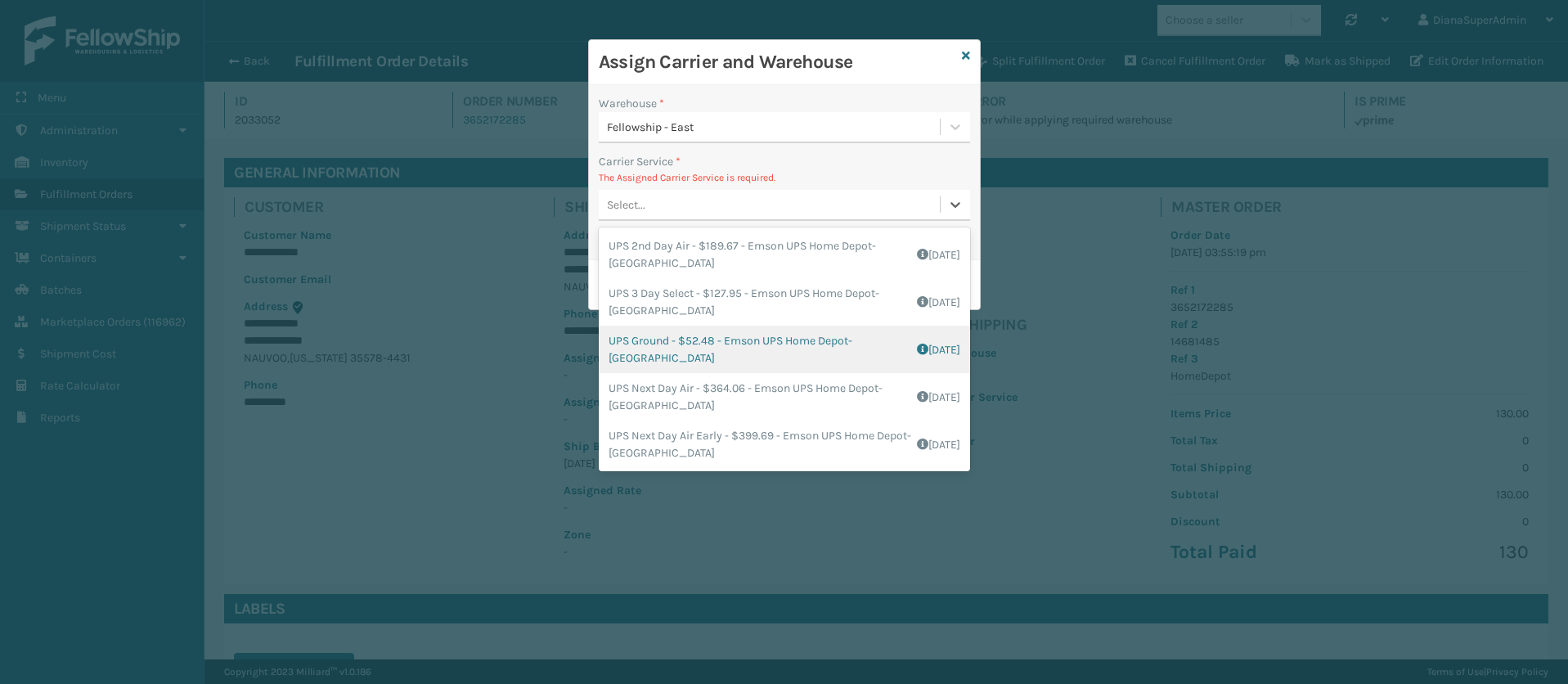
click at [738, 341] on div "UPS Ground - $52.48 - Emson UPS Home Depot-[GEOGRAPHIC_DATA] Shipping Cost $52.…" at bounding box center [784, 349] width 372 height 47
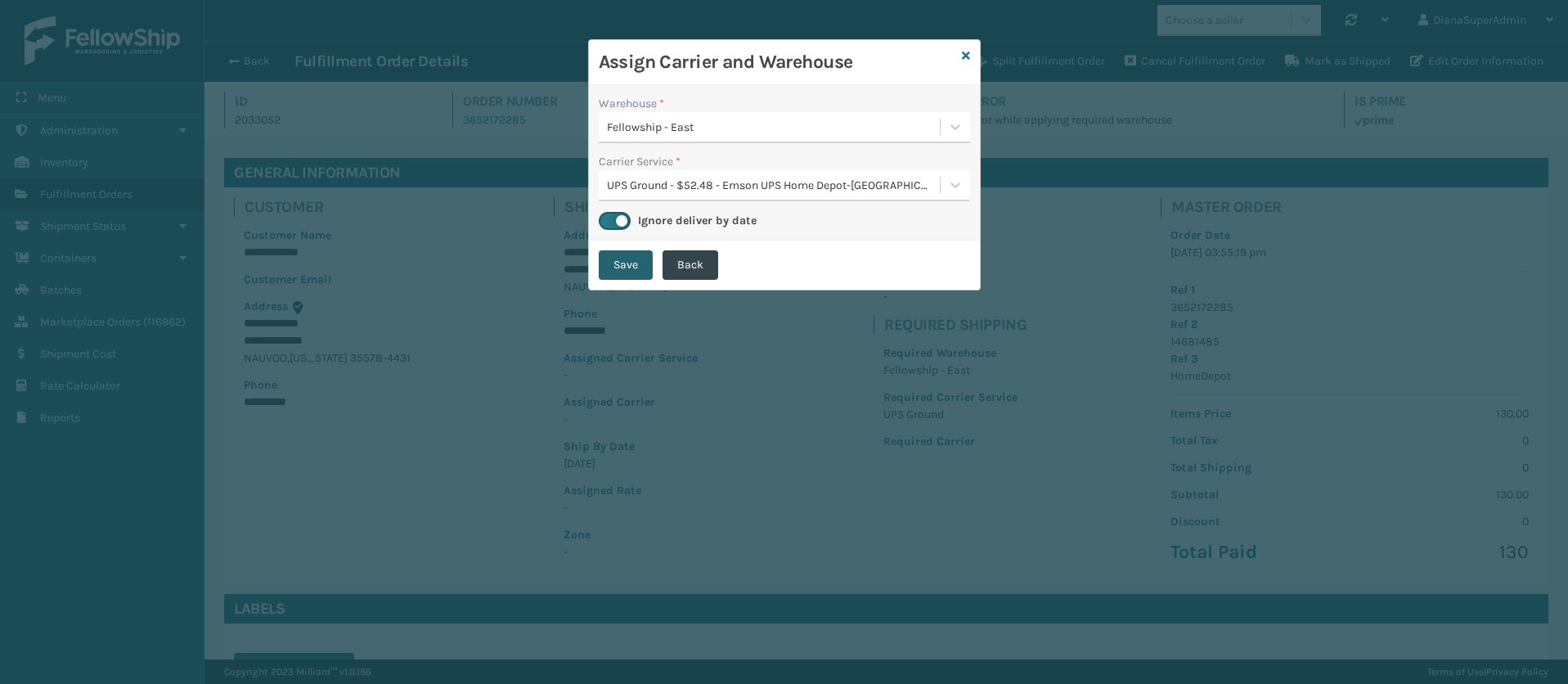
click at [618, 271] on button "Save" at bounding box center [625, 264] width 54 height 29
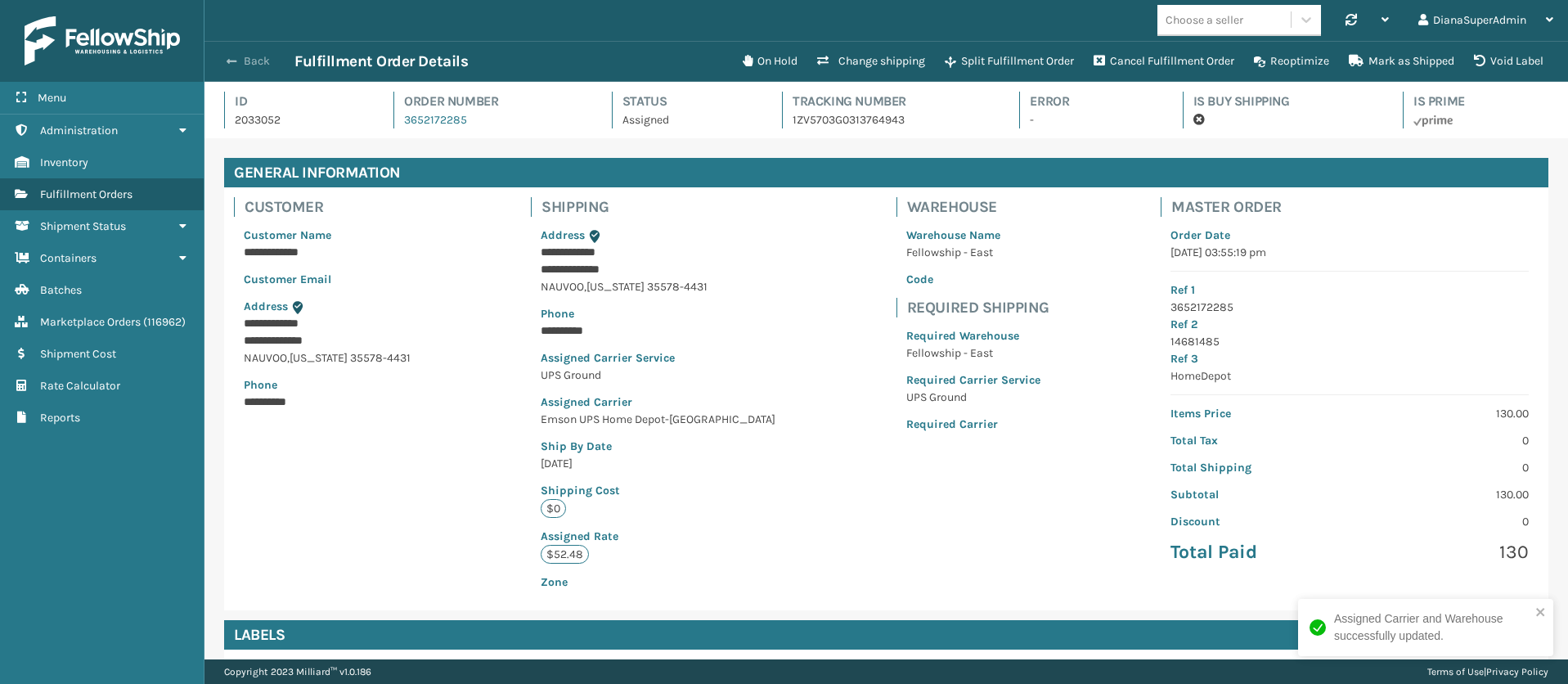
click at [237, 57] on span "button" at bounding box center [231, 61] width 10 height 12
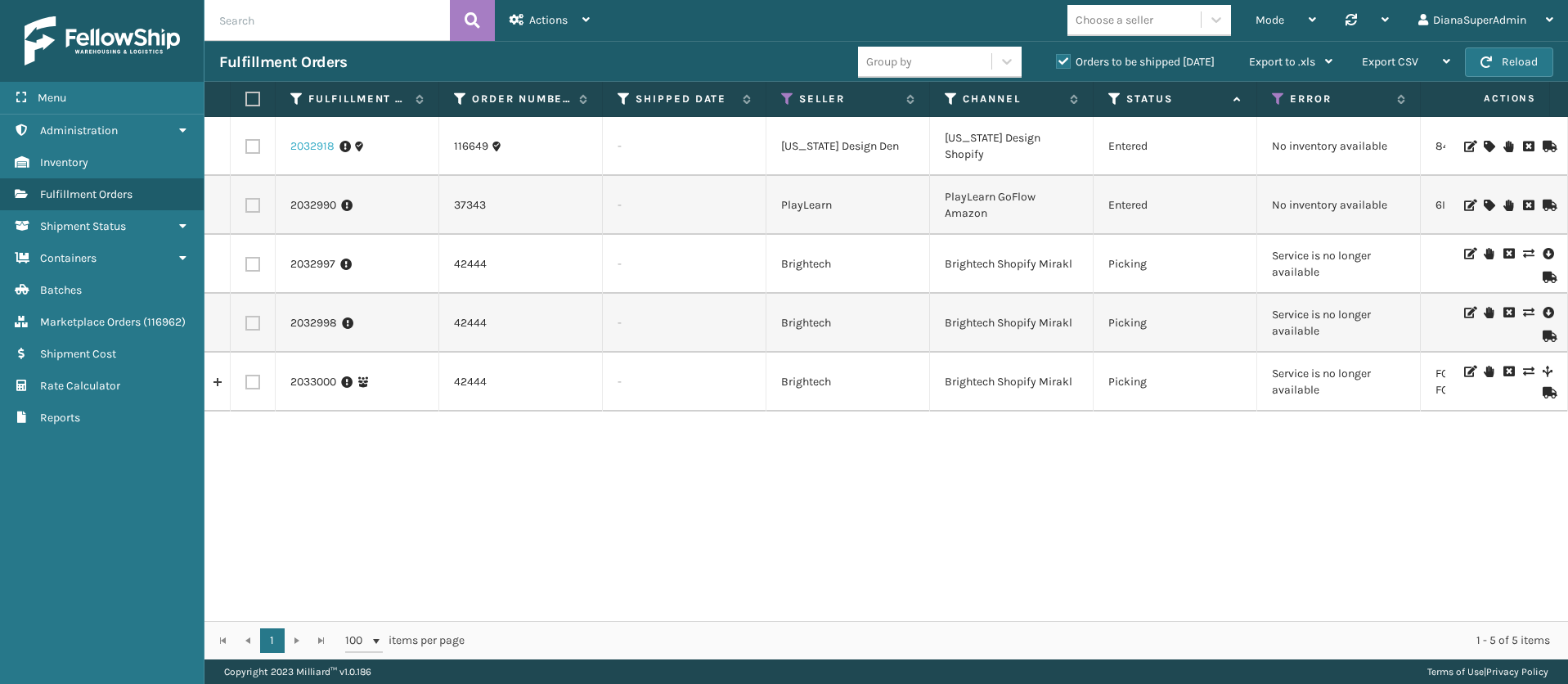
click at [315, 146] on link "2032918" at bounding box center [313, 146] width 44 height 16
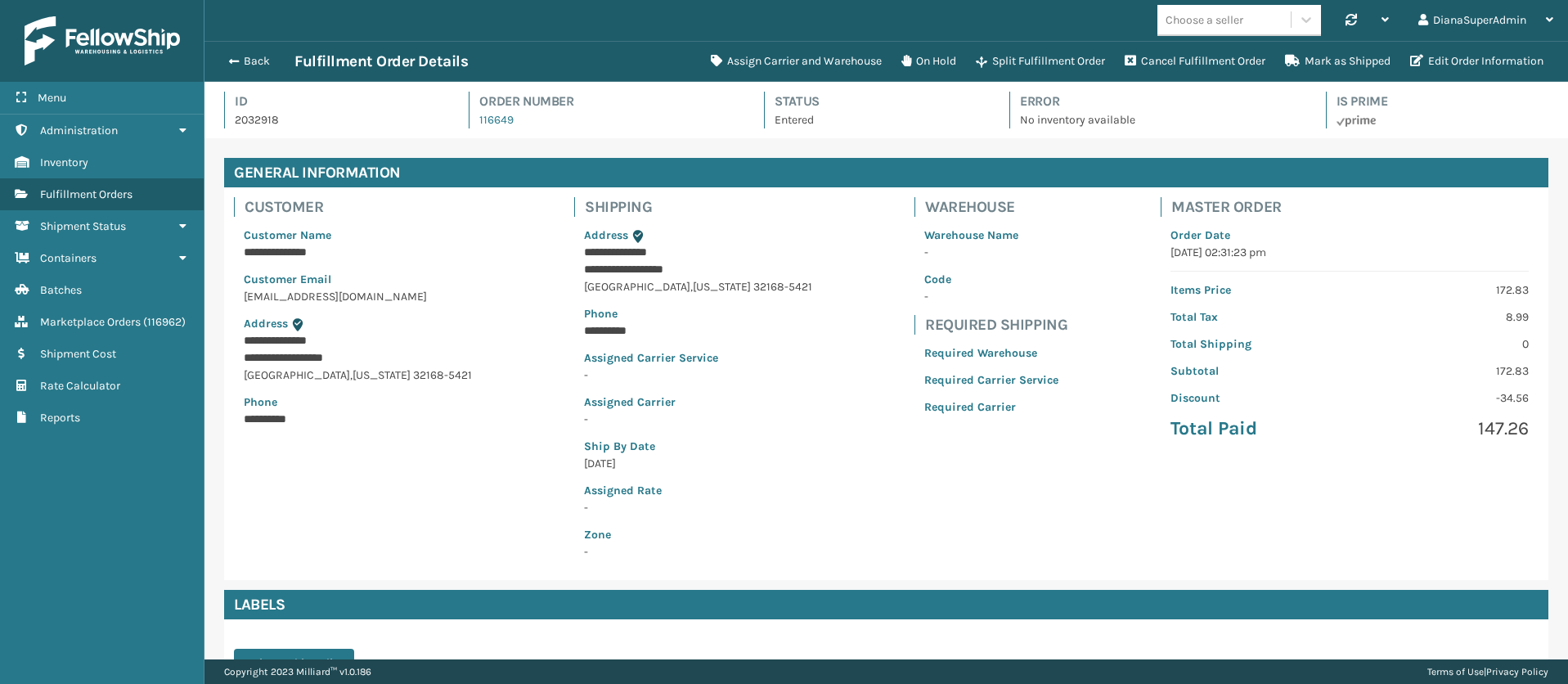
scroll to position [39, 1363]
click at [797, 62] on button "Assign Carrier and Warehouse" at bounding box center [796, 61] width 190 height 33
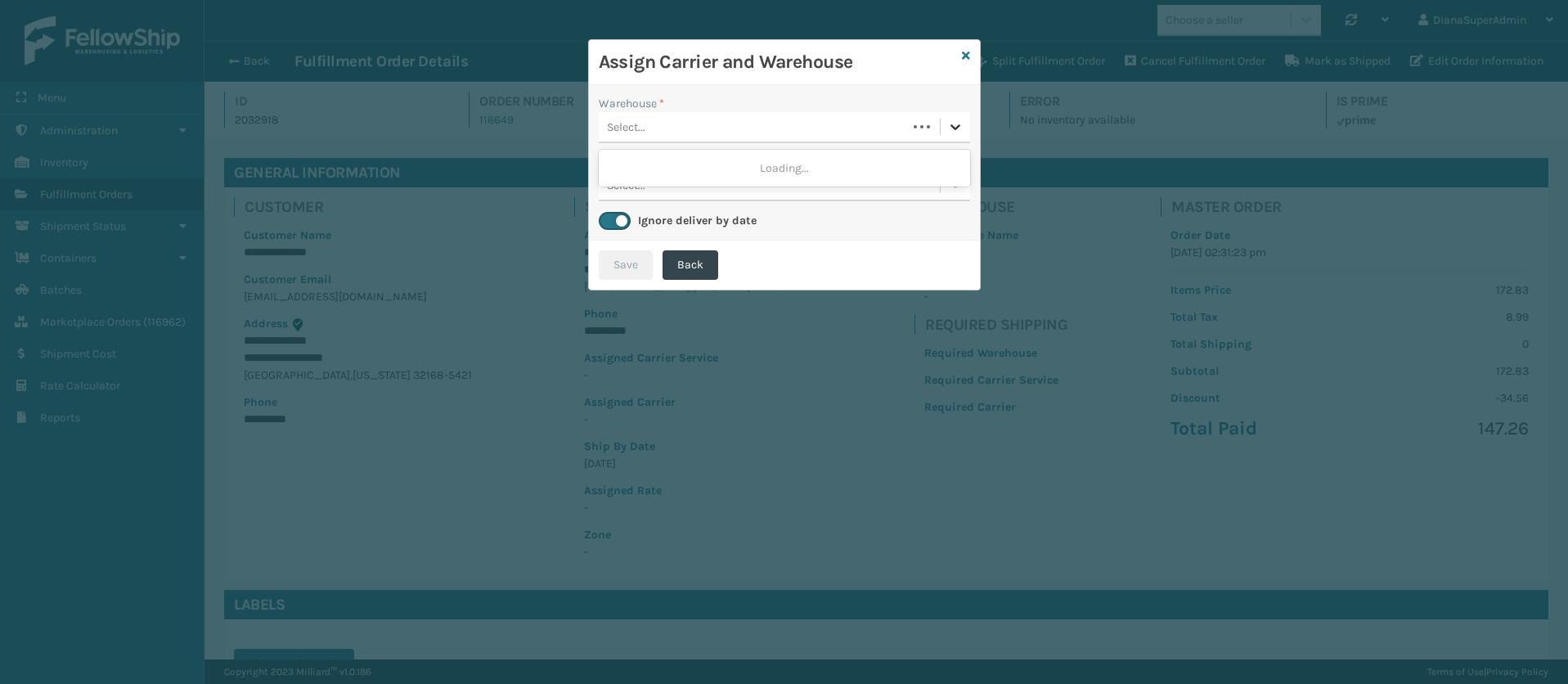
click at [953, 114] on div at bounding box center [955, 126] width 29 height 29
click at [966, 52] on icon at bounding box center [966, 55] width 8 height 12
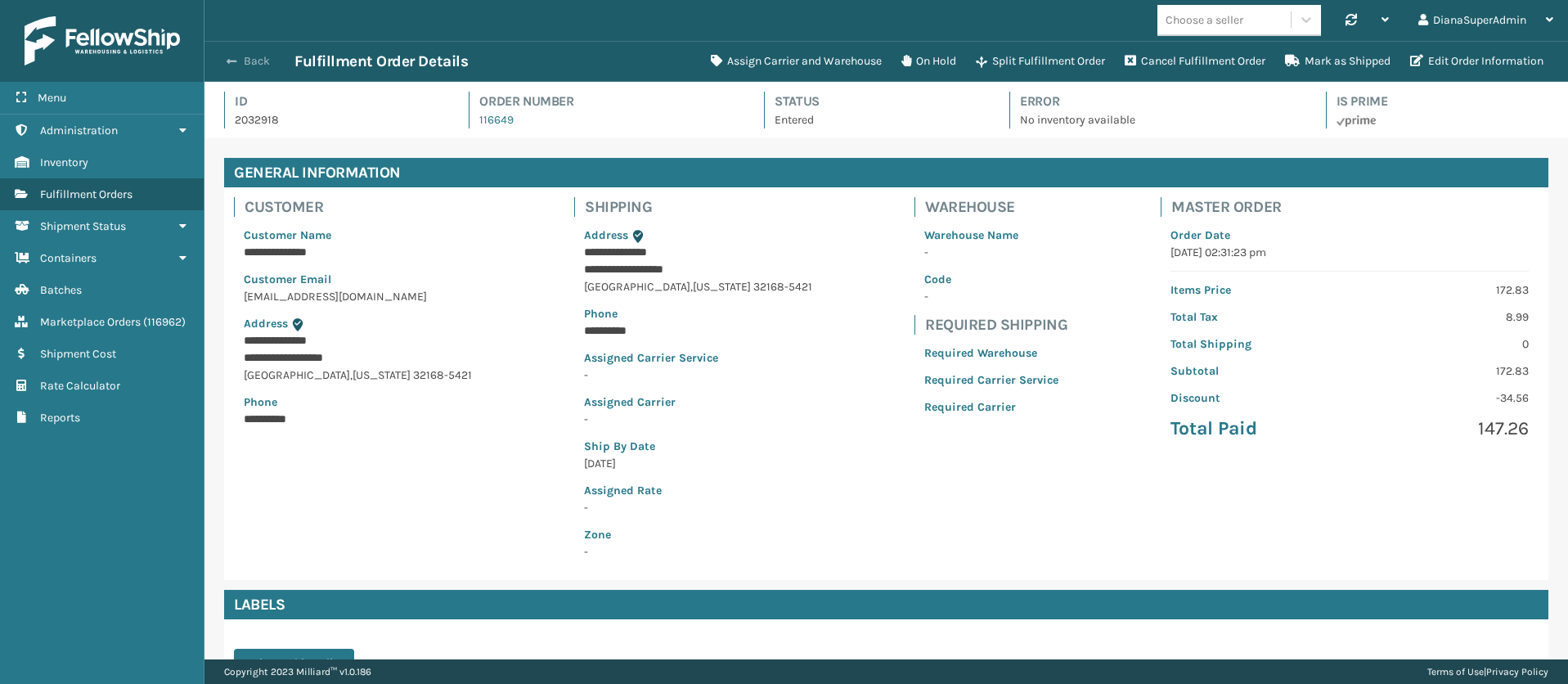
click at [239, 60] on button "Back" at bounding box center [257, 61] width 76 height 15
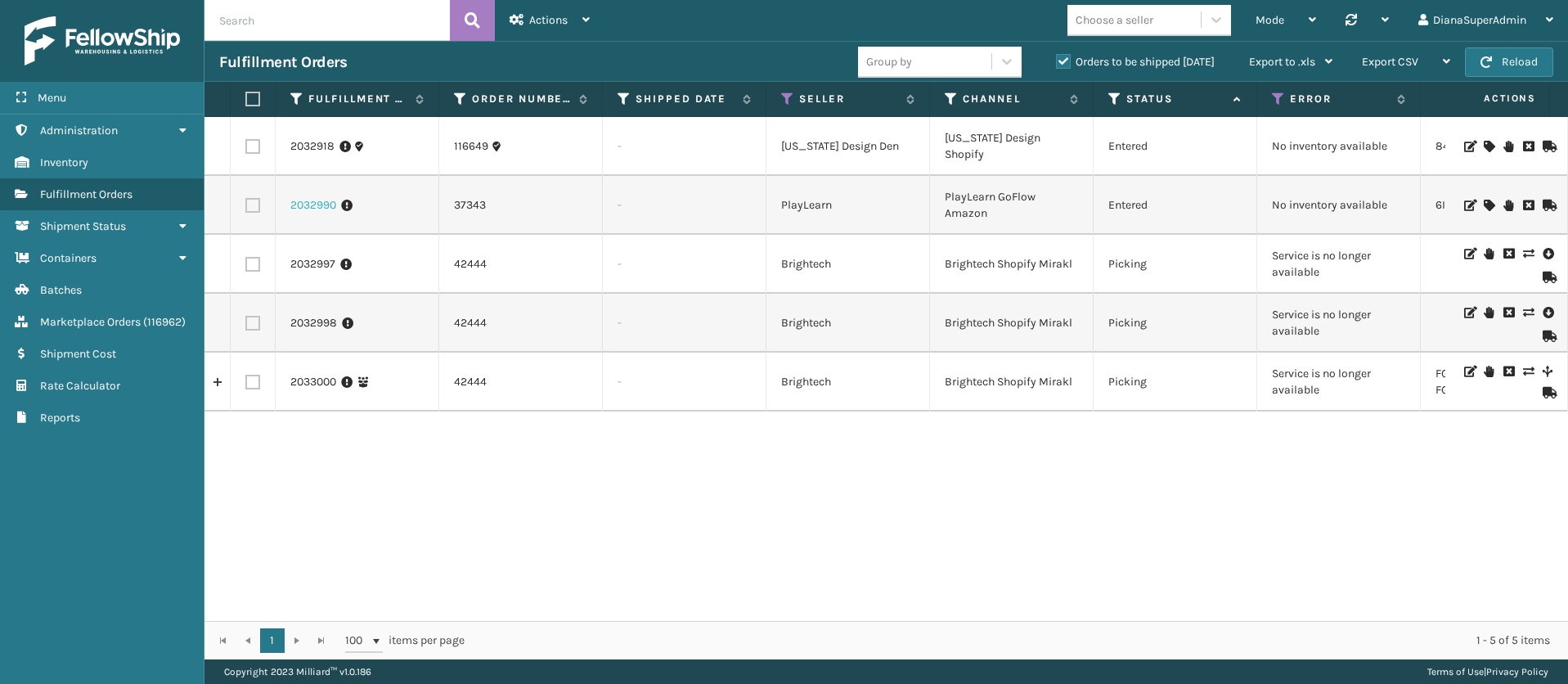
click at [324, 201] on link "2032990" at bounding box center [314, 205] width 46 height 16
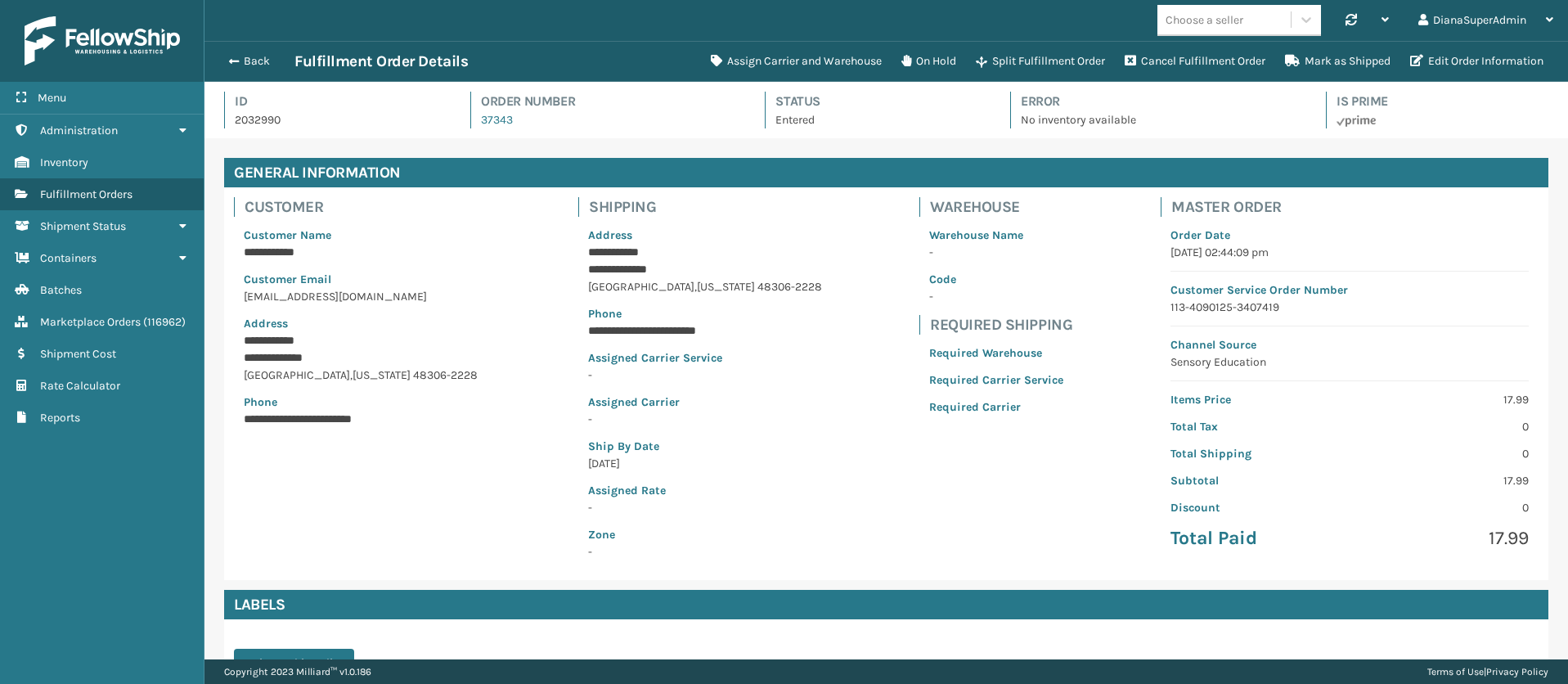
scroll to position [39, 1363]
click at [788, 51] on button "Assign Carrier and Warehouse" at bounding box center [796, 61] width 190 height 33
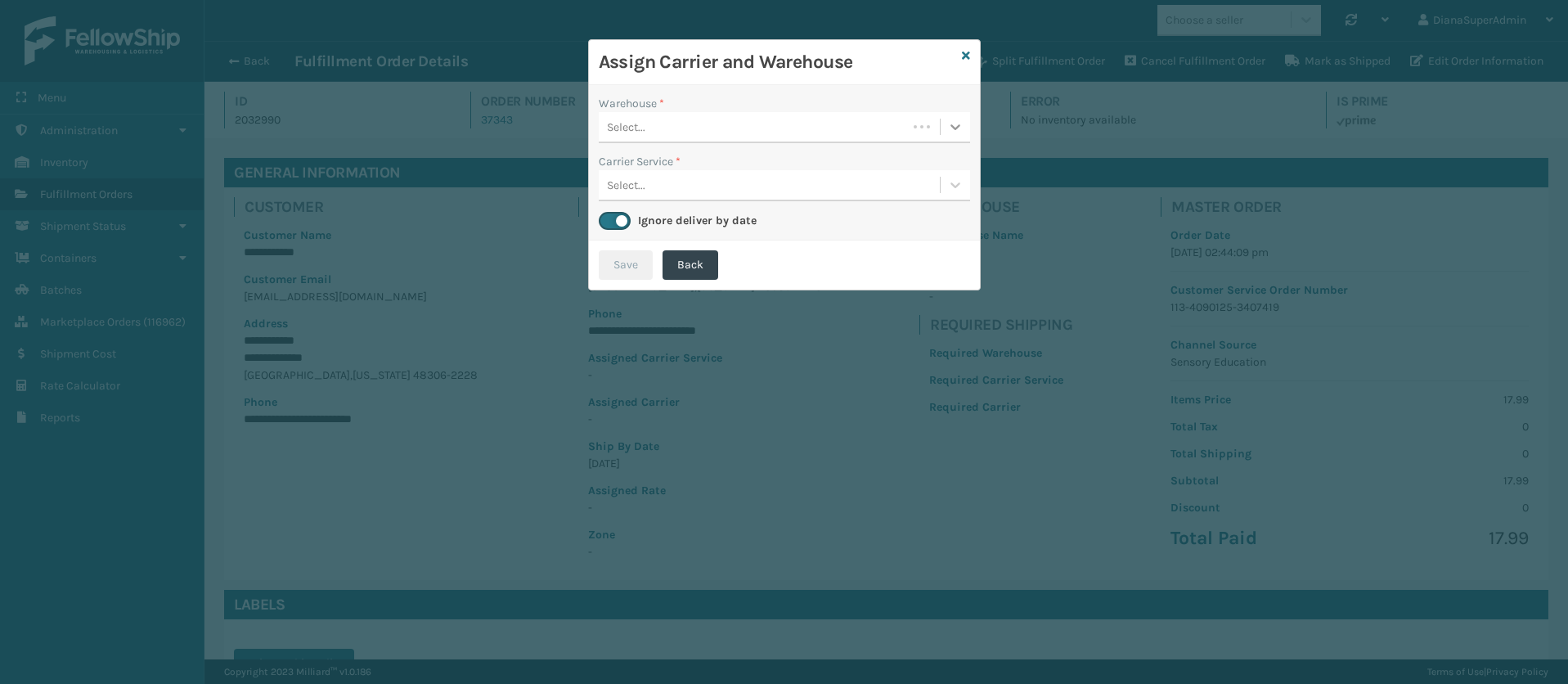
click at [949, 128] on icon at bounding box center [955, 126] width 16 height 16
click at [966, 51] on icon at bounding box center [966, 55] width 8 height 12
